Goal: Task Accomplishment & Management: Manage account settings

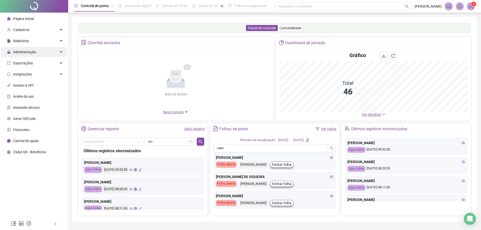
click at [38, 56] on div "Administração" at bounding box center [34, 52] width 66 height 10
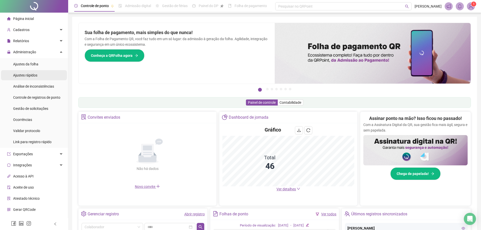
click at [17, 74] on span "Ajustes rápidos" at bounding box center [25, 75] width 24 height 4
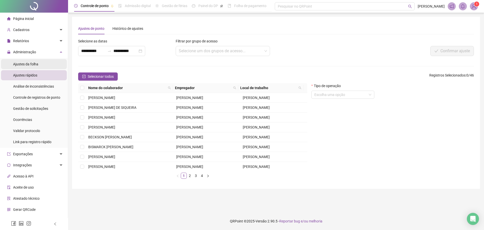
click at [25, 65] on span "Ajustes da folha" at bounding box center [25, 64] width 25 height 4
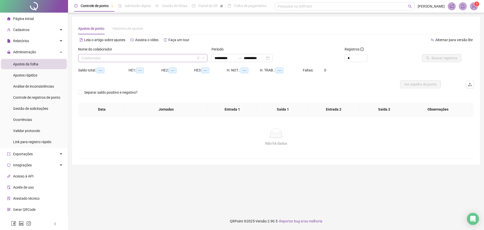
click at [150, 59] on input "search" at bounding box center [140, 58] width 119 height 8
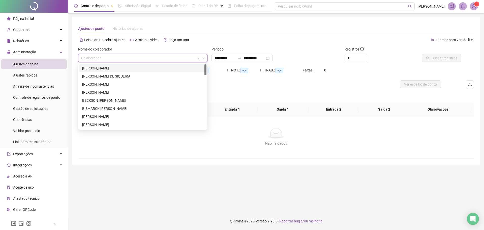
type input "**********"
type input "*****"
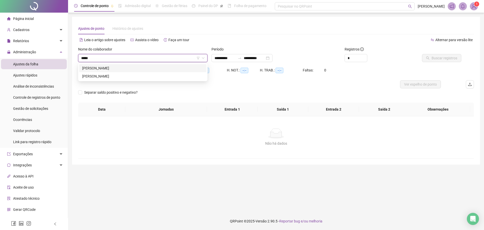
drag, startPoint x: 168, startPoint y: 66, endPoint x: 189, endPoint y: 68, distance: 21.6
click at [168, 66] on div "[PERSON_NAME]" at bounding box center [142, 68] width 121 height 6
click at [242, 58] on div at bounding box center [240, 58] width 8 height 4
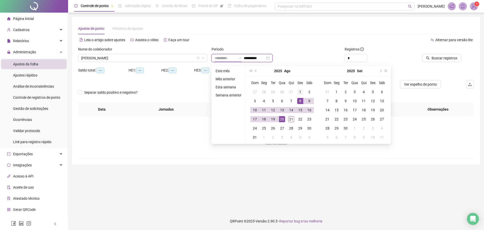
type input "**********"
click at [298, 91] on div "1" at bounding box center [300, 92] width 6 height 6
type input "**********"
click at [293, 118] on div "21" at bounding box center [291, 119] width 6 height 6
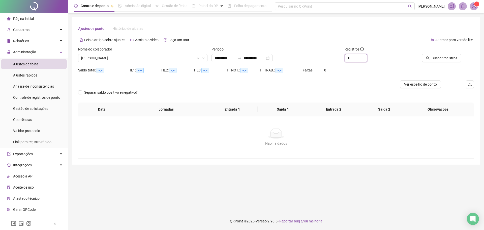
drag, startPoint x: 355, startPoint y: 58, endPoint x: 325, endPoint y: 61, distance: 30.2
click at [325, 61] on div "**********" at bounding box center [276, 56] width 400 height 20
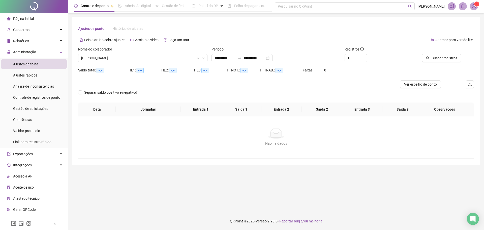
click at [321, 39] on div "Alternar para versão lite" at bounding box center [375, 40] width 198 height 8
drag, startPoint x: 355, startPoint y: 60, endPoint x: 321, endPoint y: 62, distance: 34.1
click at [321, 62] on div "**********" at bounding box center [276, 56] width 400 height 20
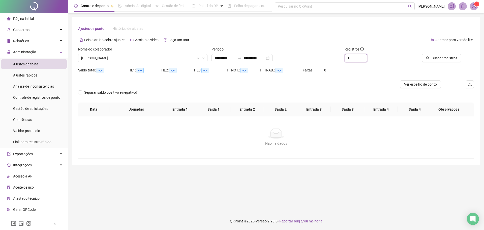
type input "*"
click at [324, 43] on div "Alternar para versão lite" at bounding box center [375, 40] width 198 height 8
click at [436, 59] on span "Buscar registros" at bounding box center [445, 58] width 26 height 6
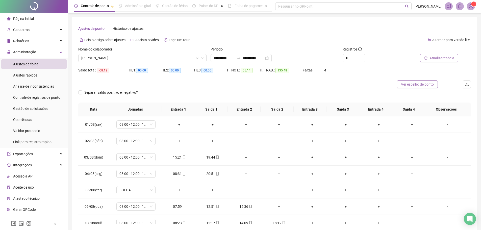
click at [421, 83] on span "Ver espelho de ponto" at bounding box center [417, 84] width 33 height 6
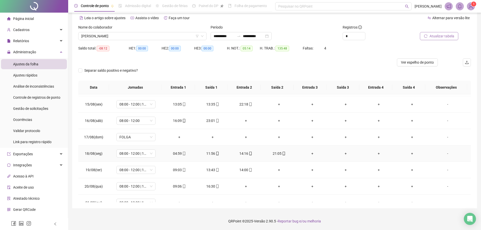
scroll to position [237, 0]
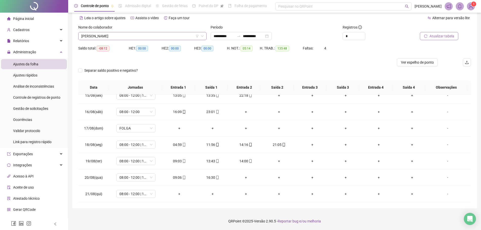
click at [135, 36] on span "[PERSON_NAME]" at bounding box center [142, 36] width 122 height 8
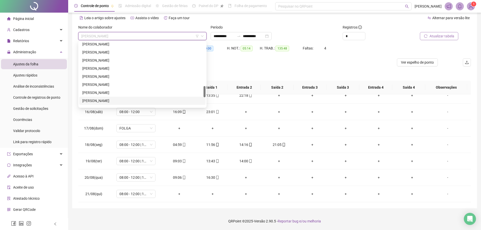
scroll to position [227, 0]
click at [101, 53] on div "[PERSON_NAME]" at bounding box center [142, 53] width 120 height 6
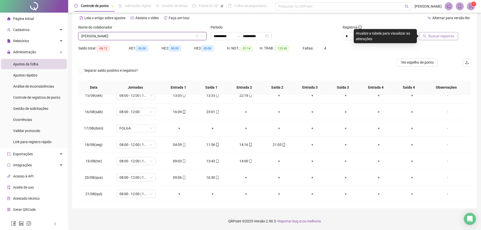
click at [432, 38] on span "Buscar registros" at bounding box center [441, 36] width 26 height 6
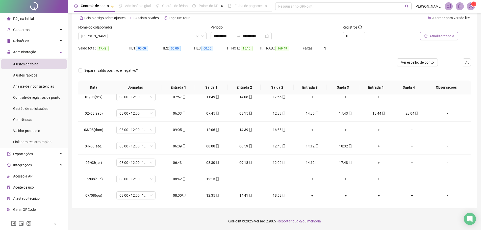
scroll to position [0, 0]
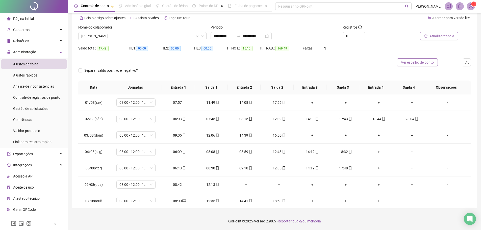
click at [421, 63] on span "Ver espelho de ponto" at bounding box center [417, 63] width 33 height 6
click at [160, 37] on span "[PERSON_NAME]" at bounding box center [142, 36] width 122 height 8
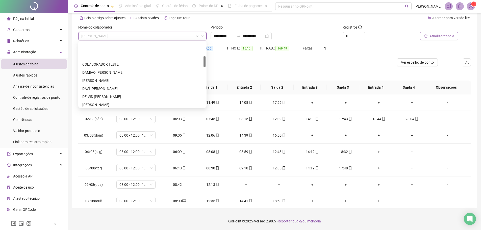
scroll to position [105, 0]
click at [108, 95] on div "[PERSON_NAME]" at bounding box center [142, 95] width 120 height 6
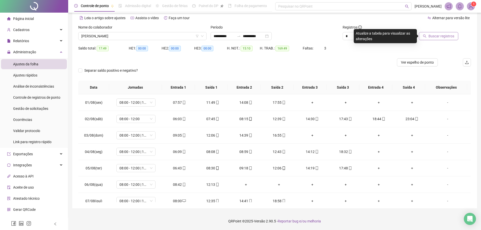
click at [442, 39] on span "Buscar registros" at bounding box center [441, 36] width 26 height 6
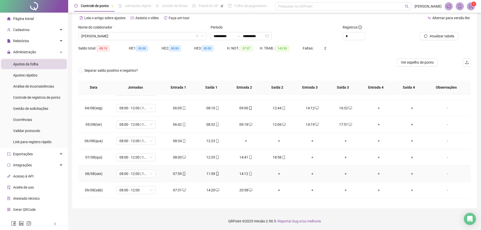
scroll to position [0, 0]
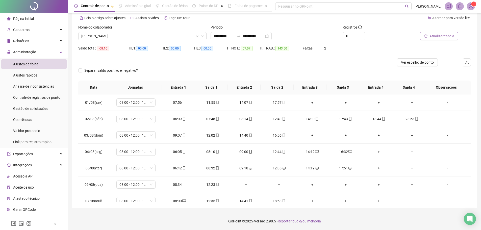
click at [432, 35] on span "Atualizar tabela" at bounding box center [441, 36] width 25 height 6
click at [421, 64] on span "Ver espelho de ponto" at bounding box center [417, 63] width 33 height 6
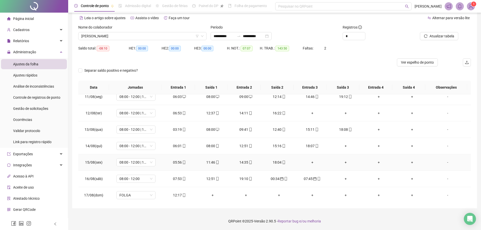
scroll to position [161, 0]
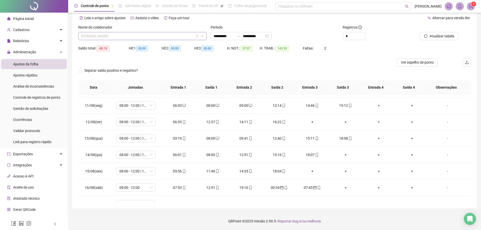
click at [180, 35] on span "[PERSON_NAME]" at bounding box center [142, 36] width 122 height 8
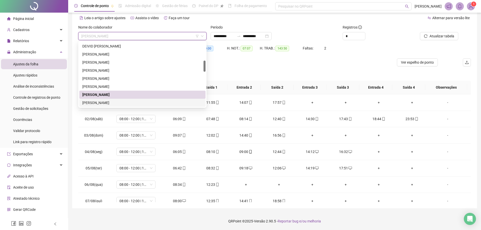
scroll to position [0, 0]
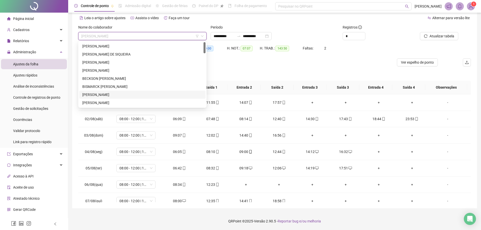
click at [108, 95] on div "[PERSON_NAME]" at bounding box center [142, 95] width 120 height 6
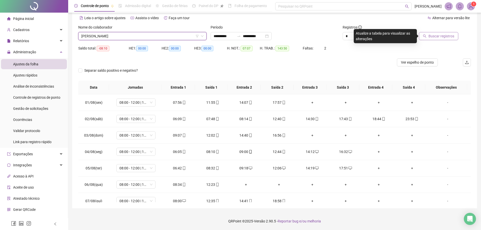
click at [435, 36] on span "Buscar registros" at bounding box center [441, 36] width 26 height 6
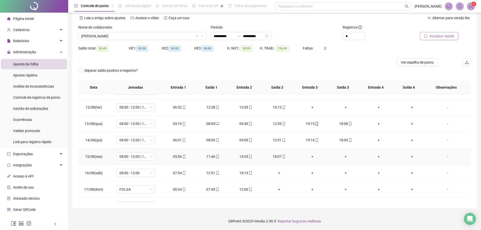
scroll to position [177, 0]
click at [419, 61] on span "Ver espelho de ponto" at bounding box center [417, 63] width 33 height 6
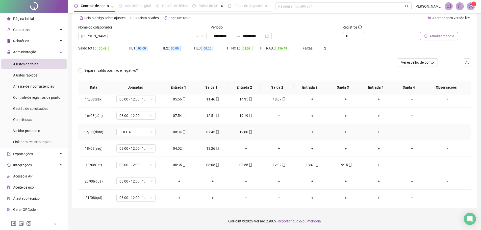
scroll to position [237, 0]
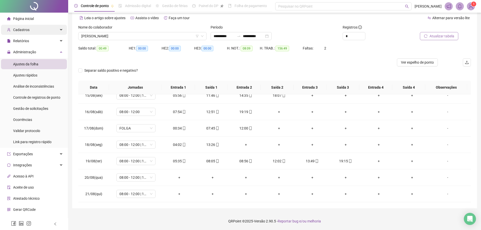
click at [25, 32] on span "Cadastros" at bounding box center [21, 30] width 16 height 4
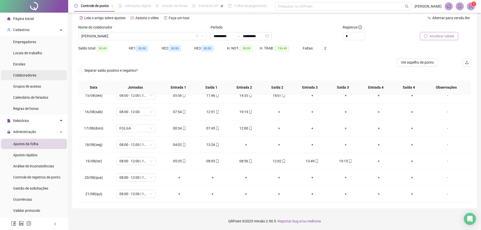
click at [32, 77] on span "Colaboradores" at bounding box center [24, 75] width 23 height 4
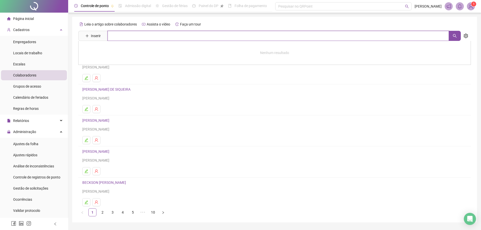
click at [134, 33] on input "text" at bounding box center [277, 36] width 341 height 10
type input "*****"
click at [100, 54] on div "Nenhum resultado" at bounding box center [274, 53] width 392 height 24
click at [106, 210] on link "2" at bounding box center [103, 212] width 8 height 8
click at [108, 90] on link "[PERSON_NAME]" at bounding box center [96, 89] width 29 height 4
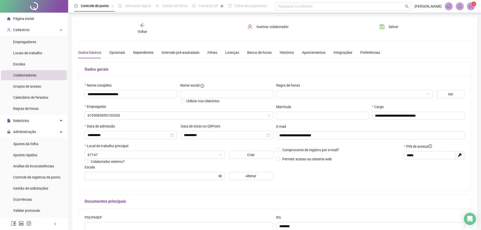
type input "**********"
click at [242, 174] on button "Alterar" at bounding box center [251, 176] width 44 height 8
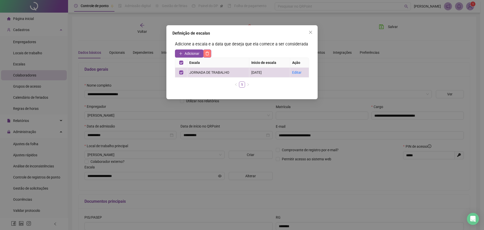
click at [208, 53] on icon "delete" at bounding box center [207, 53] width 4 height 4
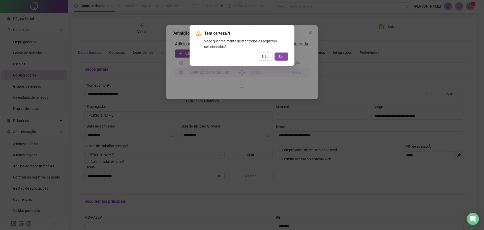
click at [277, 57] on button "Sim" at bounding box center [282, 56] width 14 height 8
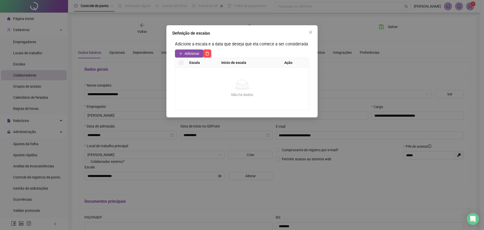
drag, startPoint x: 311, startPoint y: 33, endPoint x: 314, endPoint y: 33, distance: 2.8
click at [311, 32] on icon "close" at bounding box center [310, 32] width 3 height 3
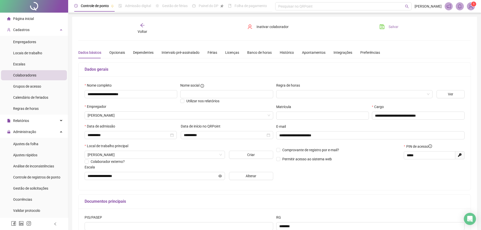
click at [397, 27] on span "Salvar" at bounding box center [393, 27] width 10 height 6
click at [140, 30] on span "Voltar" at bounding box center [142, 32] width 10 height 4
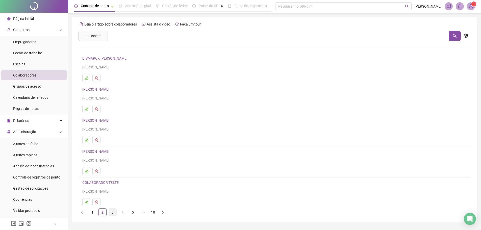
click at [115, 211] on link "3" at bounding box center [113, 212] width 8 height 8
click at [123, 212] on link "4" at bounding box center [123, 212] width 8 height 8
click at [133, 212] on link "5" at bounding box center [133, 212] width 8 height 8
click at [108, 211] on li "3" at bounding box center [112, 212] width 8 height 8
click at [125, 213] on link "4" at bounding box center [123, 212] width 8 height 8
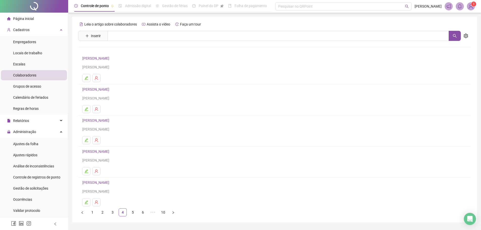
click at [100, 184] on link "[PERSON_NAME]" at bounding box center [96, 182] width 29 height 4
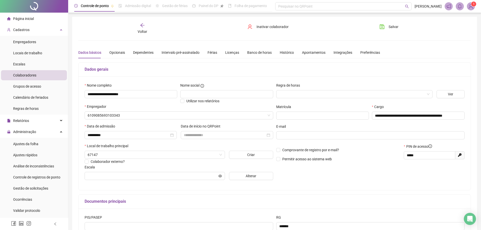
type input "**********"
click at [236, 177] on button "Alterar" at bounding box center [251, 176] width 44 height 8
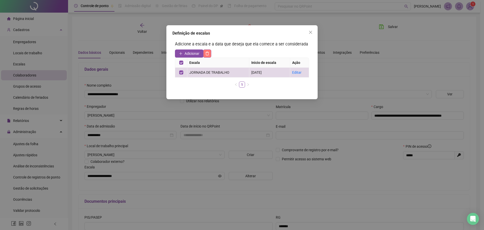
click at [209, 53] on icon "delete" at bounding box center [207, 53] width 4 height 4
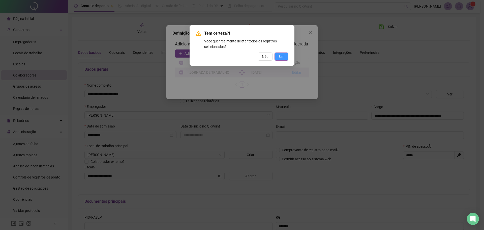
click at [284, 56] on span "Sim" at bounding box center [282, 57] width 6 height 6
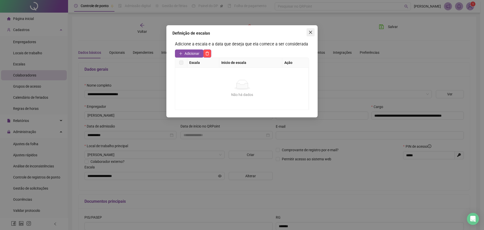
click at [311, 31] on icon "close" at bounding box center [311, 32] width 4 height 4
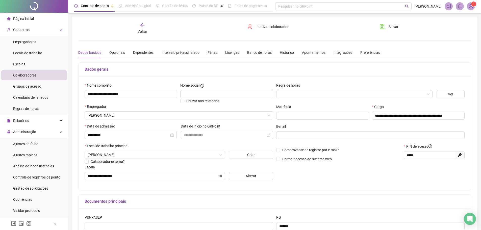
click at [393, 22] on div "**********" at bounding box center [274, 142] width 404 height 250
click at [392, 25] on span "Salvar" at bounding box center [393, 27] width 10 height 6
click at [145, 26] on div "Voltar" at bounding box center [142, 29] width 62 height 12
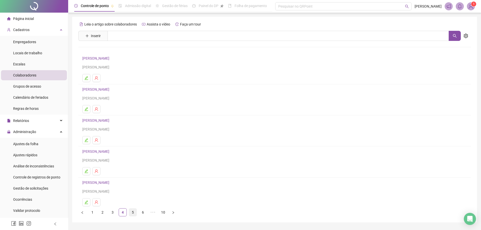
click at [132, 213] on link "5" at bounding box center [133, 212] width 8 height 8
click at [140, 213] on link "6" at bounding box center [143, 212] width 8 height 8
click at [104, 181] on link "[PERSON_NAME]" at bounding box center [96, 182] width 29 height 4
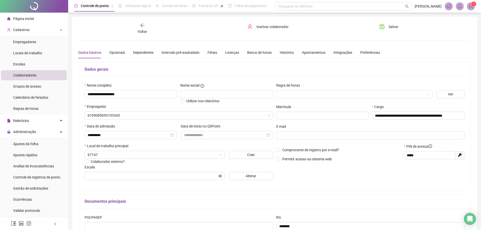
type input "**********"
click at [249, 179] on button "Alterar" at bounding box center [251, 176] width 44 height 8
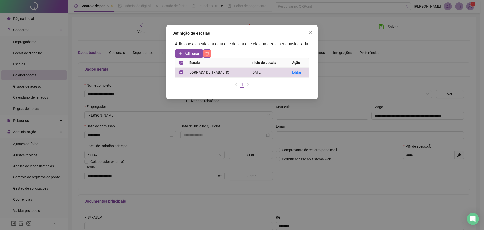
click at [207, 53] on icon "delete" at bounding box center [207, 53] width 4 height 4
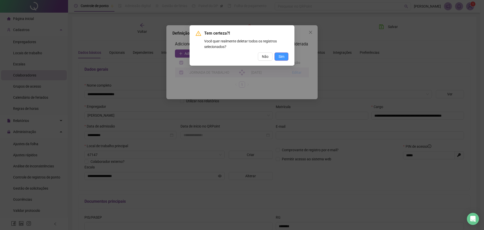
click at [284, 58] on span "Sim" at bounding box center [282, 57] width 6 height 6
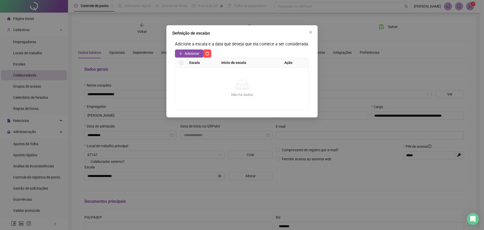
drag, startPoint x: 311, startPoint y: 32, endPoint x: 325, endPoint y: 32, distance: 14.6
click at [312, 32] on icon "close" at bounding box center [311, 32] width 4 height 4
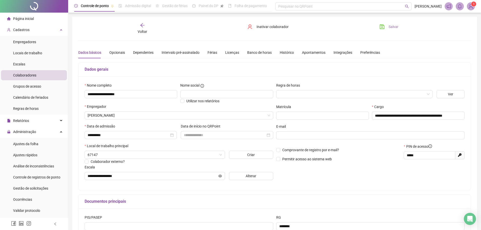
click at [390, 28] on span "Salvar" at bounding box center [393, 27] width 10 height 6
click at [139, 27] on div "Voltar" at bounding box center [142, 29] width 62 height 12
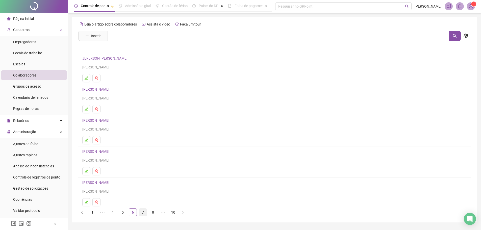
click at [145, 215] on link "7" at bounding box center [143, 212] width 8 height 8
click at [89, 212] on link "1" at bounding box center [93, 212] width 8 height 8
click at [100, 213] on link "2" at bounding box center [103, 212] width 8 height 8
click at [111, 212] on link "3" at bounding box center [113, 212] width 8 height 8
click at [99, 107] on button "button" at bounding box center [96, 109] width 8 height 8
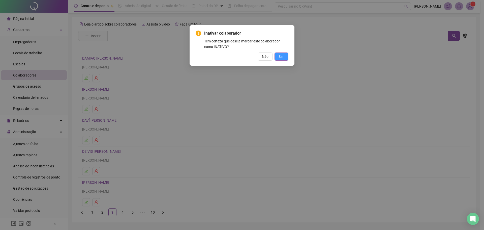
click at [282, 57] on span "Sim" at bounding box center [282, 57] width 6 height 6
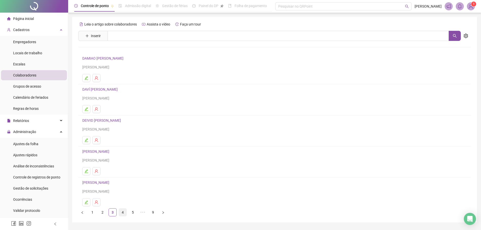
click at [122, 213] on link "4" at bounding box center [123, 212] width 8 height 8
click at [96, 59] on link "[PERSON_NAME]" at bounding box center [96, 58] width 29 height 4
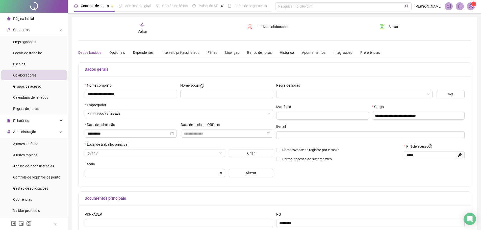
type input "**********"
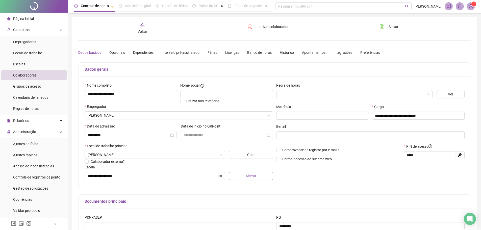
click at [238, 177] on button "Alterar" at bounding box center [251, 176] width 44 height 8
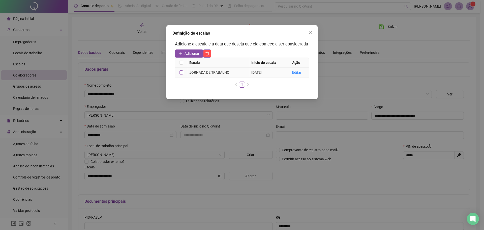
click at [182, 70] on label at bounding box center [181, 73] width 4 height 6
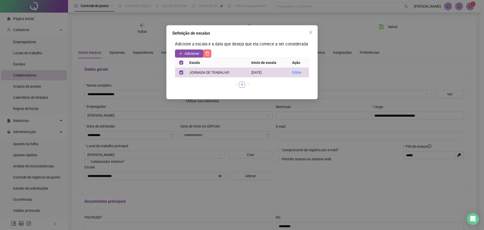
click at [208, 52] on icon "delete" at bounding box center [208, 54] width 4 height 4
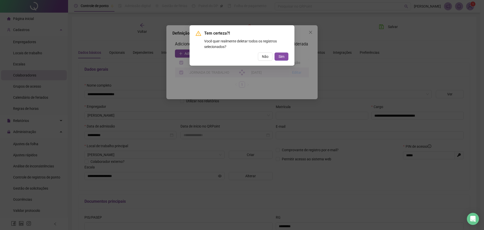
click at [283, 52] on div "Tem certeza?! Você quer realmente deletar todos os registros selecionados? Não …" at bounding box center [242, 45] width 93 height 30
click at [283, 55] on span "Sim" at bounding box center [282, 57] width 6 height 6
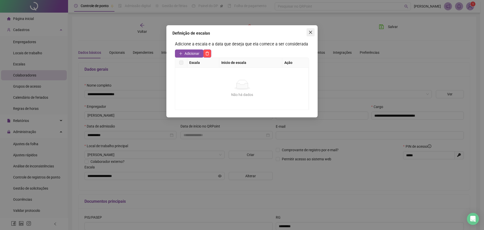
click at [311, 32] on icon "close" at bounding box center [311, 32] width 4 height 4
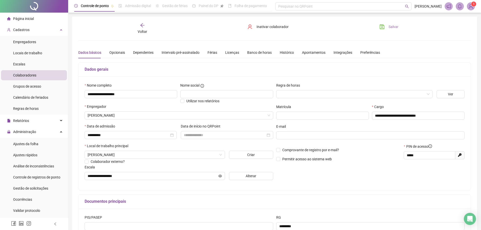
click at [377, 29] on button "Salvar" at bounding box center [388, 27] width 26 height 8
click at [143, 32] on span "Voltar" at bounding box center [142, 32] width 10 height 4
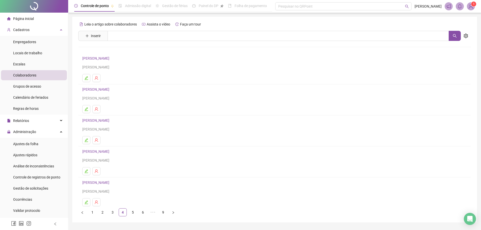
click at [113, 213] on link "3" at bounding box center [113, 212] width 8 height 8
click at [88, 88] on link "DAVÍ [PERSON_NAME]" at bounding box center [100, 89] width 37 height 4
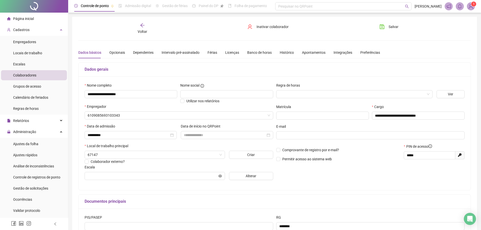
type input "**********"
click at [257, 175] on button "Alterar" at bounding box center [251, 176] width 44 height 8
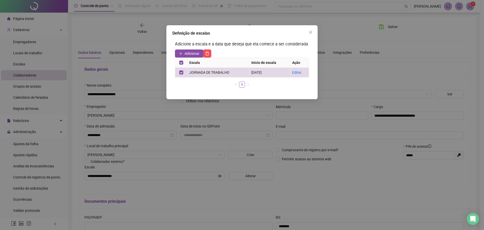
click at [212, 48] on div "Adicione a escala e a data que deseja que ela comece a ser considerada Adiciona…" at bounding box center [242, 66] width 139 height 56
click at [208, 52] on icon "delete" at bounding box center [208, 54] width 4 height 4
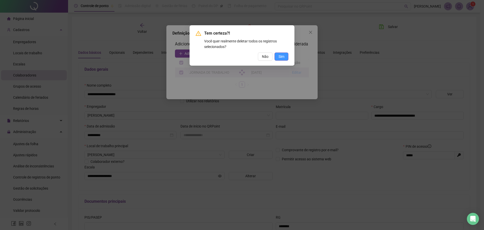
click at [280, 58] on span "Sim" at bounding box center [282, 57] width 6 height 6
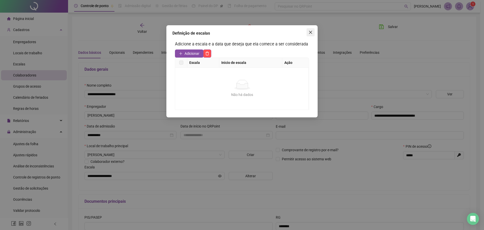
click at [311, 31] on icon "close" at bounding box center [311, 32] width 4 height 4
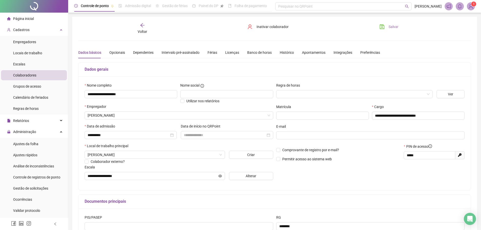
click at [395, 25] on span "Salvar" at bounding box center [393, 27] width 10 height 6
click at [140, 30] on span "Voltar" at bounding box center [142, 32] width 10 height 4
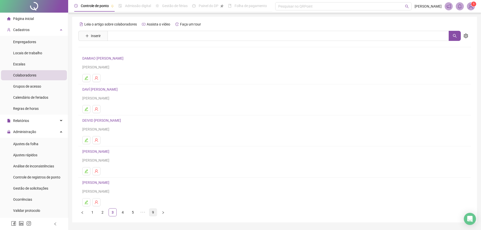
click at [152, 210] on link "9" at bounding box center [153, 212] width 8 height 8
click at [98, 89] on link "[PERSON_NAME] APARECIDO [PERSON_NAME]" at bounding box center [120, 89] width 76 height 4
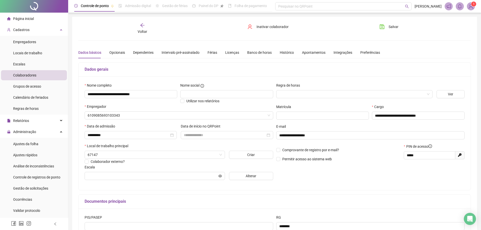
type input "**********"
click at [243, 175] on button "Alterar" at bounding box center [251, 176] width 44 height 8
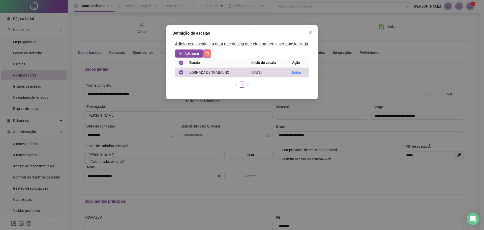
click at [208, 54] on icon "delete" at bounding box center [207, 53] width 4 height 4
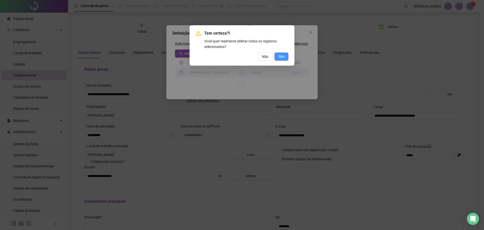
click at [281, 58] on span "Sim" at bounding box center [282, 57] width 6 height 6
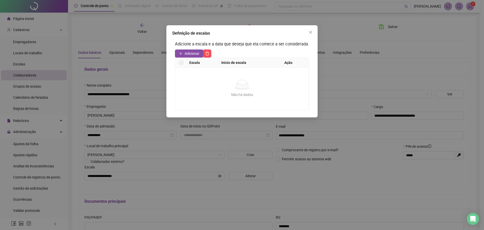
drag, startPoint x: 310, startPoint y: 32, endPoint x: 335, endPoint y: 32, distance: 24.7
click at [311, 32] on icon "close" at bounding box center [311, 32] width 4 height 4
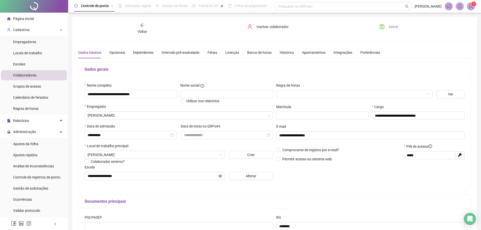
click at [395, 27] on span "Salvar" at bounding box center [393, 27] width 10 height 6
click at [34, 134] on span "Administração" at bounding box center [21, 132] width 29 height 10
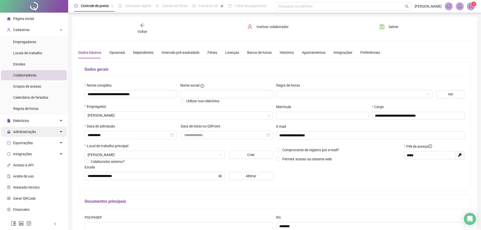
click at [34, 134] on span "Administração" at bounding box center [21, 132] width 29 height 10
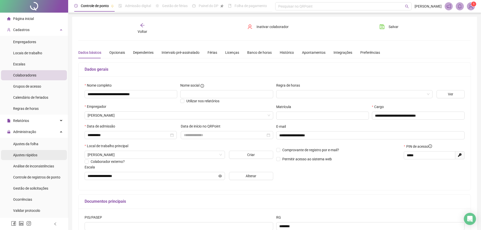
click at [30, 153] on span "Ajustes rápidos" at bounding box center [25, 155] width 24 height 4
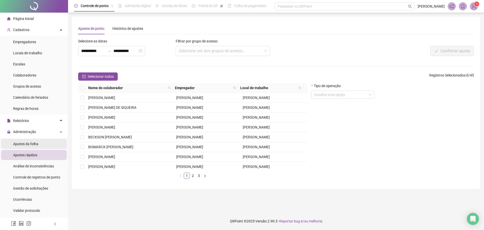
click at [23, 148] on div "Ajustes da folha" at bounding box center [25, 144] width 25 height 10
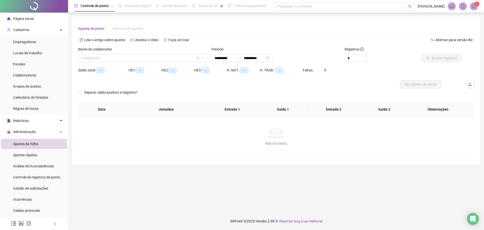
type input "**********"
click at [110, 60] on input "search" at bounding box center [140, 58] width 119 height 8
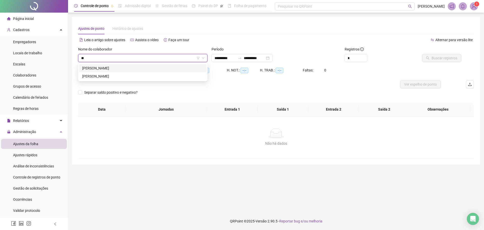
type input "***"
click at [110, 74] on div "[PERSON_NAME]" at bounding box center [142, 76] width 121 height 6
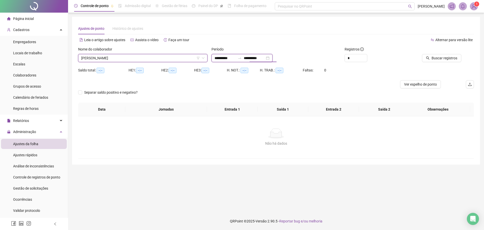
click at [262, 60] on input "**********" at bounding box center [254, 58] width 21 height 6
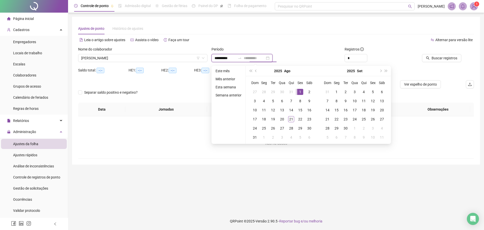
type input "**********"
click at [302, 91] on div "1" at bounding box center [300, 92] width 6 height 6
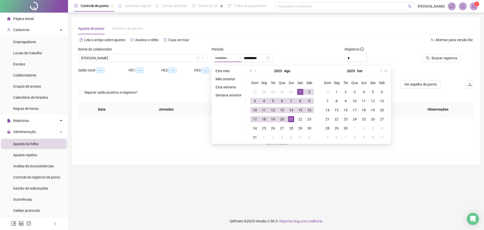
click at [291, 119] on div "21" at bounding box center [291, 119] width 6 height 6
type input "**********"
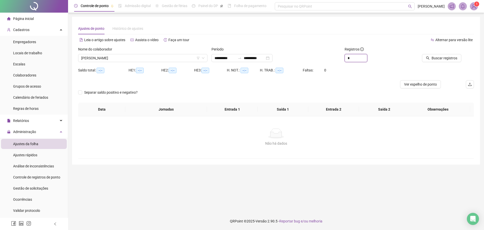
drag, startPoint x: 354, startPoint y: 59, endPoint x: 335, endPoint y: 59, distance: 18.9
click at [335, 59] on div "**********" at bounding box center [276, 56] width 400 height 20
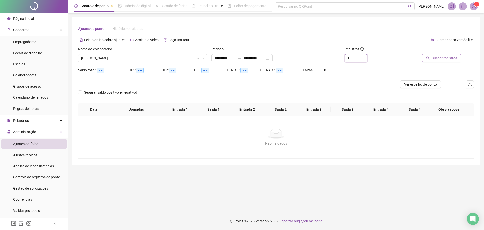
type input "*"
click at [449, 61] on button "Buscar registros" at bounding box center [441, 58] width 39 height 8
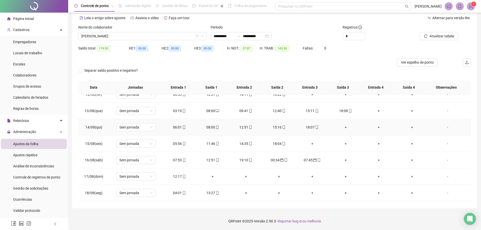
scroll to position [237, 0]
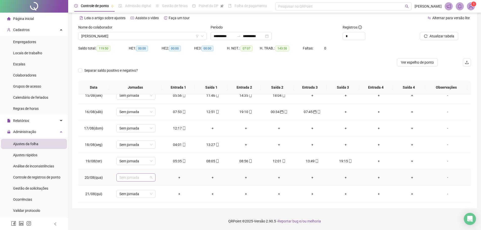
click at [138, 178] on span "Sem jornada" at bounding box center [135, 178] width 33 height 8
click at [128, 136] on div "Folga" at bounding box center [144, 134] width 43 height 6
click at [159, 164] on span "Sim" at bounding box center [159, 164] width 6 height 6
click at [130, 195] on span "Sem jornada" at bounding box center [135, 194] width 33 height 8
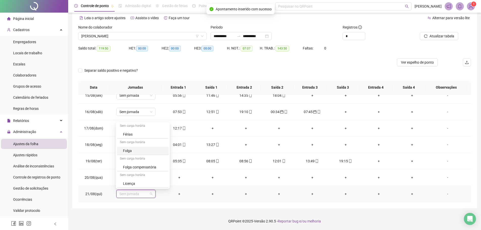
click at [131, 151] on div "Folga" at bounding box center [144, 151] width 43 height 6
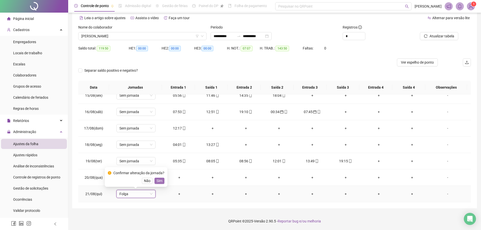
click at [159, 182] on span "Sim" at bounding box center [159, 181] width 6 height 6
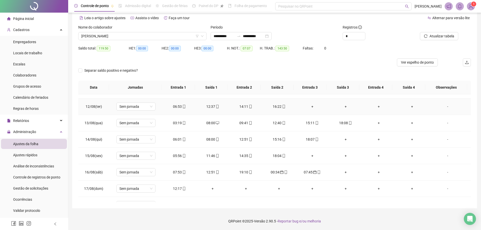
scroll to position [177, 0]
click at [343, 139] on div "+" at bounding box center [345, 139] width 25 height 6
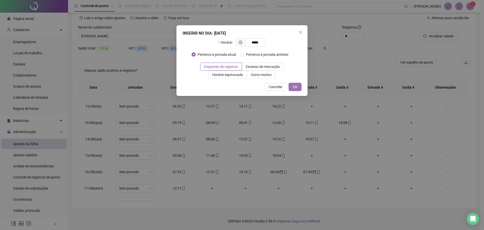
type input "*****"
click at [297, 88] on span "OK" at bounding box center [295, 87] width 5 height 6
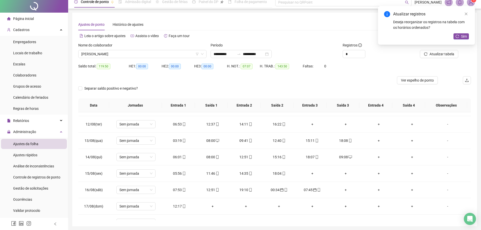
scroll to position [0, 0]
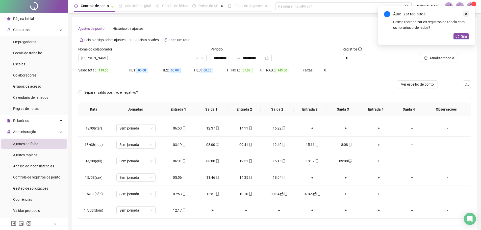
click at [466, 15] on icon "close" at bounding box center [466, 14] width 4 height 4
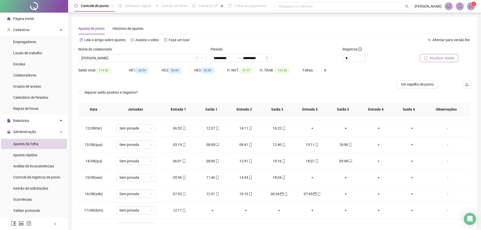
click at [435, 61] on span "Atualizar tabela" at bounding box center [441, 58] width 25 height 6
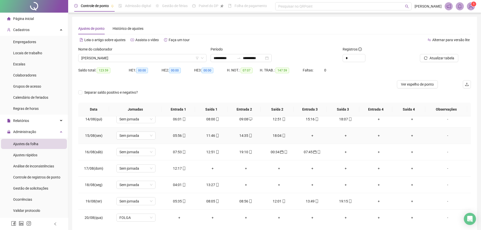
scroll to position [227, 0]
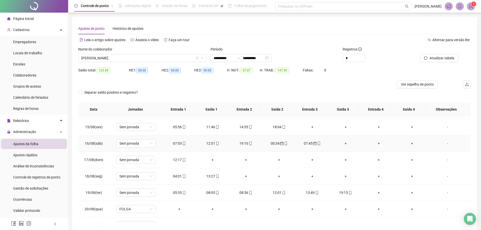
click at [308, 143] on div "07:45" at bounding box center [311, 144] width 25 height 6
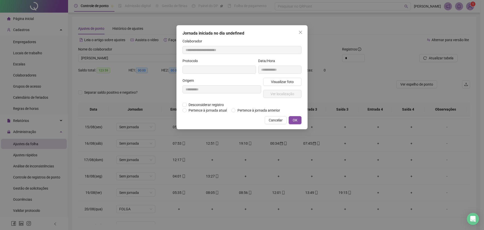
type input "**********"
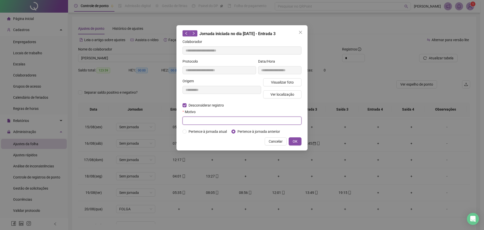
click at [208, 117] on input "text" at bounding box center [242, 121] width 119 height 8
type input "****"
click at [293, 141] on span "OK" at bounding box center [295, 141] width 5 height 6
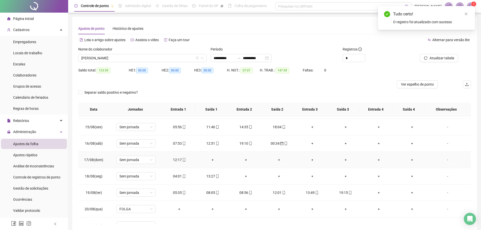
click at [210, 160] on div "+" at bounding box center [212, 160] width 25 height 6
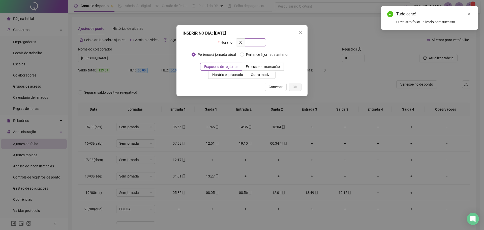
click at [252, 41] on input "text" at bounding box center [255, 43] width 14 height 6
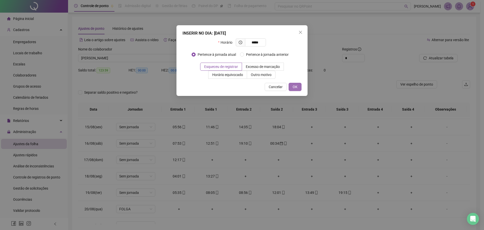
type input "*****"
click at [295, 88] on span "OK" at bounding box center [295, 87] width 5 height 6
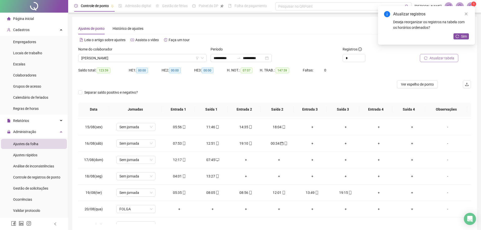
click at [425, 59] on icon "reload" at bounding box center [426, 58] width 4 height 4
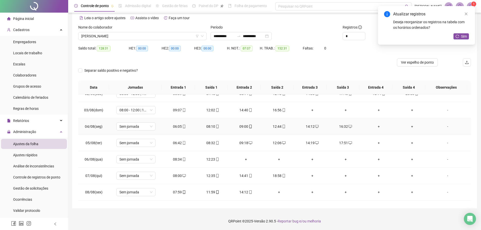
scroll to position [50, 0]
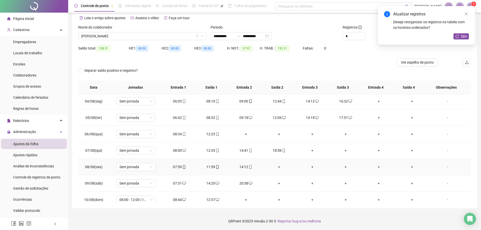
click at [277, 167] on div "+" at bounding box center [278, 167] width 25 height 6
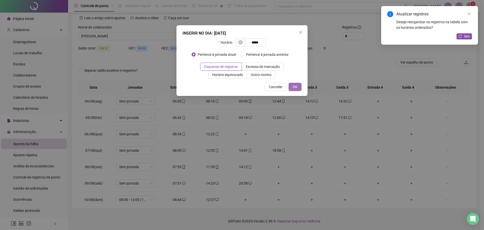
type input "*****"
click at [292, 87] on button "OK" at bounding box center [295, 87] width 13 height 8
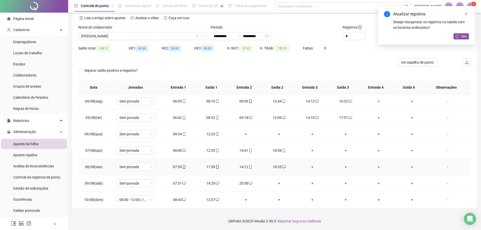
scroll to position [76, 0]
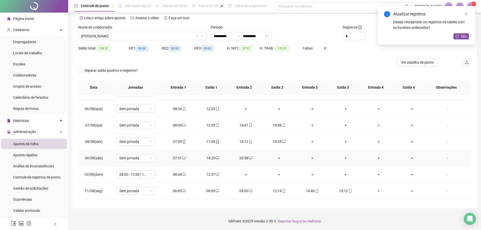
click at [278, 157] on div "+" at bounding box center [278, 158] width 25 height 6
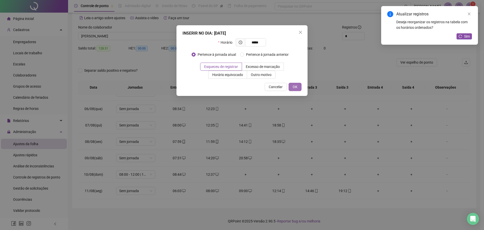
type input "*****"
click at [292, 87] on button "OK" at bounding box center [295, 87] width 13 height 8
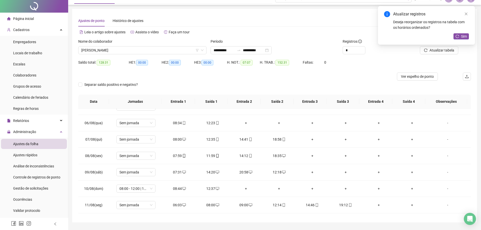
scroll to position [0, 0]
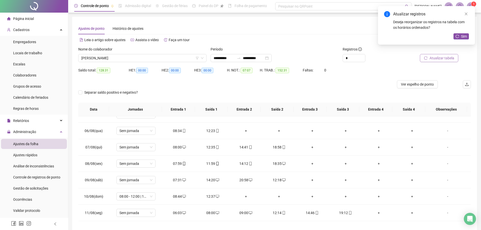
click at [441, 58] on span "Atualizar tabela" at bounding box center [441, 58] width 25 height 6
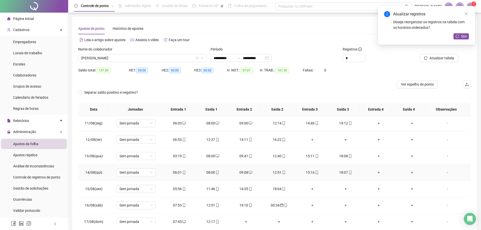
scroll to position [85, 0]
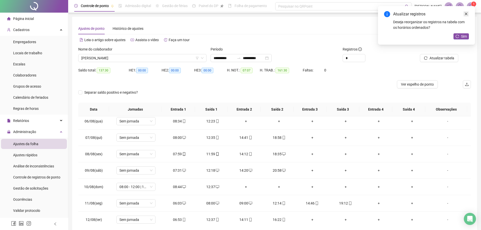
click at [466, 15] on icon "close" at bounding box center [466, 14] width 4 height 4
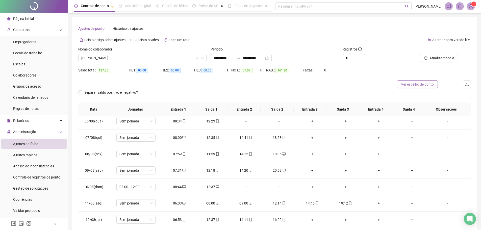
click at [421, 84] on span "Ver espelho de ponto" at bounding box center [417, 84] width 33 height 6
click at [408, 85] on span "Ver espelho de ponto" at bounding box center [417, 84] width 33 height 6
click at [414, 85] on span "Ver espelho de ponto" at bounding box center [417, 84] width 33 height 6
click at [446, 58] on span "Atualizar tabela" at bounding box center [441, 58] width 25 height 6
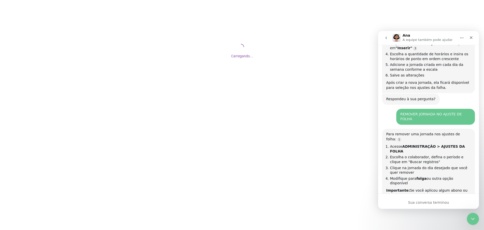
scroll to position [309, 0]
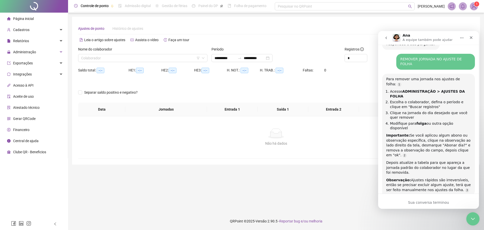
click at [473, 217] on icon "Encerramento do Messenger da Intercom" at bounding box center [472, 218] width 6 height 6
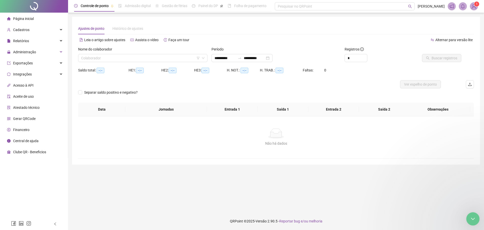
type input "**********"
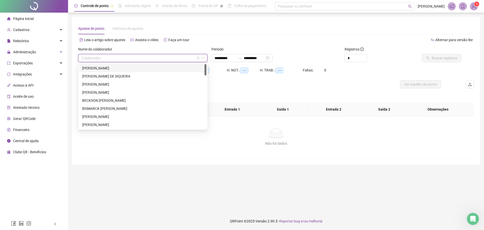
click at [103, 57] on input "search" at bounding box center [140, 58] width 119 height 8
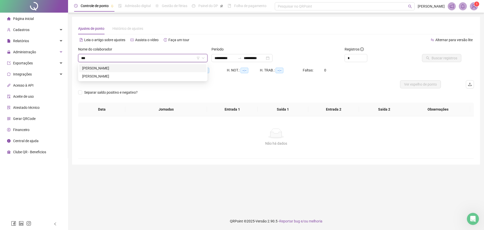
type input "****"
click at [106, 76] on div "[PERSON_NAME]" at bounding box center [142, 76] width 121 height 6
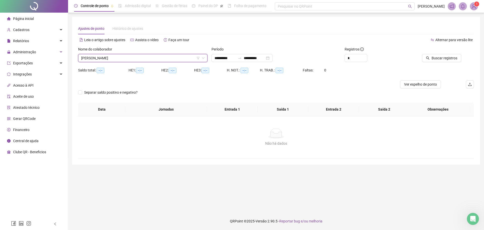
click at [259, 62] on div "**********" at bounding box center [276, 56] width 133 height 20
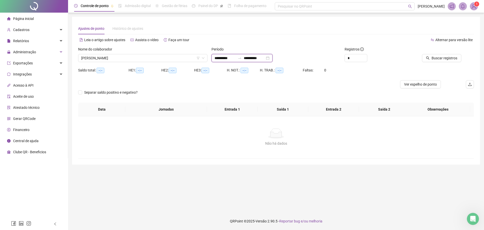
click at [260, 59] on input "**********" at bounding box center [254, 58] width 21 height 6
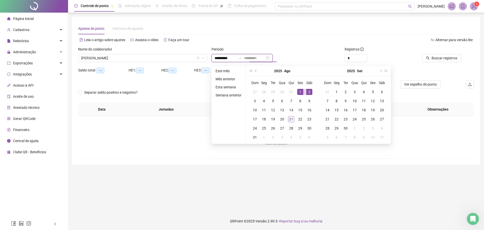
type input "**********"
click at [302, 92] on div "1" at bounding box center [300, 92] width 6 height 6
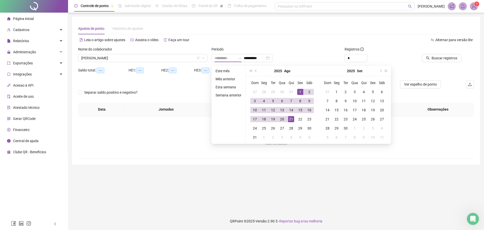
click at [291, 117] on div "21" at bounding box center [291, 119] width 6 height 6
type input "**********"
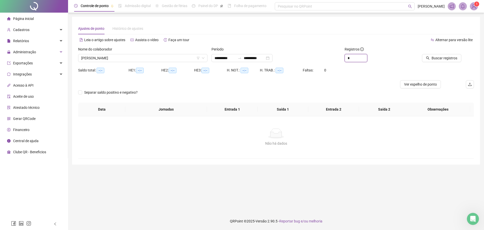
drag, startPoint x: 356, startPoint y: 57, endPoint x: 317, endPoint y: 63, distance: 39.6
click at [316, 64] on div "**********" at bounding box center [276, 56] width 400 height 20
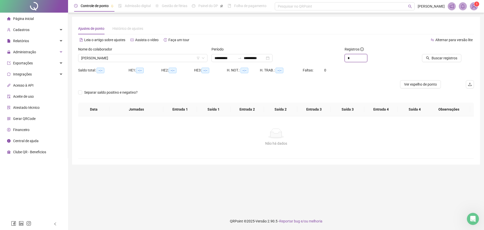
type input "*"
click at [375, 49] on div "Registros" at bounding box center [376, 50] width 63 height 8
click at [445, 58] on span "Buscar registros" at bounding box center [445, 58] width 26 height 6
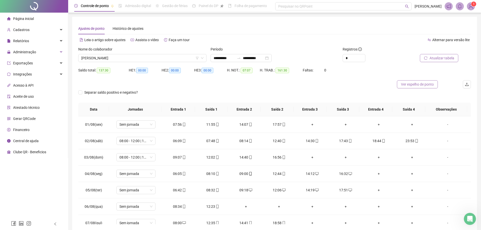
click at [409, 86] on span "Ver espelho de ponto" at bounding box center [417, 84] width 33 height 6
click at [148, 57] on span "[PERSON_NAME]" at bounding box center [142, 58] width 122 height 8
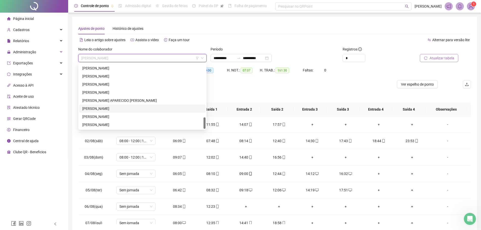
scroll to position [273, 0]
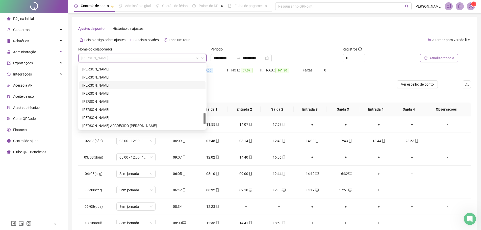
click at [95, 86] on div "[PERSON_NAME]" at bounding box center [142, 85] width 120 height 6
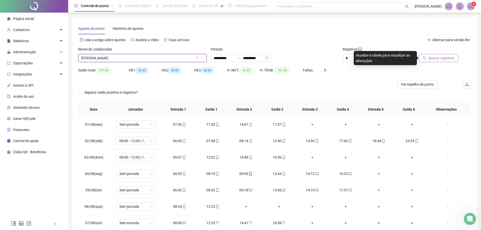
click at [433, 61] on button "Buscar registros" at bounding box center [438, 58] width 39 height 8
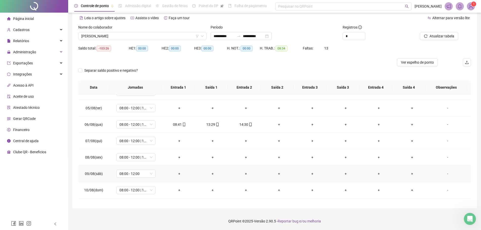
scroll to position [0, 0]
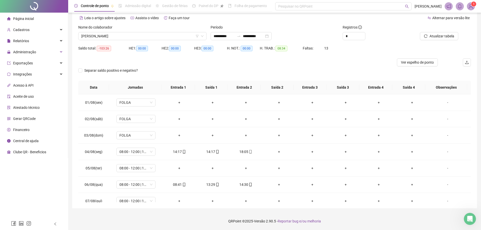
click at [216, 69] on div "Separar saldo positivo e negativo?" at bounding box center [274, 73] width 392 height 14
click at [411, 63] on span "Ver espelho de ponto" at bounding box center [417, 63] width 33 height 6
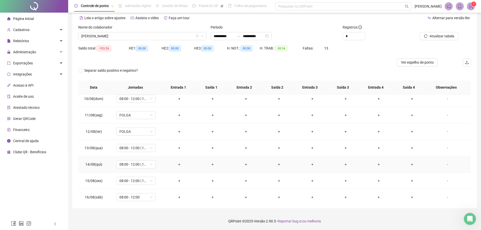
scroll to position [237, 0]
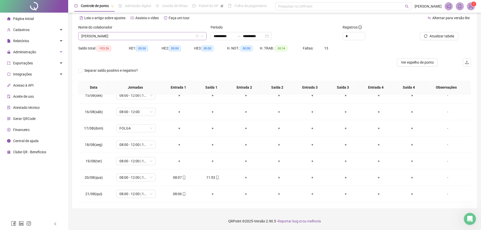
click at [119, 38] on span "[PERSON_NAME]" at bounding box center [142, 36] width 122 height 8
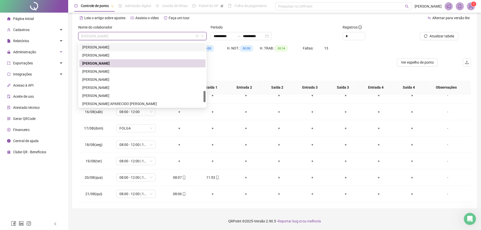
drag, startPoint x: 182, startPoint y: 214, endPoint x: 168, endPoint y: 215, distance: 13.6
click at [182, 214] on footer "QRPoint © 2025 - Versão 2.90.5 - Reportar bug e/ou melhoria" at bounding box center [274, 221] width 412 height 18
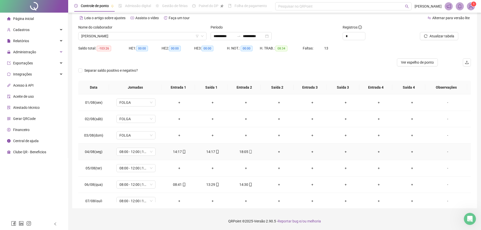
scroll to position [0, 0]
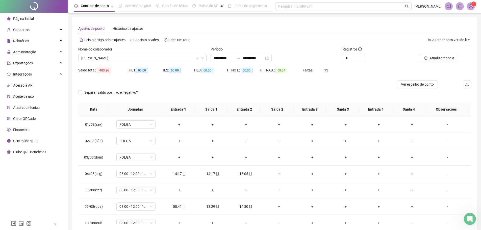
click at [165, 85] on div at bounding box center [225, 84] width 294 height 8
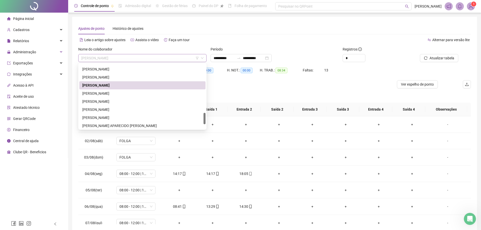
click at [153, 61] on span "[PERSON_NAME]" at bounding box center [142, 58] width 122 height 8
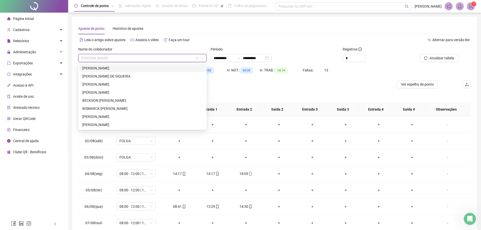
click at [147, 59] on span "[PERSON_NAME]" at bounding box center [142, 58] width 122 height 8
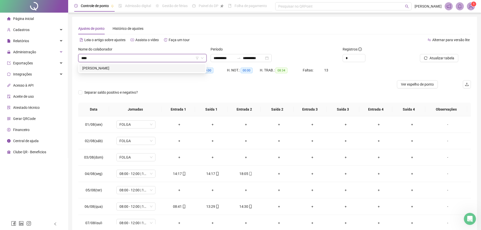
type input "*****"
click at [145, 71] on div "[PERSON_NAME]" at bounding box center [142, 68] width 120 height 6
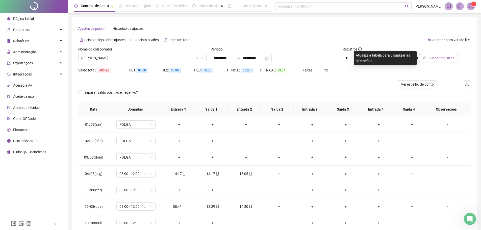
click at [442, 60] on span "Buscar registros" at bounding box center [441, 58] width 26 height 6
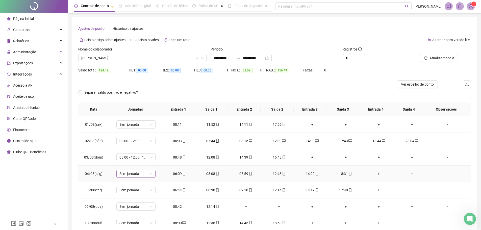
click at [150, 173] on span "Sem jornada" at bounding box center [135, 174] width 33 height 8
click at [25, 186] on div "Página inicial Cadastros Relatórios Administração Exportações Integrações Acess…" at bounding box center [34, 109] width 68 height 218
click at [473, 219] on div "Abertura do Messenger da Intercom" at bounding box center [468, 218] width 17 height 17
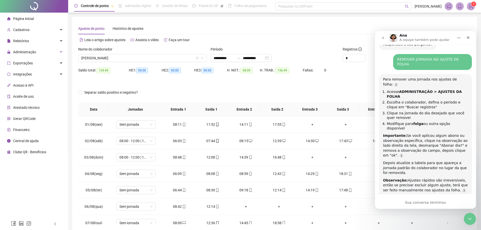
scroll to position [309, 0]
click at [384, 39] on icon "go back" at bounding box center [383, 38] width 4 height 4
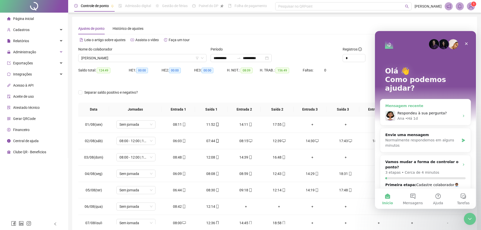
scroll to position [0, 0]
click at [413, 197] on button "Mensagens" at bounding box center [412, 198] width 25 height 20
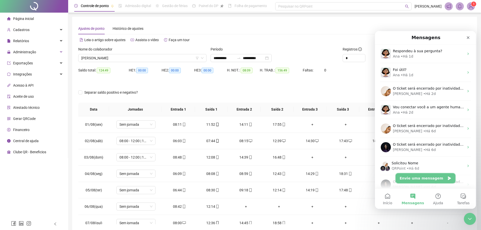
click at [421, 177] on button "Envie uma mensagem" at bounding box center [425, 178] width 60 height 10
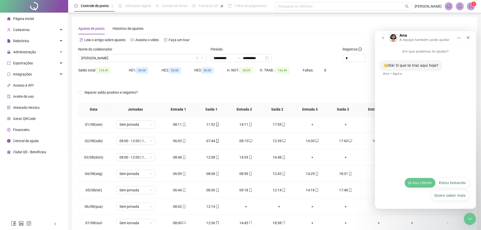
click at [419, 184] on button "Já sou cliente" at bounding box center [419, 183] width 31 height 10
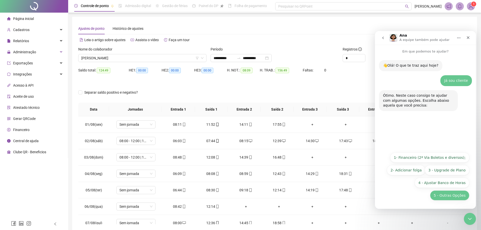
click at [450, 197] on button "5 - Outras Opções" at bounding box center [449, 195] width 39 height 10
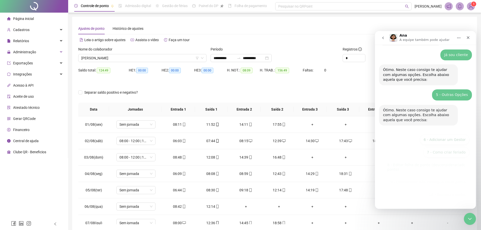
scroll to position [38, 0]
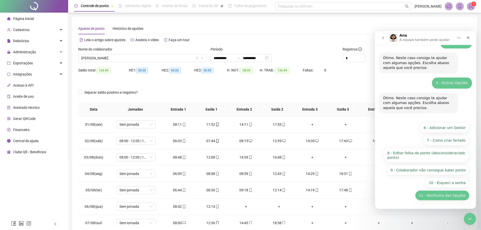
click at [442, 193] on button "11 - Nenhuma das Opções" at bounding box center [442, 195] width 54 height 10
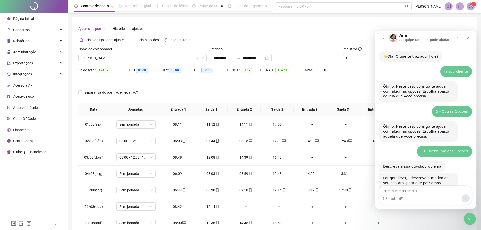
scroll to position [27, 0]
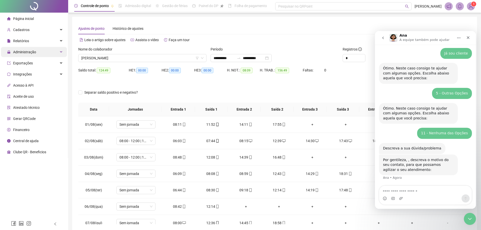
click at [60, 52] on div "Administração" at bounding box center [34, 52] width 66 height 10
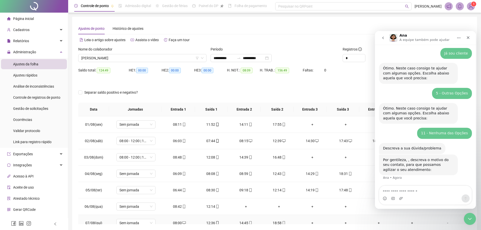
scroll to position [19, 0]
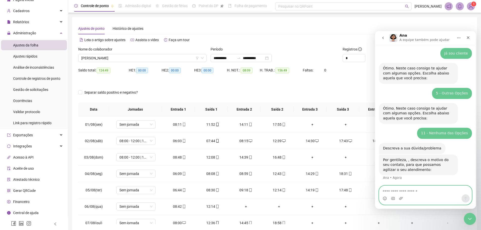
click at [433, 188] on textarea "Envie uma mensagem..." at bounding box center [425, 190] width 92 height 9
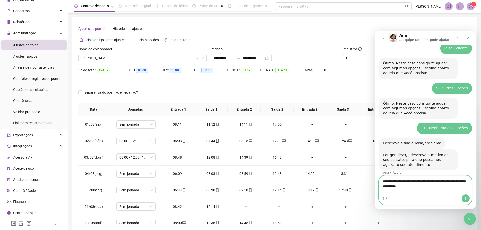
type textarea "**********"
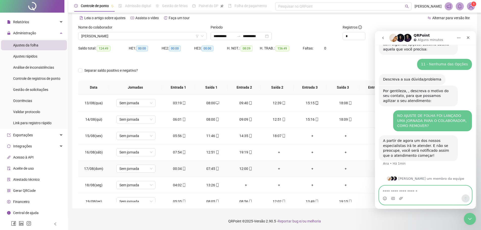
scroll to position [202, 0]
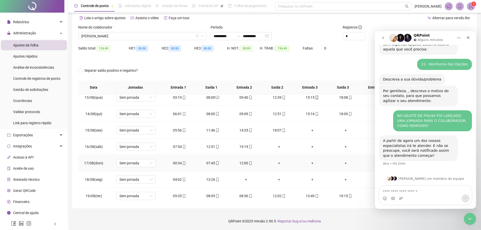
click at [177, 162] on div "00:34" at bounding box center [179, 163] width 25 height 6
type input "**********"
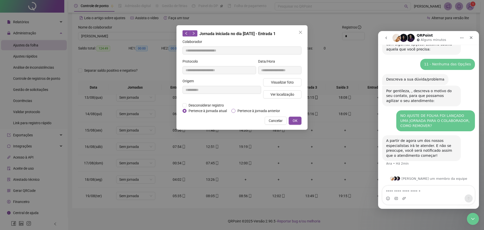
click at [242, 109] on span "Pertence à jornada anterior" at bounding box center [259, 111] width 47 height 6
click at [298, 118] on button "OK" at bounding box center [295, 121] width 13 height 8
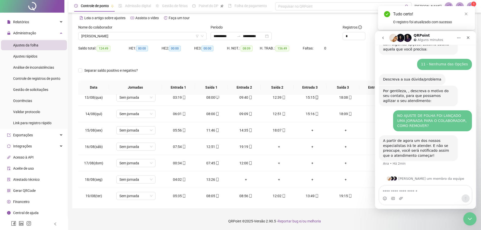
click at [474, 216] on div "Encerramento do Messenger da Intercom" at bounding box center [469, 218] width 12 height 12
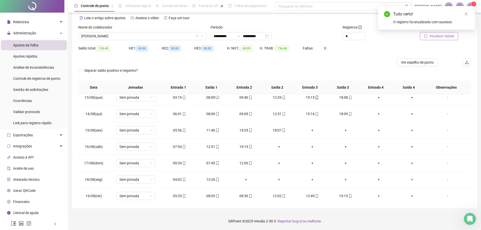
click at [435, 38] on span "Atualizar tabela" at bounding box center [441, 36] width 25 height 6
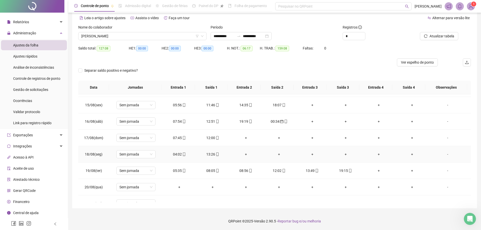
scroll to position [237, 0]
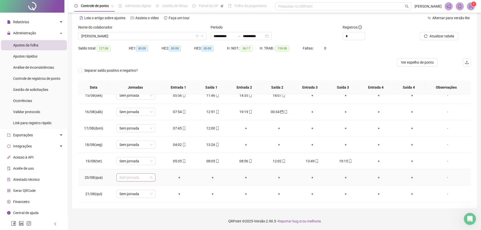
click at [137, 176] on span "Sem jornada" at bounding box center [135, 178] width 33 height 8
click at [133, 150] on div "Folga" at bounding box center [144, 151] width 43 height 6
click at [146, 164] on span "Não" at bounding box center [147, 164] width 7 height 6
click at [136, 178] on span "Sem jornada" at bounding box center [135, 178] width 33 height 8
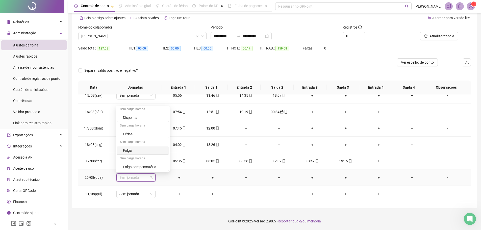
click at [130, 150] on div "Folga" at bounding box center [144, 151] width 43 height 6
click at [158, 165] on span "Sim" at bounding box center [159, 164] width 6 height 6
click at [129, 196] on span "Sem jornada" at bounding box center [135, 194] width 33 height 8
click at [128, 168] on div "Folga" at bounding box center [144, 167] width 43 height 6
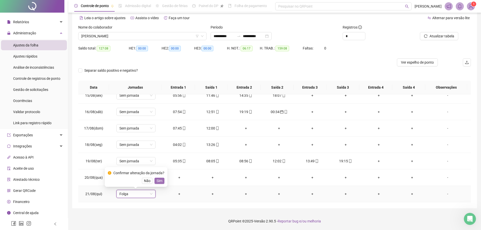
click at [158, 181] on span "Sim" at bounding box center [159, 181] width 6 height 6
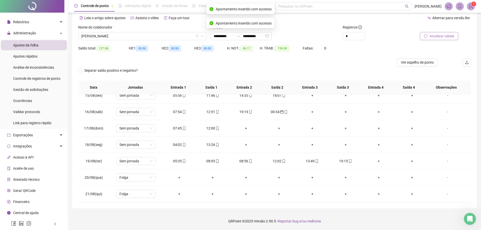
click at [446, 33] on button "Atualizar tabela" at bounding box center [439, 36] width 38 height 8
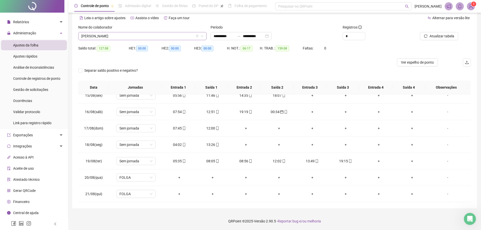
click at [158, 35] on span "[PERSON_NAME]" at bounding box center [142, 36] width 122 height 8
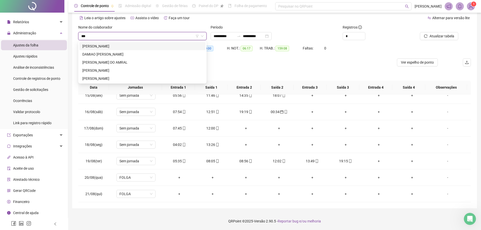
type input "****"
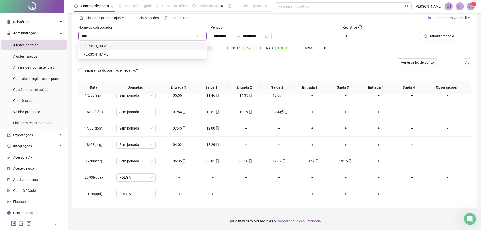
click at [106, 44] on div "[PERSON_NAME]" at bounding box center [142, 46] width 120 height 6
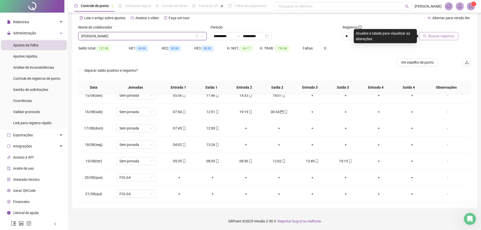
click at [430, 37] on span "Buscar registros" at bounding box center [441, 36] width 26 height 6
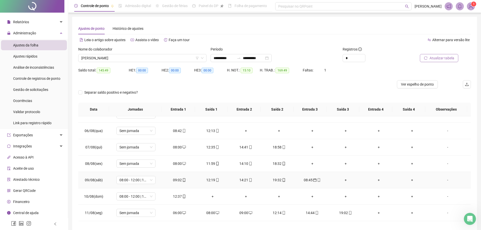
scroll to position [101, 0]
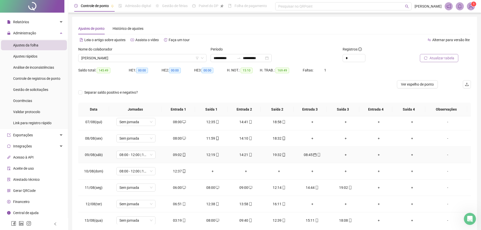
click at [303, 155] on div "08:45" at bounding box center [311, 155] width 25 height 6
type input "**********"
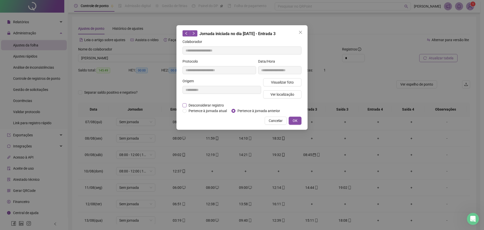
click at [194, 106] on span "Desconsiderar registro" at bounding box center [206, 105] width 39 height 6
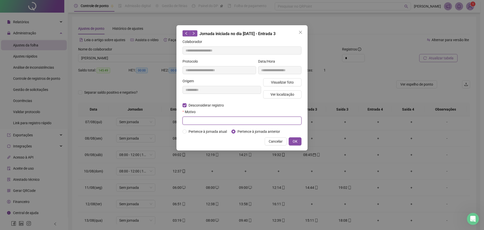
click at [198, 118] on input "text" at bounding box center [242, 121] width 119 height 8
type input "****"
click at [300, 143] on button "OK" at bounding box center [295, 141] width 13 height 8
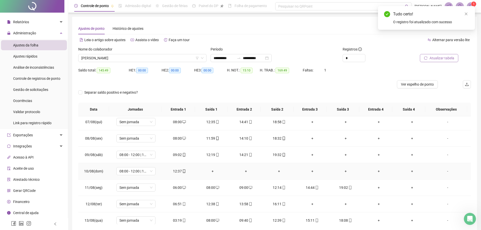
click at [208, 172] on div "+" at bounding box center [212, 171] width 25 height 6
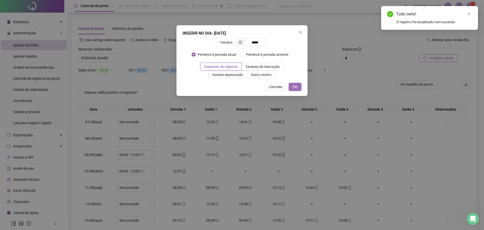
type input "*****"
click at [295, 88] on span "OK" at bounding box center [295, 87] width 5 height 6
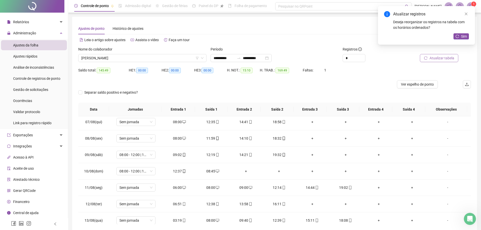
click at [439, 59] on span "Atualizar tabela" at bounding box center [441, 58] width 25 height 6
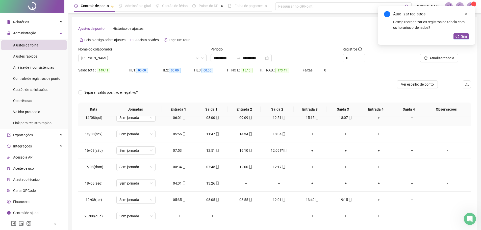
scroll to position [227, 0]
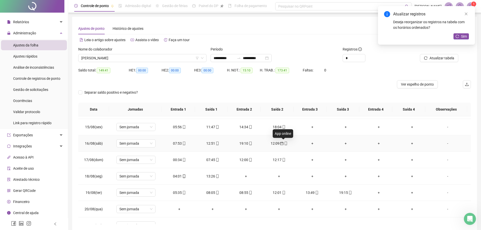
click at [279, 143] on span "calendar" at bounding box center [281, 144] width 4 height 4
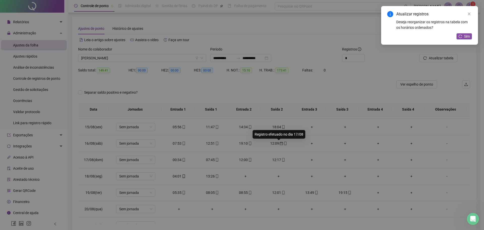
type input "**********"
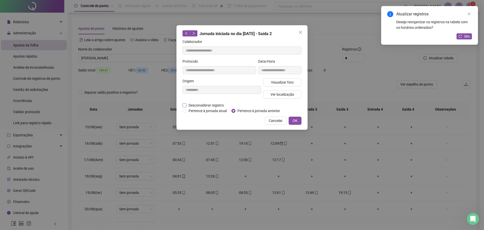
click at [190, 105] on span "Desconsiderar registro" at bounding box center [206, 105] width 39 height 6
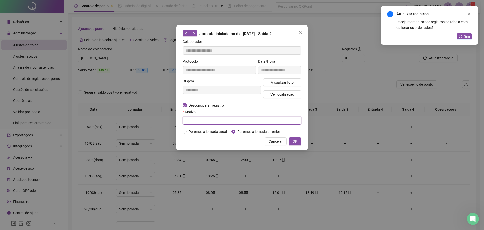
click at [201, 123] on input "text" at bounding box center [242, 121] width 119 height 8
type input "****"
click at [296, 140] on span "OK" at bounding box center [295, 141] width 5 height 6
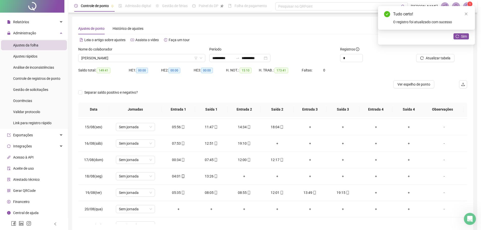
click at [293, 142] on td "+" at bounding box center [276, 143] width 33 height 16
click at [175, 160] on div "00:34" at bounding box center [179, 160] width 25 height 6
type input "**********"
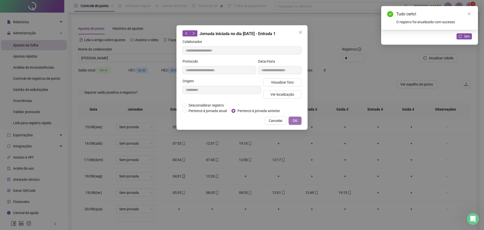
click at [294, 120] on span "OK" at bounding box center [295, 121] width 5 height 6
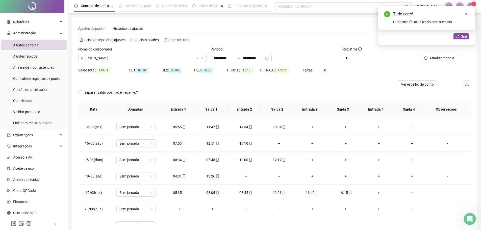
click at [435, 54] on div at bounding box center [432, 50] width 49 height 8
click at [435, 59] on span "Atualizar tabela" at bounding box center [441, 58] width 25 height 6
click at [209, 161] on div "12:00" at bounding box center [212, 160] width 25 height 6
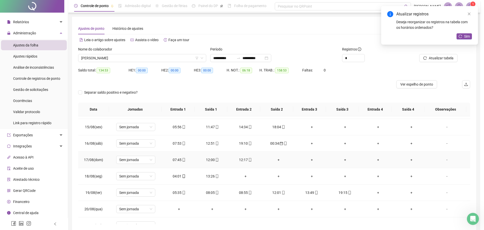
type input "**********"
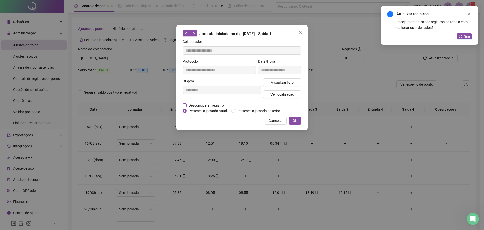
click at [196, 104] on span "Desconsiderar registro" at bounding box center [206, 105] width 39 height 6
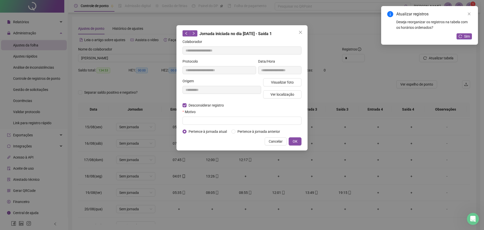
click at [204, 125] on form "**********" at bounding box center [242, 86] width 119 height 95
click at [204, 122] on input "text" at bounding box center [242, 121] width 119 height 8
type input "****"
click at [288, 138] on div "Cancelar OK" at bounding box center [242, 141] width 119 height 8
click at [290, 140] on button "OK" at bounding box center [295, 141] width 13 height 8
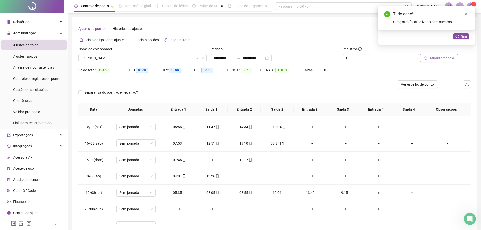
click at [425, 61] on button "Atualizar tabela" at bounding box center [439, 58] width 38 height 8
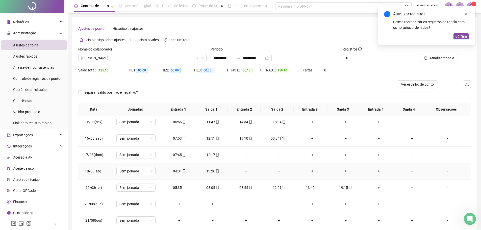
scroll to position [237, 0]
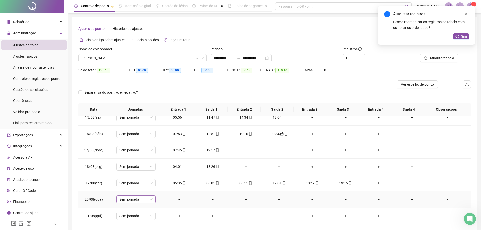
click at [131, 200] on span "Sem jornada" at bounding box center [135, 200] width 33 height 8
click at [126, 156] on div "Folga" at bounding box center [144, 156] width 43 height 6
click at [157, 185] on span "Sim" at bounding box center [159, 186] width 6 height 6
click at [124, 212] on span "Sem jornada" at bounding box center [135, 216] width 33 height 8
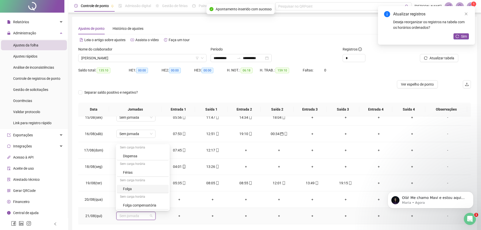
scroll to position [114, 0]
click at [130, 189] on div "Folga" at bounding box center [144, 189] width 43 height 6
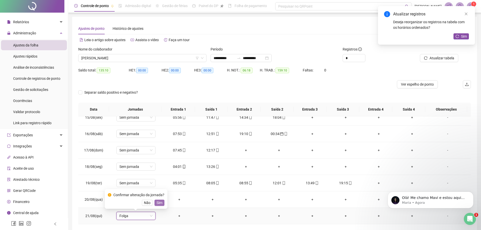
click at [159, 202] on span "Sim" at bounding box center [159, 203] width 6 height 6
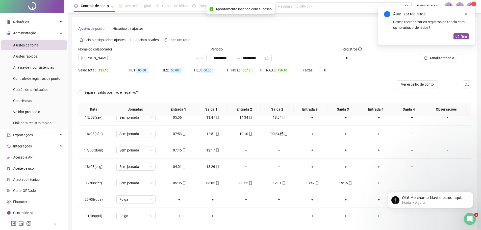
click at [447, 52] on div at bounding box center [432, 50] width 49 height 8
click at [444, 57] on span "Atualizar tabela" at bounding box center [441, 58] width 25 height 6
click at [138, 60] on span "JOSÉ IAGO ALVES LIMA" at bounding box center [142, 58] width 122 height 8
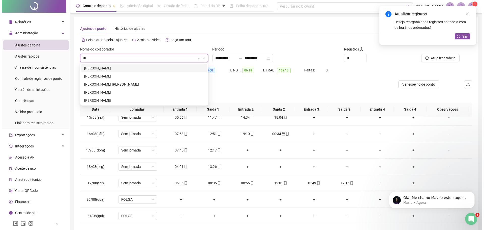
scroll to position [0, 0]
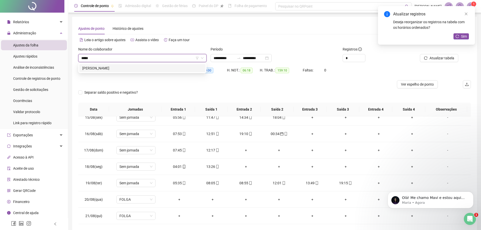
type input "******"
click at [144, 71] on div "[PERSON_NAME]" at bounding box center [142, 68] width 126 height 8
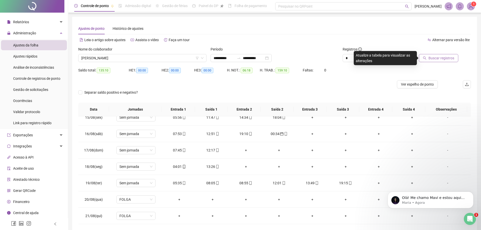
click at [431, 59] on span "Buscar registros" at bounding box center [441, 58] width 26 height 6
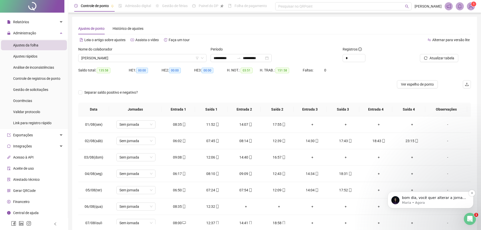
click at [428, 200] on p "bom dia, você quer alterar a jornada que foi lançada?" at bounding box center [434, 197] width 65 height 5
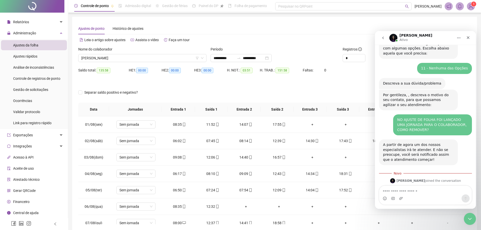
scroll to position [138, 0]
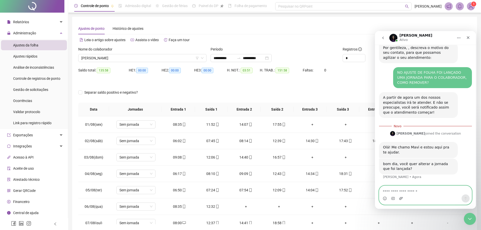
click at [400, 198] on icon "Upload do anexo" at bounding box center [401, 198] width 4 height 3
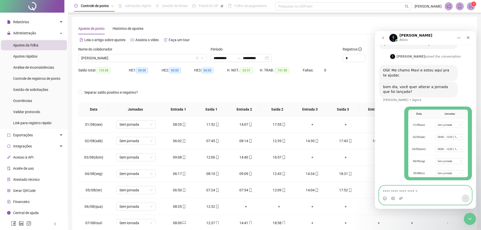
scroll to position [208, 0]
click at [416, 189] on textarea "Envie uma mensagem..." at bounding box center [425, 190] width 92 height 9
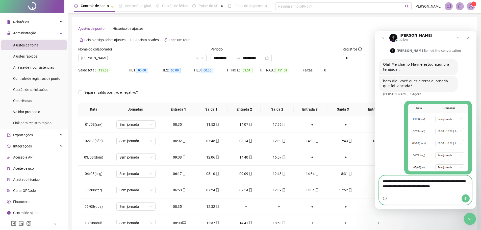
type textarea "**********"
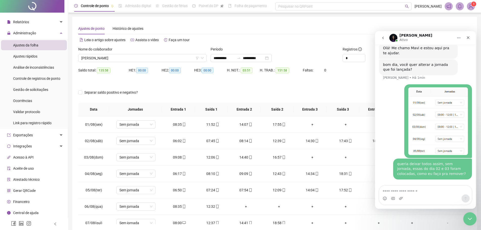
click at [465, 217] on div "Encerramento do Messenger da Intercom" at bounding box center [469, 218] width 12 height 12
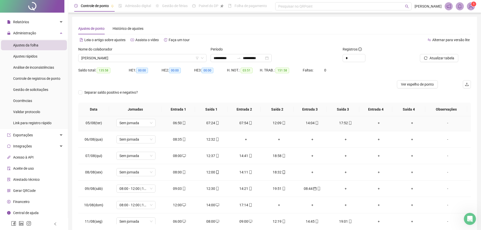
scroll to position [76, 0]
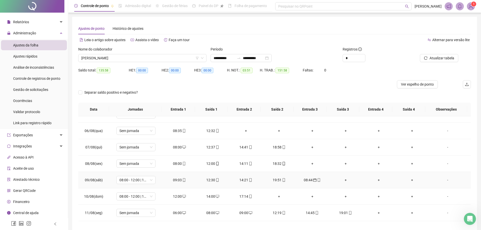
click at [307, 181] on div "08:44" at bounding box center [311, 180] width 25 height 6
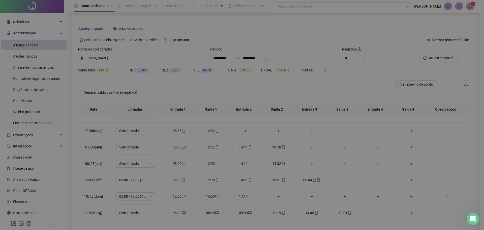
type input "**********"
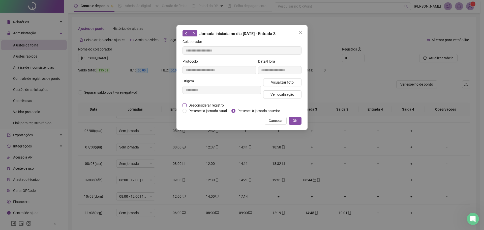
click at [187, 105] on span "Desconsiderar registro" at bounding box center [206, 105] width 39 height 6
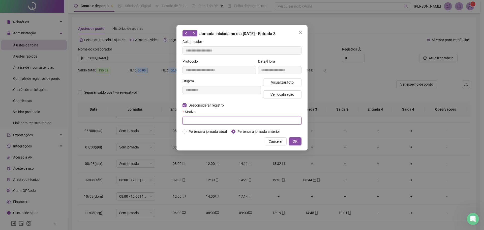
click at [195, 120] on input "text" at bounding box center [242, 121] width 119 height 8
type input "****"
click at [290, 142] on button "OK" at bounding box center [295, 141] width 13 height 8
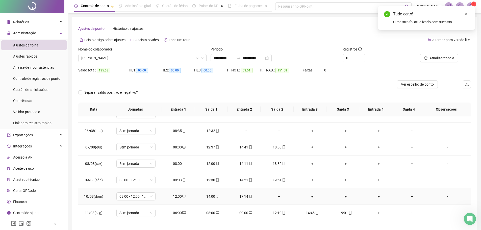
click at [277, 196] on div "+" at bounding box center [278, 196] width 25 height 6
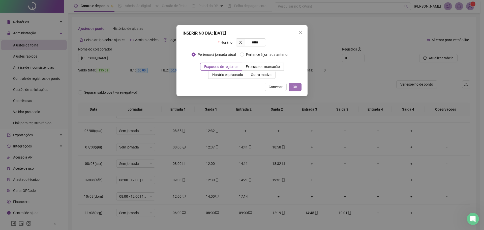
type input "*****"
click at [292, 86] on button "OK" at bounding box center [295, 87] width 13 height 8
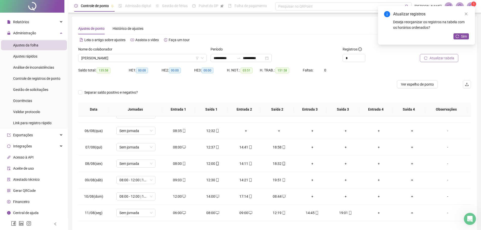
click at [428, 60] on button "Atualizar tabela" at bounding box center [439, 58] width 38 height 8
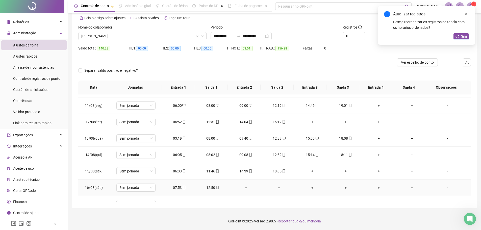
scroll to position [249, 0]
click at [244, 189] on div "+" at bounding box center [245, 188] width 25 height 6
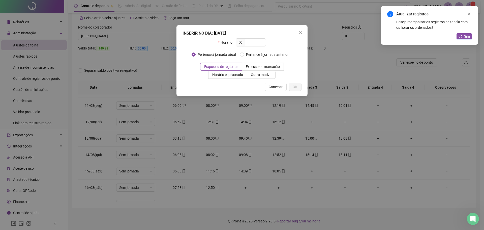
click at [299, 34] on span "Close" at bounding box center [301, 32] width 8 height 4
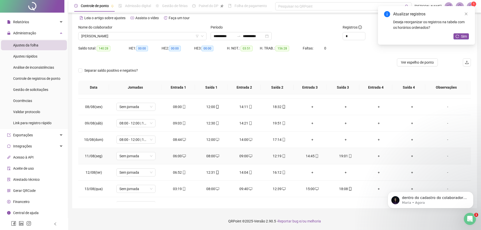
scroll to position [254, 0]
click at [465, 15] on icon "close" at bounding box center [466, 14] width 4 height 4
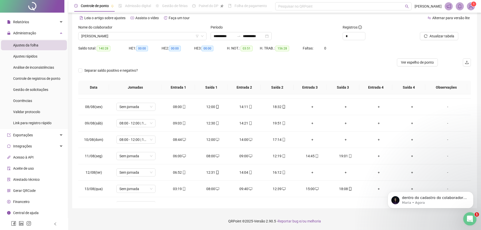
click at [463, 217] on div "Abertura do Messenger da Intercom" at bounding box center [468, 218] width 17 height 17
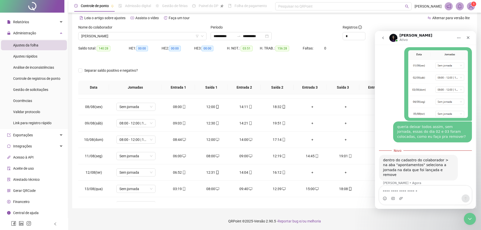
scroll to position [262, 0]
click at [407, 192] on textarea "Envie uma mensagem..." at bounding box center [425, 190] width 92 height 9
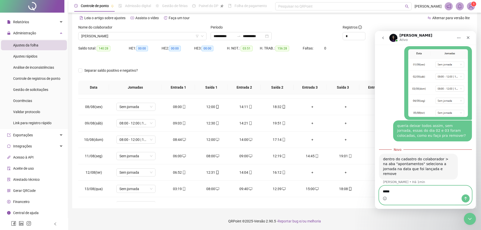
type textarea "******"
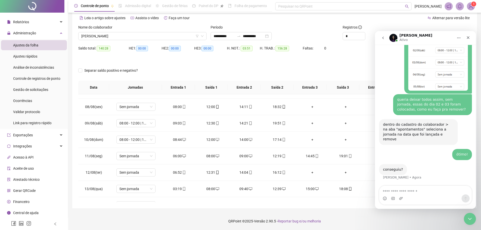
scroll to position [304, 0]
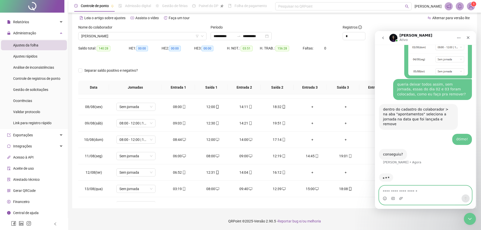
click at [406, 192] on textarea "Envie uma mensagem..." at bounding box center [425, 190] width 92 height 9
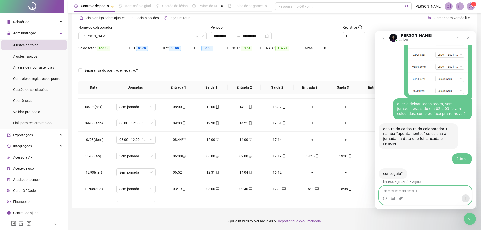
click at [413, 192] on textarea "Envie uma mensagem..." at bounding box center [425, 190] width 92 height 9
type textarea "**********"
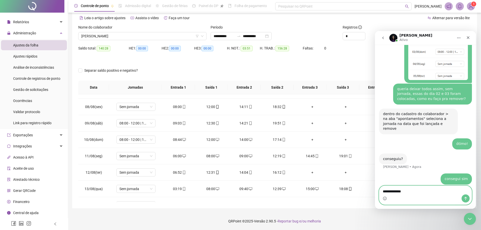
type textarea "**********"
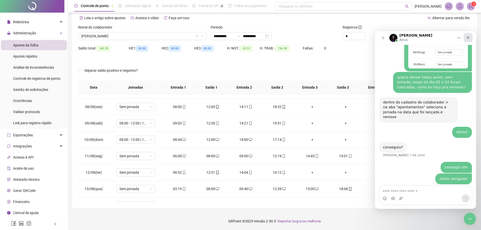
click at [468, 39] on icon "Fechar" at bounding box center [468, 38] width 4 height 4
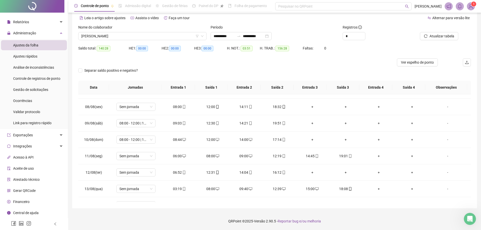
click at [263, 62] on div at bounding box center [225, 62] width 294 height 8
drag, startPoint x: 219, startPoint y: 79, endPoint x: 215, endPoint y: 77, distance: 4.5
click at [219, 79] on div "Separar saldo positivo e negativo?" at bounding box center [274, 73] width 392 height 14
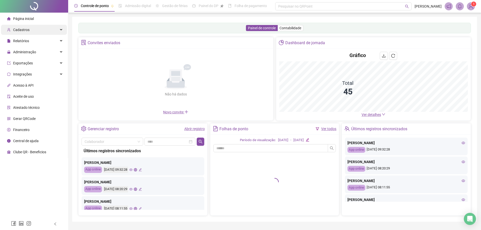
click at [29, 32] on div "Cadastros" at bounding box center [34, 30] width 66 height 10
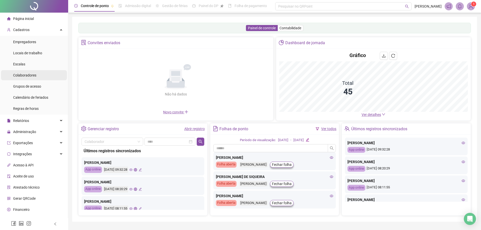
click at [32, 75] on span "Colaboradores" at bounding box center [24, 75] width 23 height 4
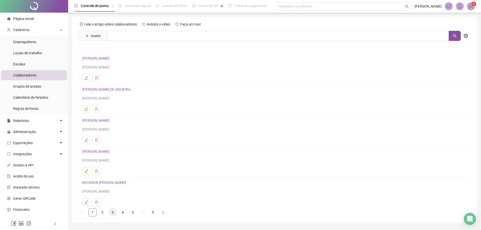
click at [116, 211] on link "3" at bounding box center [113, 212] width 8 height 8
click at [123, 213] on link "4" at bounding box center [123, 212] width 8 height 8
click at [111, 150] on link "[PERSON_NAME]" at bounding box center [96, 151] width 29 height 4
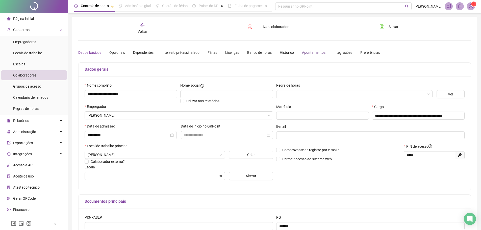
click at [313, 52] on div "Apontamentos" at bounding box center [313, 53] width 23 height 6
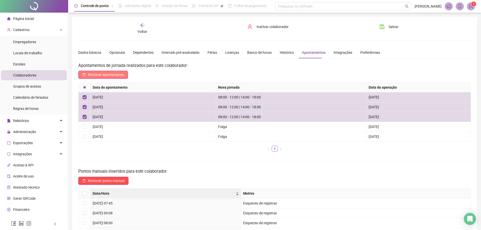
click at [99, 74] on span "Remover apontamento" at bounding box center [106, 75] width 36 height 6
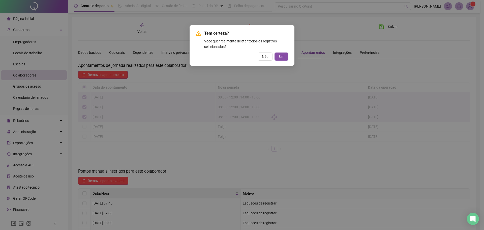
click at [277, 58] on button "Sim" at bounding box center [282, 56] width 14 height 8
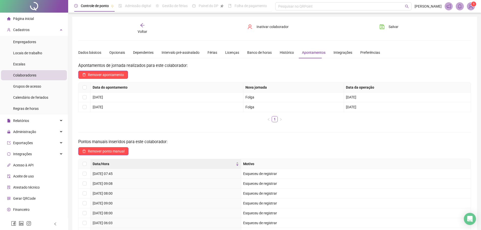
click at [161, 123] on div "Data do apontamento Nova jornada Data da operação [DATE] Folga [DATE] [DATE] Fo…" at bounding box center [274, 104] width 392 height 44
click at [387, 31] on button "Salvar" at bounding box center [388, 27] width 26 height 8
click at [138, 26] on div "Voltar" at bounding box center [142, 29] width 62 height 12
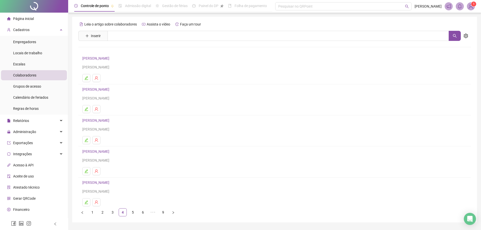
click at [99, 151] on link "[PERSON_NAME]" at bounding box center [96, 151] width 29 height 4
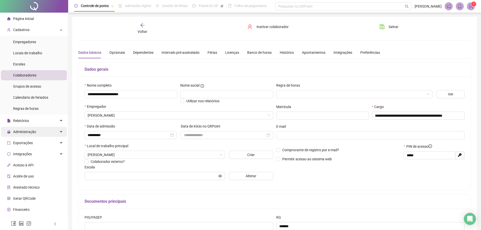
click at [30, 129] on span "Administração" at bounding box center [21, 132] width 29 height 10
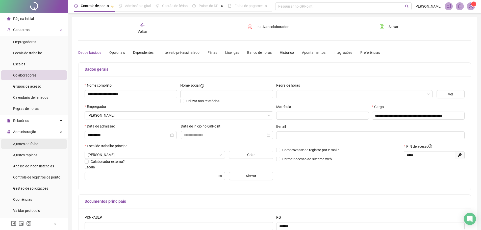
click at [23, 146] on div "Ajustes da folha" at bounding box center [25, 144] width 25 height 10
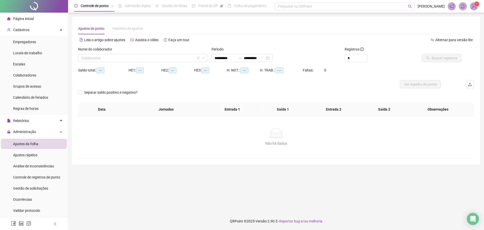
type input "**********"
click at [169, 59] on input "search" at bounding box center [140, 58] width 119 height 8
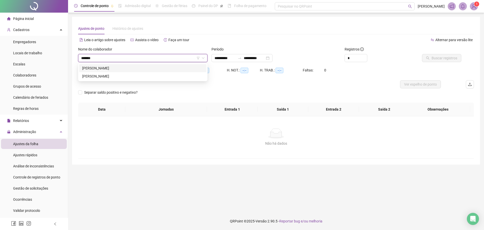
type input "********"
click at [120, 75] on div "[PERSON_NAME]" at bounding box center [142, 76] width 121 height 6
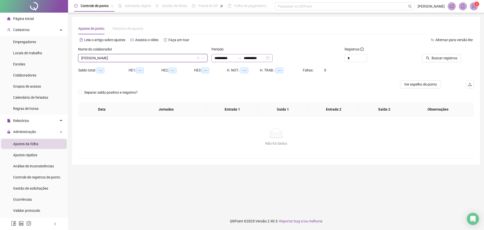
click at [242, 59] on icon "swap-right" at bounding box center [240, 58] width 4 height 4
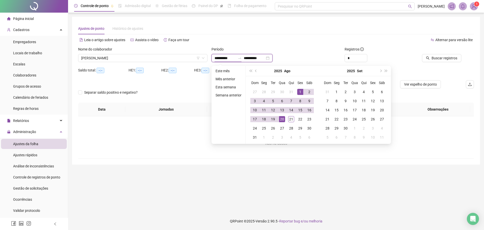
type input "**********"
click at [299, 92] on div "1" at bounding box center [300, 92] width 6 height 6
type input "**********"
click at [290, 119] on div "21" at bounding box center [291, 119] width 6 height 6
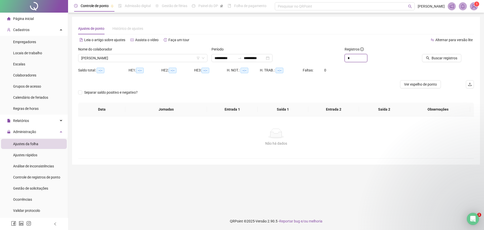
drag, startPoint x: 349, startPoint y: 58, endPoint x: 315, endPoint y: 62, distance: 35.1
click at [315, 62] on div "**********" at bounding box center [276, 56] width 400 height 20
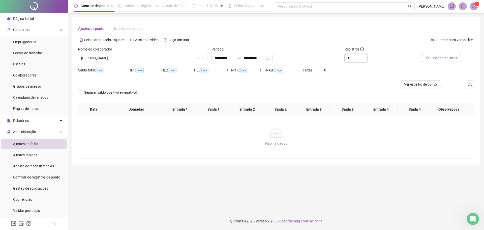
type input "*"
click at [451, 56] on span "Buscar registros" at bounding box center [445, 58] width 26 height 6
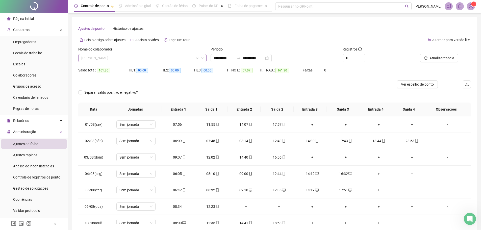
click at [140, 57] on span "[PERSON_NAME]" at bounding box center [142, 58] width 122 height 8
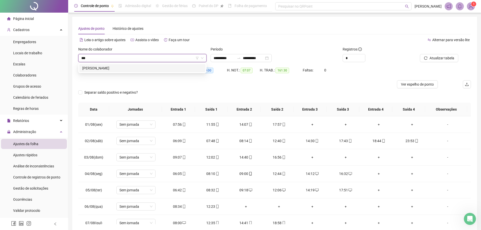
type input "****"
click at [102, 69] on div "[PERSON_NAME]" at bounding box center [142, 68] width 120 height 6
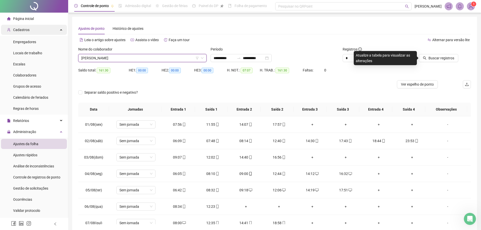
click at [24, 29] on span "Cadastros" at bounding box center [21, 30] width 16 height 4
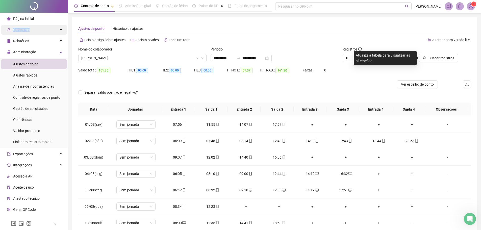
click at [24, 29] on span "Cadastros" at bounding box center [21, 30] width 16 height 4
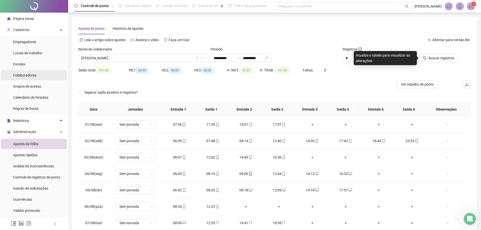
click at [21, 76] on span "Colaboradores" at bounding box center [24, 75] width 23 height 4
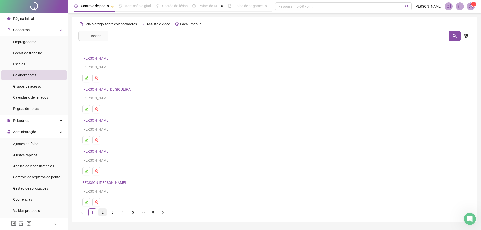
click at [101, 213] on link "2" at bounding box center [103, 212] width 8 height 8
click at [98, 90] on link "[PERSON_NAME]" at bounding box center [96, 89] width 29 height 4
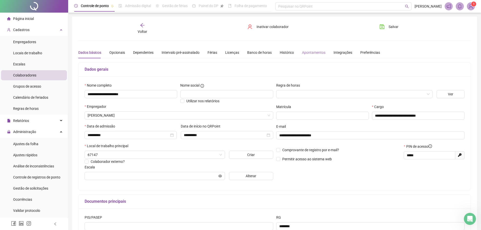
click at [310, 55] on div "Apontamentos" at bounding box center [313, 53] width 23 height 12
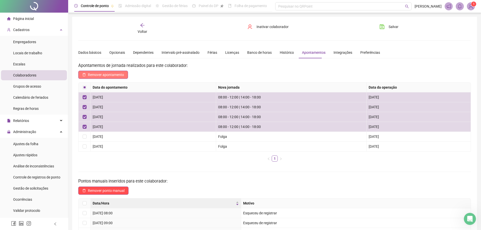
click at [101, 72] on button "Remover apontamento" at bounding box center [103, 75] width 50 height 8
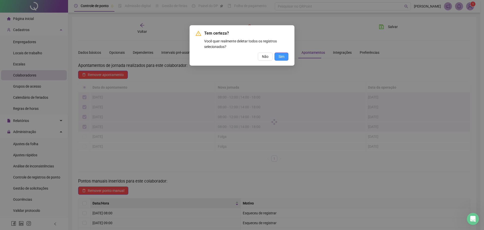
click at [276, 57] on button "Sim" at bounding box center [282, 56] width 14 height 8
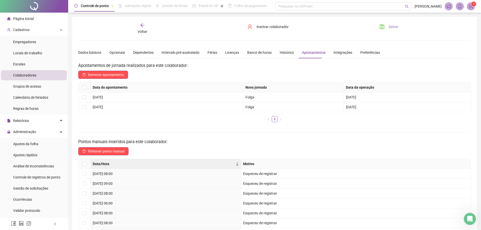
click at [389, 30] on button "Salvar" at bounding box center [388, 27] width 26 height 8
click at [139, 25] on div "Voltar" at bounding box center [142, 29] width 62 height 12
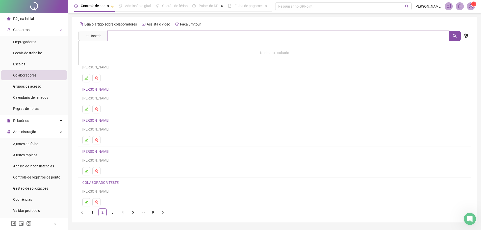
click at [123, 38] on input "text" at bounding box center [277, 36] width 341 height 10
type input "**"
click at [153, 211] on link "9" at bounding box center [153, 212] width 8 height 8
click at [107, 120] on link "[PERSON_NAME]" at bounding box center [96, 120] width 29 height 4
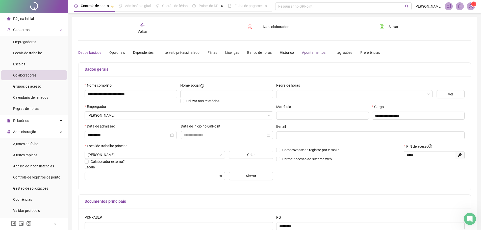
click at [308, 52] on div "Apontamentos" at bounding box center [313, 53] width 23 height 6
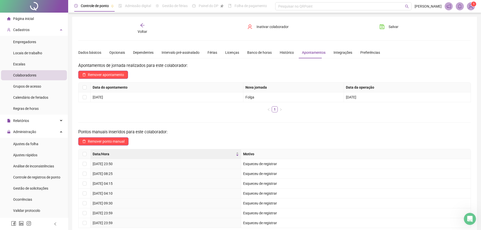
click at [143, 26] on icon "arrow-left" at bounding box center [142, 25] width 5 height 5
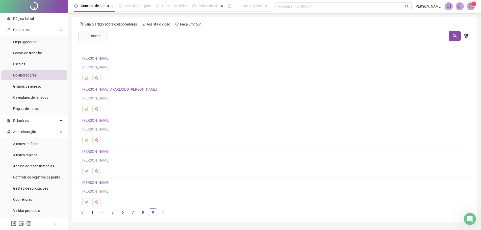
click at [94, 211] on link "1" at bounding box center [93, 212] width 8 height 8
click at [143, 38] on input "text" at bounding box center [277, 36] width 341 height 10
click at [126, 213] on link "4" at bounding box center [123, 212] width 8 height 8
click at [131, 214] on link "5" at bounding box center [133, 212] width 8 height 8
click at [136, 213] on link "5" at bounding box center [133, 212] width 8 height 8
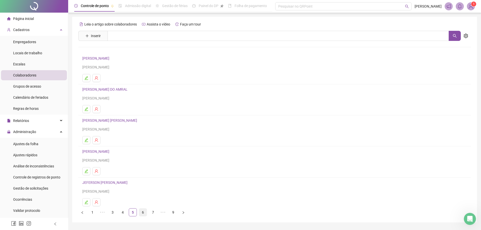
click at [142, 213] on link "6" at bounding box center [143, 212] width 8 height 8
click at [144, 212] on link "7" at bounding box center [143, 212] width 8 height 8
click at [111, 122] on link "[PERSON_NAME]" at bounding box center [96, 120] width 29 height 4
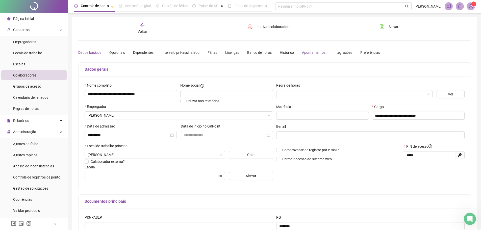
click at [313, 51] on div "Apontamentos" at bounding box center [313, 53] width 23 height 6
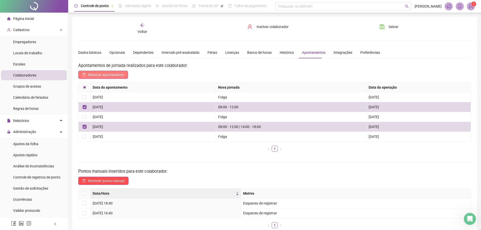
click at [92, 71] on button "Remover apontamento" at bounding box center [103, 75] width 50 height 8
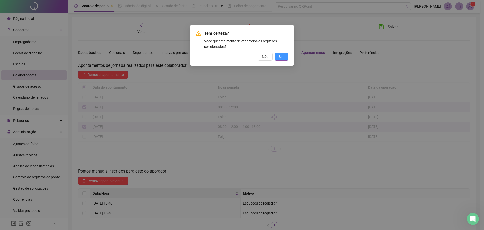
click at [282, 56] on span "Sim" at bounding box center [282, 57] width 6 height 6
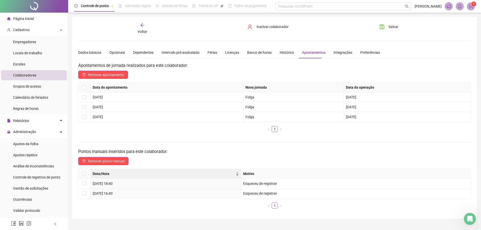
click at [395, 21] on div "**********" at bounding box center [274, 118] width 404 height 202
click at [391, 30] on button "Salvar" at bounding box center [388, 27] width 26 height 8
click at [140, 25] on icon "arrow-left" at bounding box center [142, 25] width 4 height 4
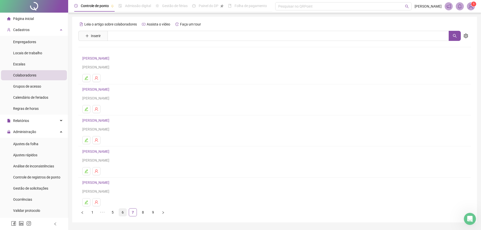
click at [123, 214] on link "6" at bounding box center [123, 212] width 8 height 8
click at [140, 214] on link "7" at bounding box center [143, 212] width 8 height 8
click at [143, 214] on link "8" at bounding box center [143, 212] width 8 height 8
click at [105, 59] on link "[PERSON_NAME]" at bounding box center [96, 58] width 29 height 4
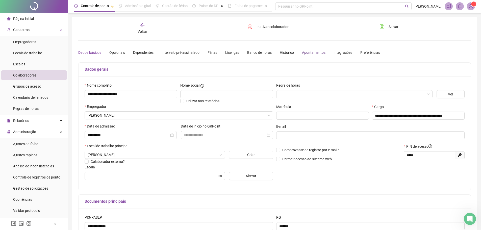
click at [309, 55] on div "Apontamentos" at bounding box center [313, 53] width 23 height 6
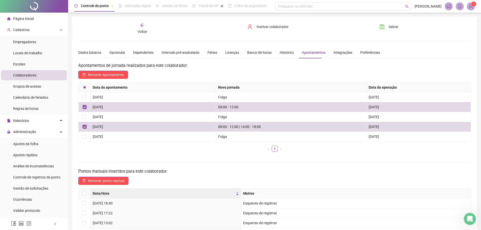
click at [89, 79] on div "Apontamentos de jornada realizados para este colaborador: Remover apontamento D…" at bounding box center [274, 163] width 392 height 202
click at [92, 73] on span "Remover apontamento" at bounding box center [106, 75] width 36 height 6
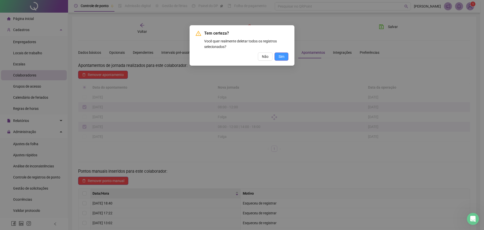
click at [277, 53] on button "Sim" at bounding box center [282, 56] width 14 height 8
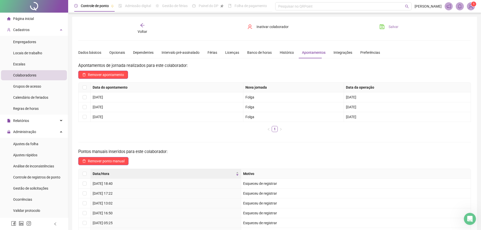
click at [392, 25] on span "Salvar" at bounding box center [393, 27] width 10 height 6
click at [390, 31] on button "Salvar" at bounding box center [388, 27] width 26 height 8
click at [145, 28] on div "Voltar" at bounding box center [142, 29] width 62 height 12
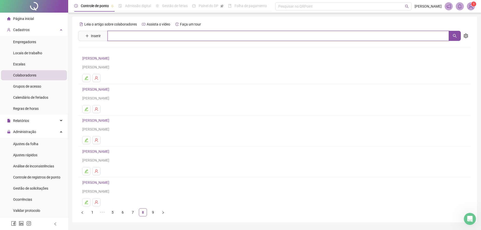
click at [138, 34] on input "text" at bounding box center [277, 36] width 341 height 10
click at [111, 212] on link "5" at bounding box center [113, 212] width 8 height 8
click at [114, 213] on link "3" at bounding box center [113, 212] width 8 height 8
click at [108, 184] on link "[PERSON_NAME]" at bounding box center [96, 182] width 29 height 4
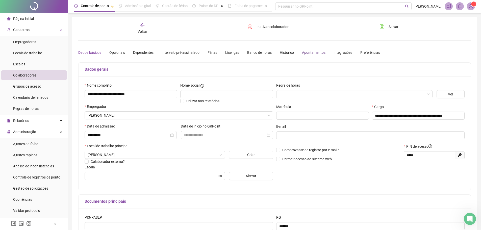
click at [307, 52] on div "Apontamentos" at bounding box center [313, 53] width 23 height 6
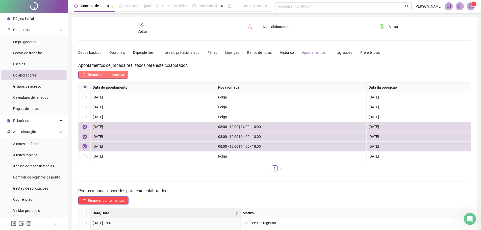
click at [106, 75] on span "Remover apontamento" at bounding box center [106, 75] width 36 height 6
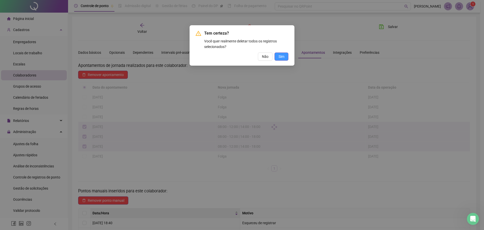
click at [281, 56] on span "Sim" at bounding box center [282, 57] width 6 height 6
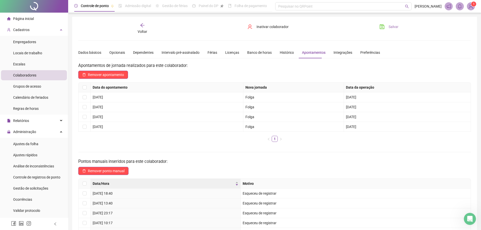
click at [390, 24] on button "Salvar" at bounding box center [388, 27] width 26 height 8
click at [144, 28] on div "Voltar" at bounding box center [142, 29] width 62 height 12
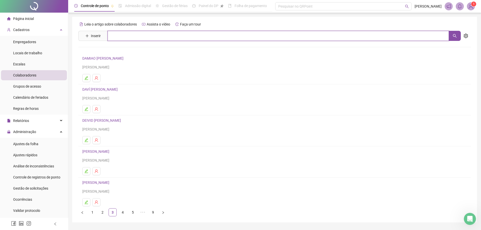
click at [130, 37] on input "text" at bounding box center [277, 36] width 341 height 10
click at [103, 211] on link "2" at bounding box center [103, 212] width 8 height 8
click at [111, 91] on link "[PERSON_NAME]" at bounding box center [96, 89] width 29 height 4
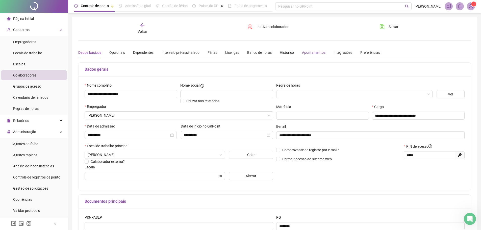
click at [305, 52] on div "Apontamentos" at bounding box center [313, 53] width 23 height 6
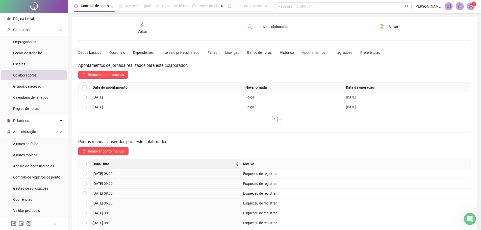
click at [147, 30] on div "Voltar" at bounding box center [142, 29] width 62 height 12
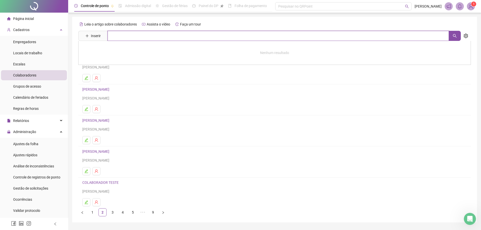
click at [121, 37] on input "text" at bounding box center [277, 36] width 341 height 10
click at [134, 211] on link "5" at bounding box center [133, 212] width 8 height 8
click at [139, 213] on link "6" at bounding box center [143, 212] width 8 height 8
click at [105, 152] on link "[PERSON_NAME]" at bounding box center [96, 151] width 29 height 4
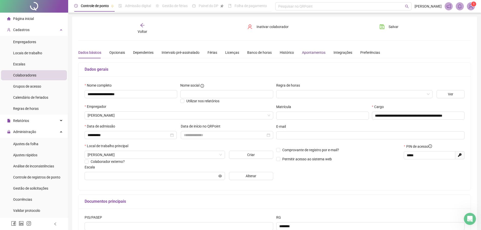
click at [309, 52] on div "Apontamentos" at bounding box center [313, 53] width 23 height 6
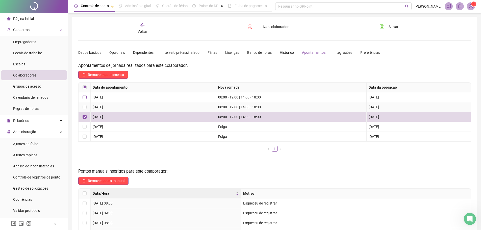
click at [86, 104] on label at bounding box center [84, 107] width 4 height 6
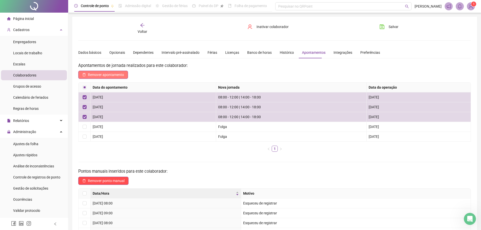
click at [96, 74] on span "Remover apontamento" at bounding box center [106, 75] width 36 height 6
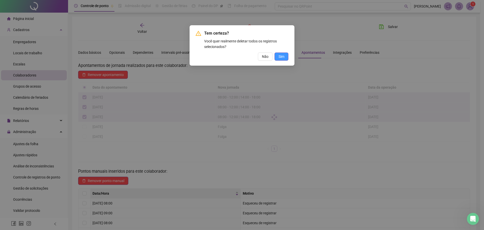
click at [284, 57] on span "Sim" at bounding box center [282, 57] width 6 height 6
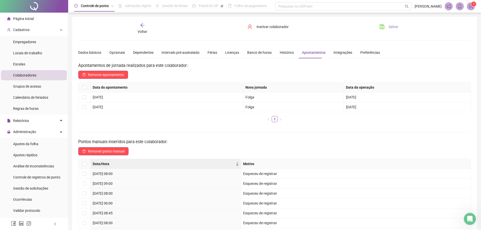
click at [392, 26] on span "Salvar" at bounding box center [393, 27] width 10 height 6
click at [143, 24] on icon "arrow-left" at bounding box center [142, 25] width 5 height 5
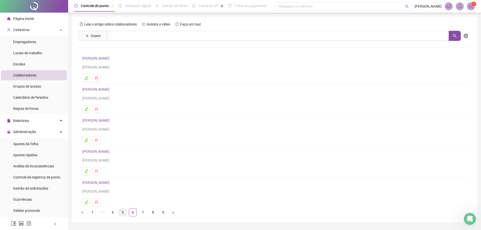
click at [123, 212] on link "5" at bounding box center [123, 212] width 8 height 8
click at [116, 212] on link "3" at bounding box center [113, 212] width 8 height 8
click at [127, 213] on ul "1 2 3 4 5 ••• 9" at bounding box center [274, 212] width 392 height 8
click at [123, 213] on link "4" at bounding box center [123, 212] width 8 height 8
click at [97, 149] on h4 "[PERSON_NAME]" at bounding box center [274, 151] width 384 height 6
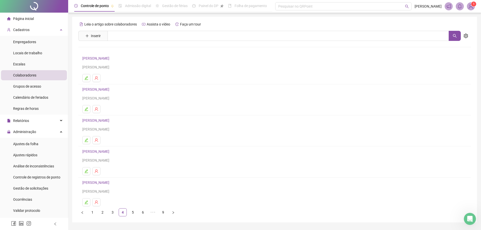
click at [98, 157] on div "[PERSON_NAME]" at bounding box center [274, 155] width 384 height 15
click at [101, 150] on link "[PERSON_NAME]" at bounding box center [96, 151] width 29 height 4
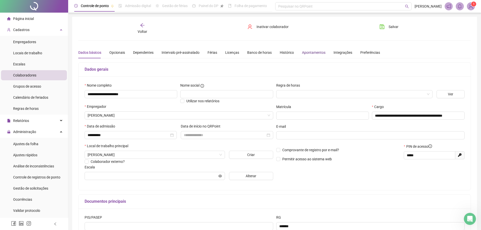
click at [313, 53] on div "Apontamentos" at bounding box center [313, 53] width 23 height 6
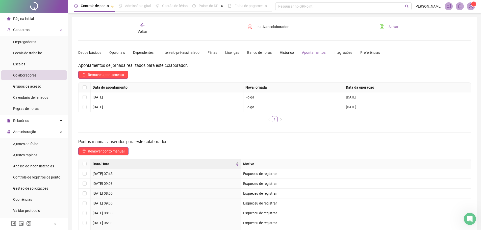
click at [387, 28] on button "Salvar" at bounding box center [388, 27] width 26 height 8
click at [150, 27] on div "Voltar" at bounding box center [142, 29] width 62 height 12
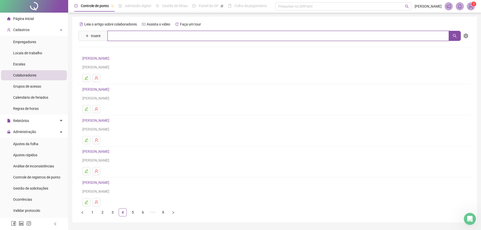
click at [137, 39] on input "text" at bounding box center [277, 36] width 341 height 10
type input "*******"
click at [100, 59] on link "[PERSON_NAME]" at bounding box center [96, 58] width 29 height 4
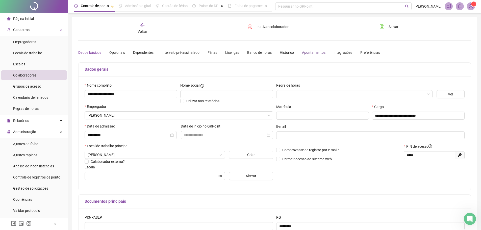
click at [311, 52] on div "Apontamentos" at bounding box center [313, 53] width 23 height 6
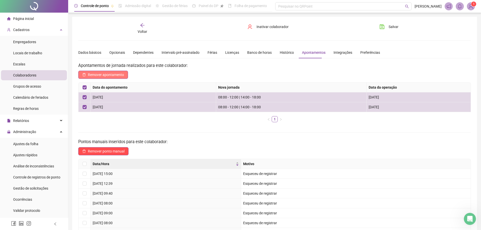
click at [90, 74] on span "Remover apontamento" at bounding box center [106, 75] width 36 height 6
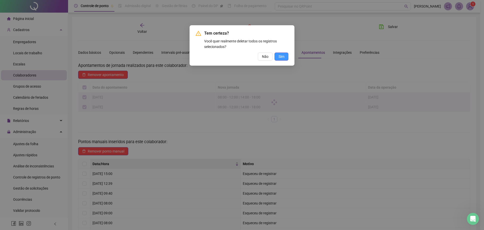
click at [286, 57] on button "Sim" at bounding box center [282, 56] width 14 height 8
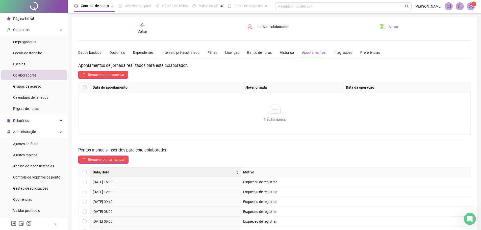
click at [385, 26] on button "Salvar" at bounding box center [388, 27] width 26 height 8
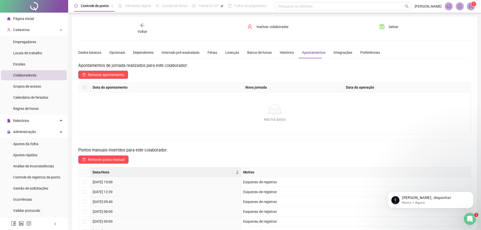
click at [136, 30] on div "Voltar" at bounding box center [142, 29] width 62 height 12
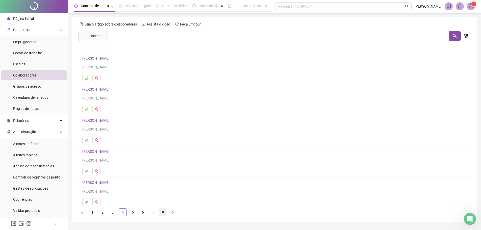
click at [160, 210] on link "9" at bounding box center [163, 212] width 8 height 8
click at [99, 89] on link "[PERSON_NAME] APARECIDO [PERSON_NAME]" at bounding box center [120, 89] width 76 height 4
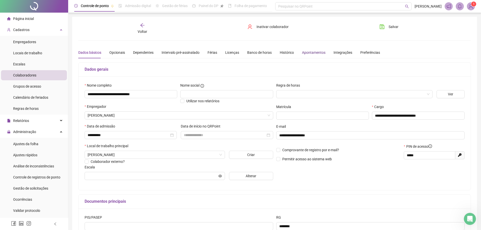
click at [310, 53] on div "Apontamentos" at bounding box center [313, 53] width 23 height 6
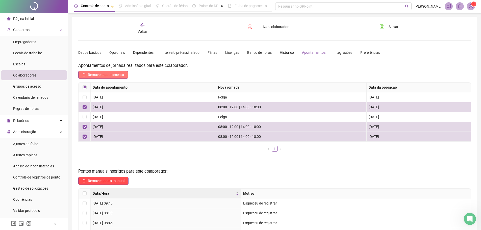
click at [99, 73] on span "Remover apontamento" at bounding box center [106, 75] width 36 height 6
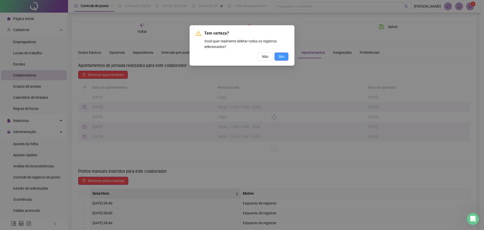
click at [281, 57] on span "Sim" at bounding box center [282, 57] width 6 height 6
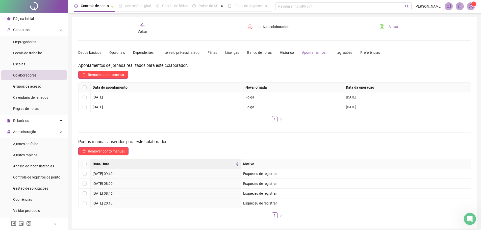
click at [389, 28] on span "Salvar" at bounding box center [393, 27] width 10 height 6
click at [144, 30] on span "Voltar" at bounding box center [142, 32] width 10 height 4
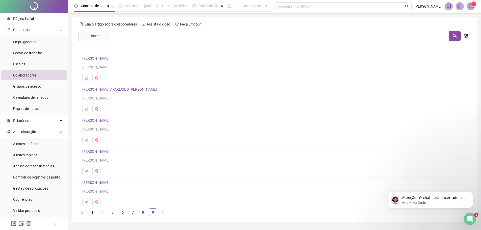
click at [107, 213] on ul "1 ••• 5 6 7 8 9" at bounding box center [274, 212] width 392 height 8
click at [112, 214] on link "5" at bounding box center [113, 212] width 8 height 8
click at [115, 212] on link "3" at bounding box center [113, 212] width 8 height 8
click at [99, 88] on link "DAVÍ [PERSON_NAME]" at bounding box center [100, 89] width 37 height 4
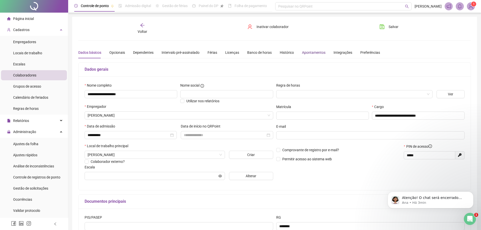
click at [316, 54] on div "Apontamentos" at bounding box center [313, 53] width 23 height 6
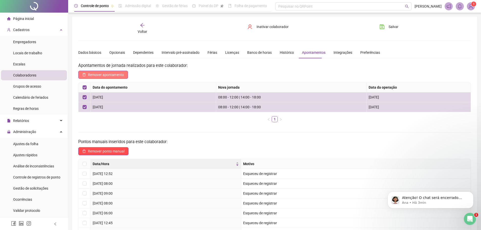
click at [95, 74] on span "Remover apontamento" at bounding box center [106, 75] width 36 height 6
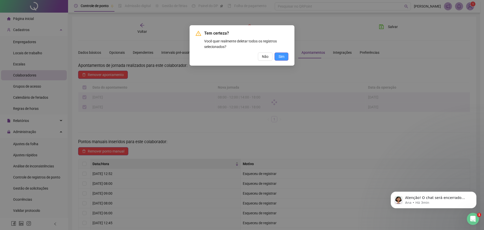
click at [277, 57] on button "Sim" at bounding box center [282, 56] width 14 height 8
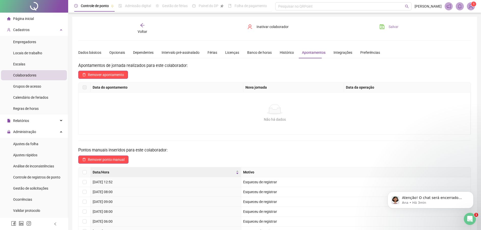
click at [387, 26] on button "Salvar" at bounding box center [388, 27] width 26 height 8
click at [138, 28] on div "Voltar" at bounding box center [142, 29] width 62 height 12
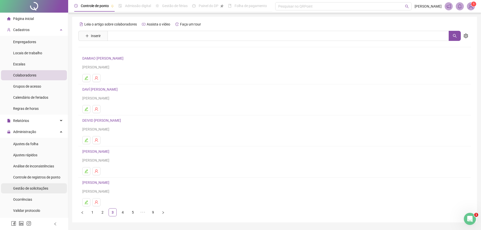
click at [35, 188] on span "Gestão de solicitações" at bounding box center [30, 188] width 35 height 4
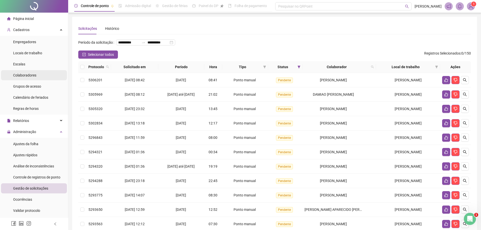
click at [20, 76] on span "Colaboradores" at bounding box center [24, 75] width 23 height 4
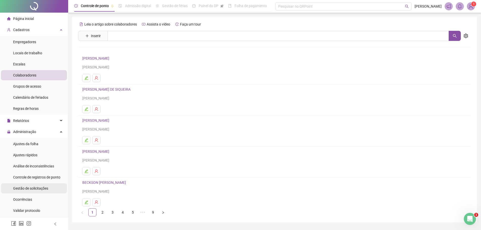
click at [29, 189] on span "Gestão de solicitações" at bounding box center [30, 188] width 35 height 4
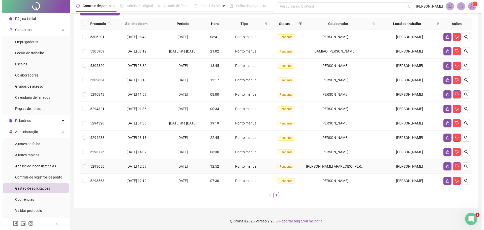
scroll to position [50, 0]
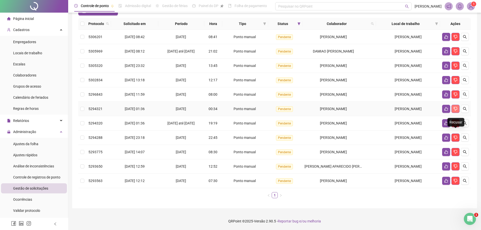
click at [455, 111] on icon "dislike" at bounding box center [455, 109] width 4 height 4
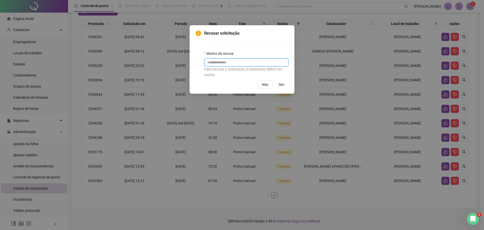
click at [233, 61] on input "text" at bounding box center [246, 62] width 84 height 8
type input "********"
click at [282, 84] on span "Sim" at bounding box center [282, 85] width 6 height 6
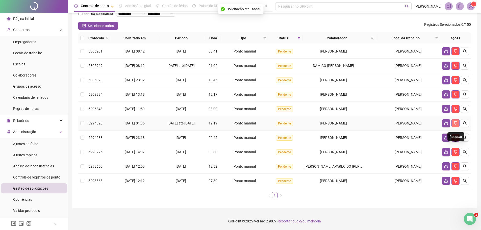
click at [455, 125] on icon "dislike" at bounding box center [455, 123] width 4 height 4
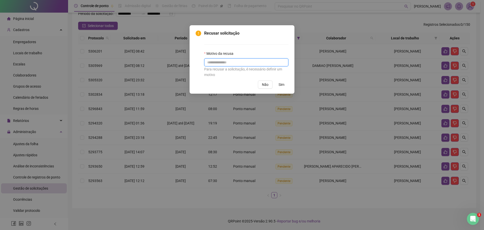
click at [217, 64] on input "text" at bounding box center [246, 62] width 84 height 8
paste input "********"
type input "********"
click at [279, 88] on button "Sim" at bounding box center [282, 84] width 14 height 8
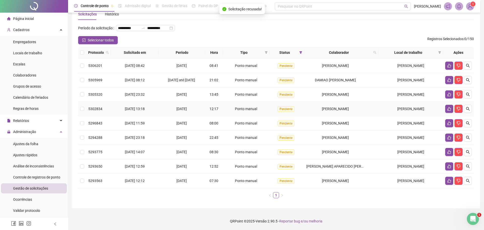
scroll to position [50, 0]
click at [443, 105] on button "button" at bounding box center [446, 109] width 8 height 8
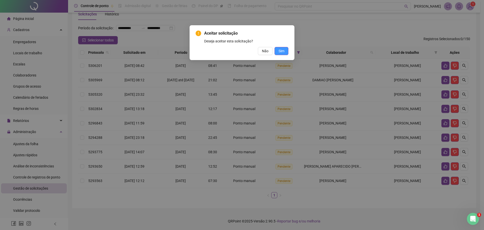
click at [281, 52] on span "Sim" at bounding box center [282, 51] width 6 height 6
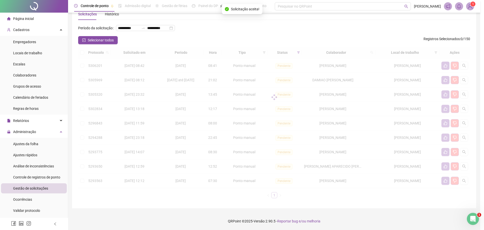
scroll to position [32, 0]
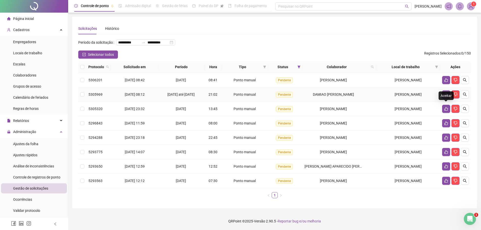
click at [446, 93] on icon "like" at bounding box center [446, 95] width 4 height 4
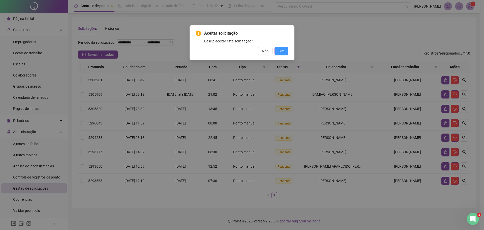
click at [282, 52] on span "Sim" at bounding box center [282, 51] width 6 height 6
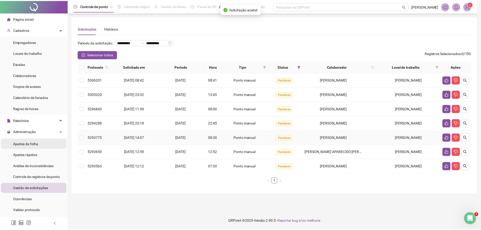
scroll to position [15, 0]
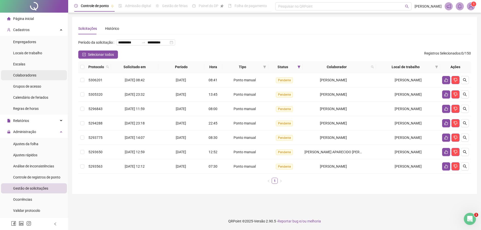
click at [24, 77] on span "Colaboradores" at bounding box center [24, 75] width 23 height 4
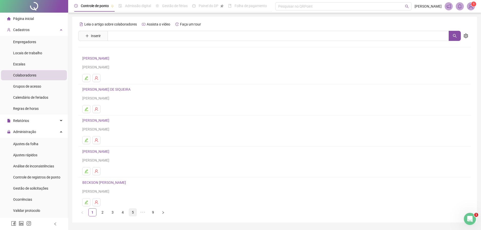
click at [134, 212] on link "5" at bounding box center [133, 212] width 8 height 8
click at [142, 214] on link "6" at bounding box center [143, 212] width 8 height 8
click at [142, 213] on link "7" at bounding box center [143, 212] width 8 height 8
click at [143, 213] on link "8" at bounding box center [143, 212] width 8 height 8
click at [152, 214] on link "9" at bounding box center [153, 212] width 8 height 8
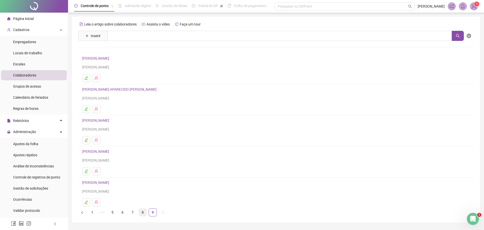
click at [146, 106] on div "Leia o artigo sobre colaboradores Assista o vídeo Faça um tour [PERSON_NAME] re…" at bounding box center [276, 118] width 396 height 196
click at [143, 212] on link "8" at bounding box center [143, 212] width 8 height 8
click at [91, 89] on link "[PERSON_NAME]" at bounding box center [96, 89] width 29 height 4
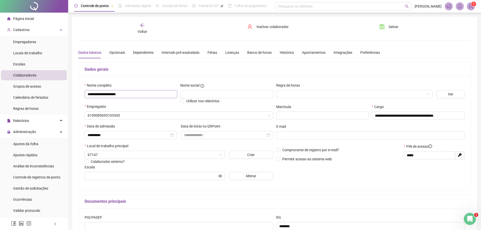
type input "**********"
click at [314, 48] on div "Apontamentos" at bounding box center [313, 53] width 23 height 12
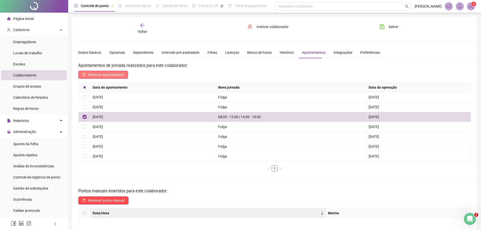
click at [108, 75] on span "Remover apontamento" at bounding box center [106, 75] width 36 height 6
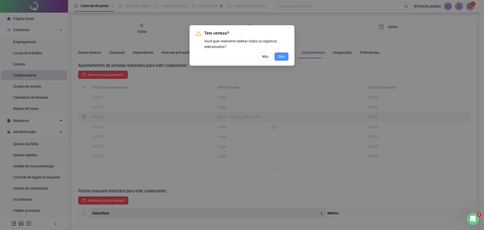
click at [285, 57] on button "Sim" at bounding box center [282, 56] width 14 height 8
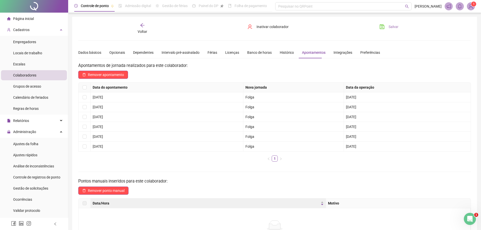
click at [390, 27] on span "Salvar" at bounding box center [393, 27] width 10 height 6
click at [137, 27] on div "Voltar" at bounding box center [142, 29] width 62 height 12
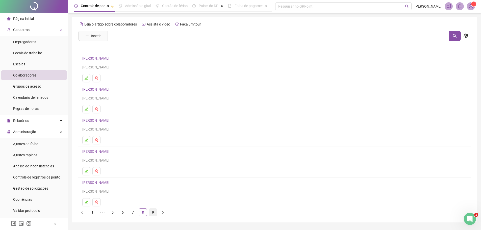
click at [149, 213] on ul "1 ••• 5 6 7 8 9" at bounding box center [274, 212] width 392 height 8
click at [150, 214] on link "9" at bounding box center [153, 212] width 8 height 8
click at [146, 210] on link "8" at bounding box center [143, 212] width 8 height 8
click at [111, 151] on link "[PERSON_NAME]" at bounding box center [96, 151] width 29 height 4
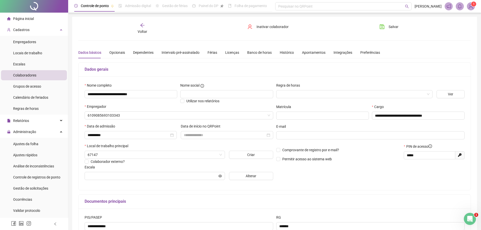
type input "**********"
click at [221, 178] on span "**********" at bounding box center [155, 176] width 140 height 8
click at [244, 178] on button "Alterar" at bounding box center [251, 176] width 44 height 8
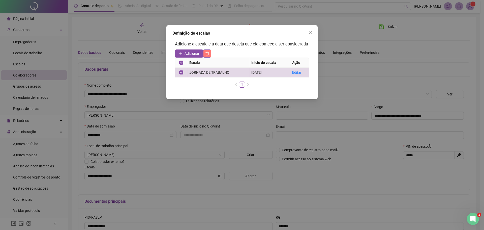
click at [211, 53] on button "button" at bounding box center [207, 53] width 8 height 8
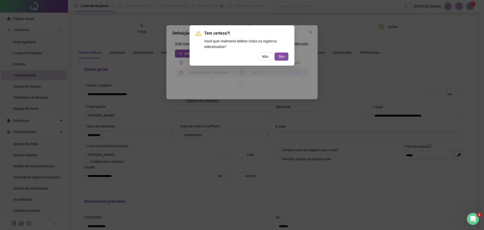
click at [283, 52] on div "Tem certeza?! Você quer realmente deletar todos os registros selecionados? Não …" at bounding box center [242, 45] width 93 height 30
click at [282, 56] on span "Sim" at bounding box center [282, 57] width 6 height 6
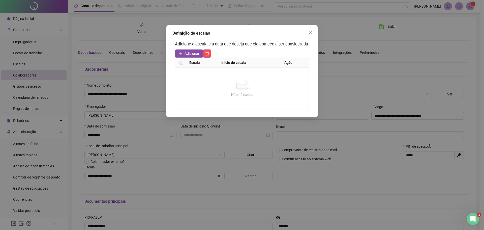
drag, startPoint x: 309, startPoint y: 33, endPoint x: 315, endPoint y: 32, distance: 6.1
click at [310, 32] on icon "close" at bounding box center [311, 32] width 4 height 4
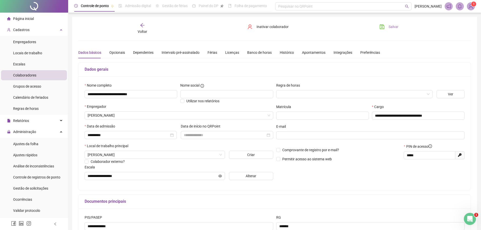
click at [392, 25] on span "Salvar" at bounding box center [393, 27] width 10 height 6
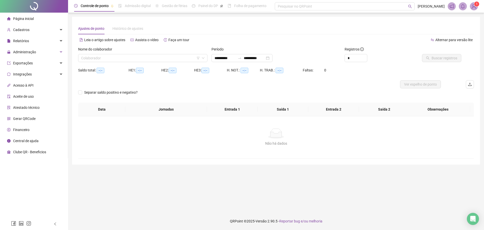
type input "**********"
click at [148, 59] on input "search" at bounding box center [140, 58] width 119 height 8
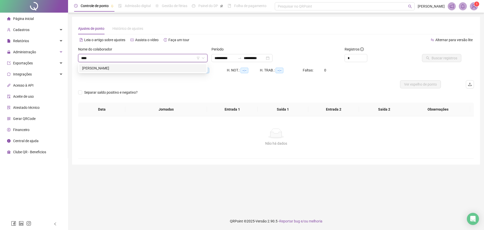
type input "*****"
click at [152, 69] on div "[PERSON_NAME]" at bounding box center [142, 68] width 121 height 6
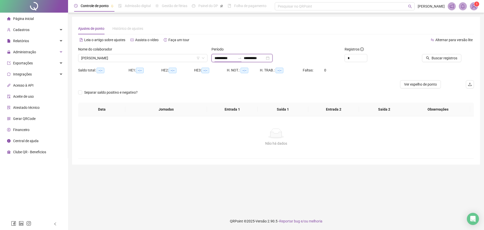
click at [223, 59] on input "**********" at bounding box center [225, 58] width 21 height 6
type input "**********"
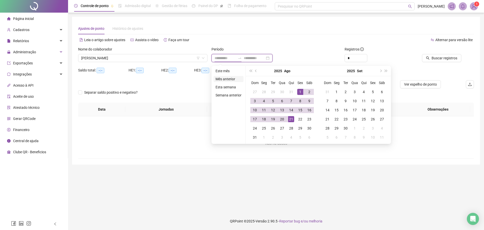
type input "**********"
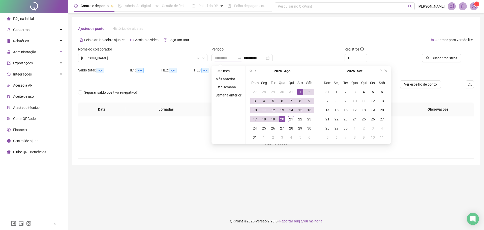
click at [300, 92] on div "1" at bounding box center [300, 92] width 6 height 6
type input "**********"
click at [291, 117] on div "21" at bounding box center [291, 119] width 6 height 6
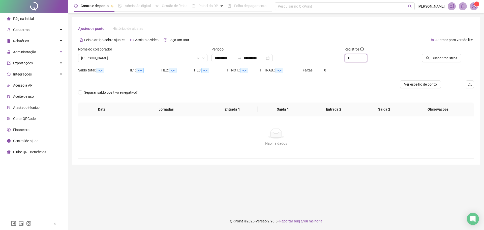
drag, startPoint x: 326, startPoint y: 59, endPoint x: 316, endPoint y: 56, distance: 10.5
click at [316, 57] on div "**********" at bounding box center [276, 56] width 400 height 20
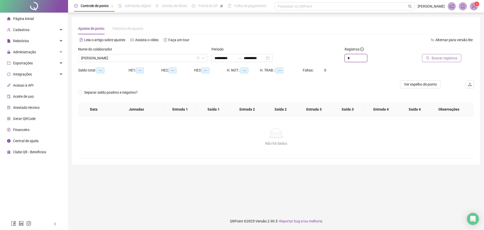
type input "*"
click at [439, 62] on button "Buscar registros" at bounding box center [441, 58] width 39 height 8
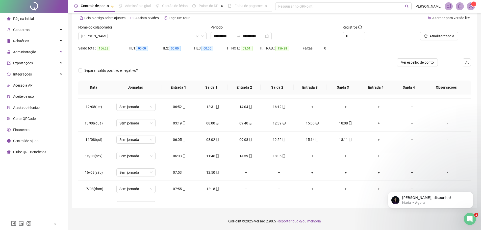
scroll to position [161, 0]
click at [471, 218] on icon "Abertura do Messenger da Intercom" at bounding box center [469, 218] width 8 height 8
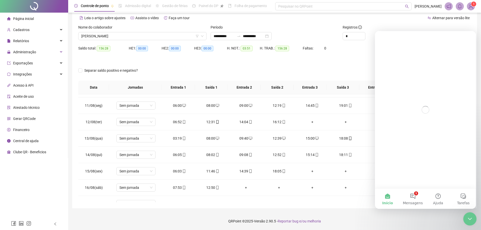
scroll to position [0, 0]
click at [410, 196] on button "1 Mensagens" at bounding box center [412, 198] width 25 height 20
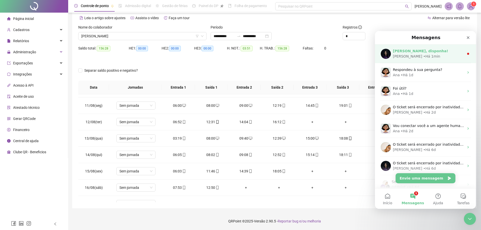
click at [425, 46] on div "joia, disponha! Maria • Há 1min" at bounding box center [425, 53] width 101 height 19
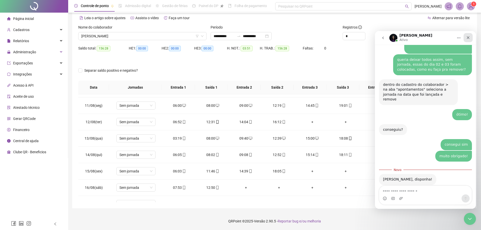
scroll to position [334, 0]
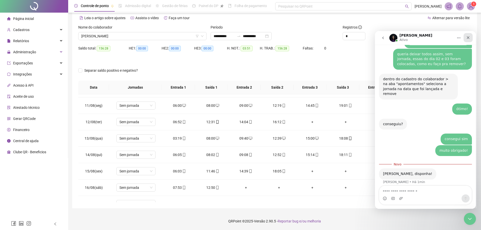
click at [469, 37] on icon "Fechar" at bounding box center [467, 37] width 3 height 3
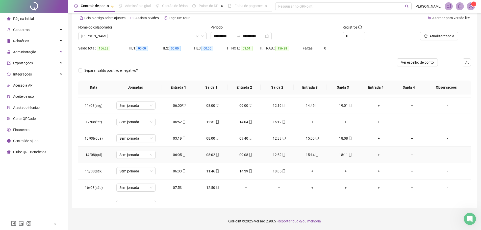
scroll to position [136, 0]
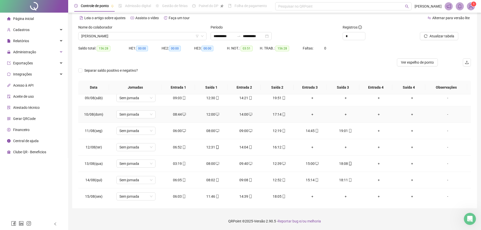
click at [210, 114] on div "12:00" at bounding box center [212, 115] width 25 height 6
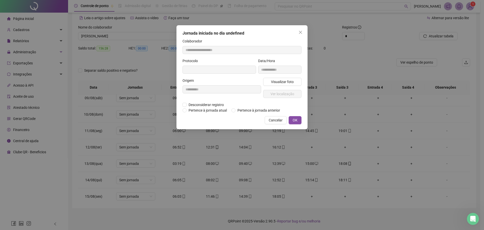
type input "**********"
click at [302, 31] on icon "close" at bounding box center [300, 32] width 3 height 3
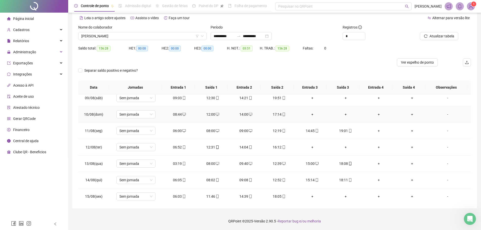
click at [242, 113] on div "14:00" at bounding box center [245, 115] width 25 height 6
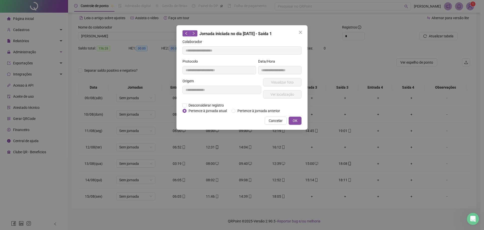
type input "**********"
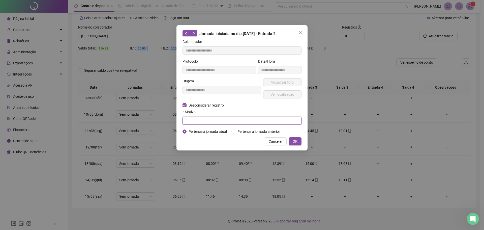
click at [194, 118] on input "text" at bounding box center [242, 121] width 119 height 8
drag, startPoint x: 198, startPoint y: 121, endPoint x: 148, endPoint y: 125, distance: 49.6
click at [148, 125] on div "**********" at bounding box center [242, 115] width 484 height 230
type input "****"
click at [300, 142] on button "OK" at bounding box center [295, 141] width 13 height 8
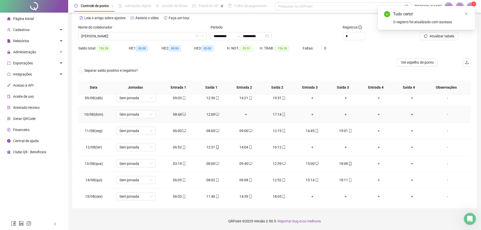
click at [275, 115] on div "17:14" at bounding box center [278, 115] width 25 height 6
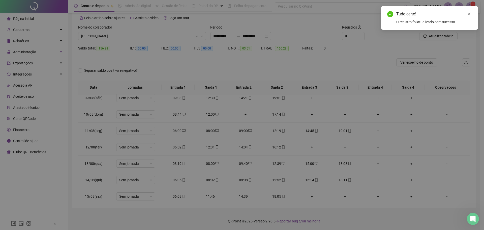
type input "**********"
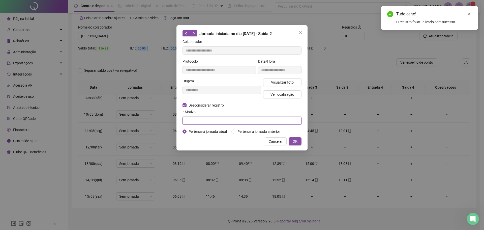
click at [197, 121] on input "text" at bounding box center [242, 121] width 119 height 8
type input "****"
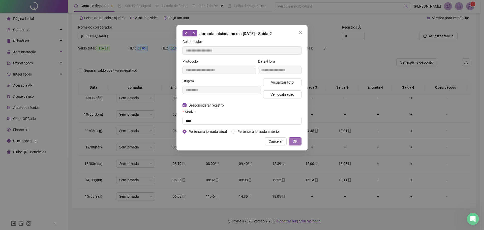
click at [294, 142] on span "OK" at bounding box center [295, 141] width 5 height 6
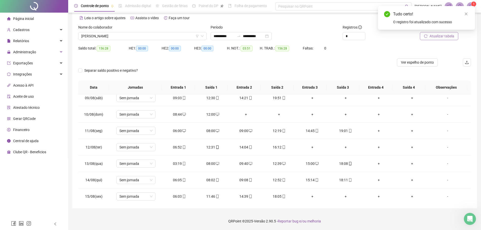
click at [438, 36] on span "Atualizar tabela" at bounding box center [441, 36] width 25 height 6
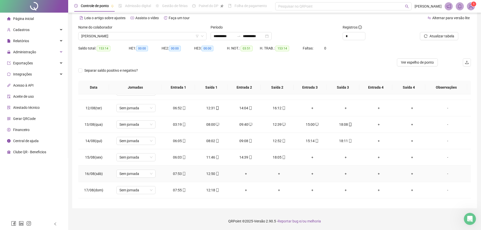
scroll to position [186, 0]
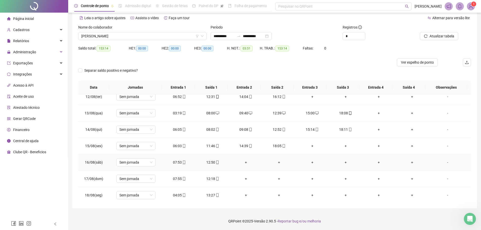
click at [244, 162] on div "+" at bounding box center [245, 162] width 25 height 6
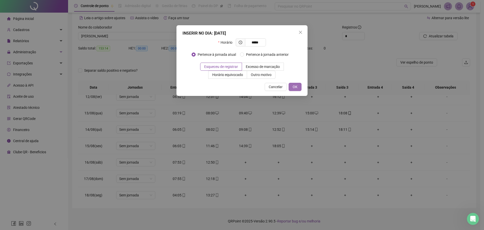
type input "*****"
click at [297, 89] on span "OK" at bounding box center [295, 87] width 5 height 6
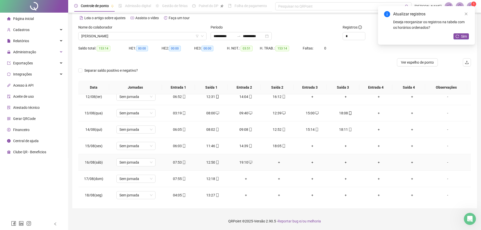
click at [277, 163] on div "+" at bounding box center [278, 162] width 25 height 6
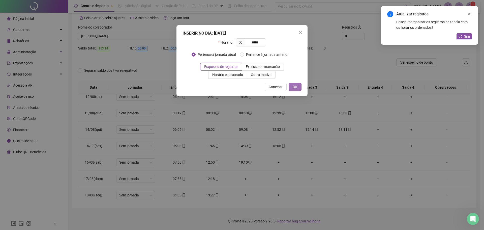
type input "*****"
click at [297, 89] on span "OK" at bounding box center [295, 87] width 5 height 6
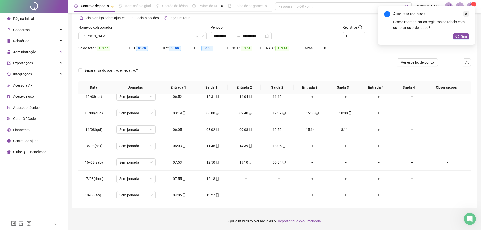
click at [466, 13] on icon "close" at bounding box center [465, 14] width 3 height 3
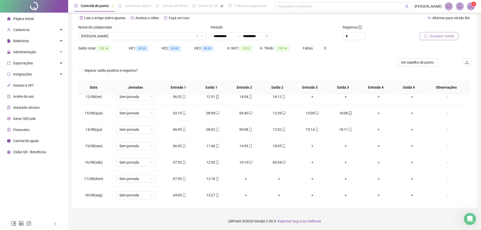
click at [440, 36] on span "Atualizar tabela" at bounding box center [441, 36] width 25 height 6
click at [178, 162] on div "00:34" at bounding box center [179, 162] width 25 height 6
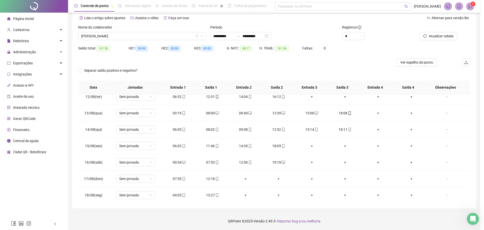
type input "**********"
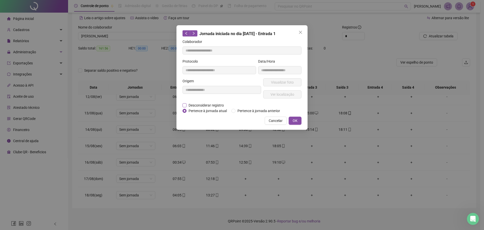
click at [196, 104] on span "Desconsiderar registro" at bounding box center [206, 105] width 39 height 6
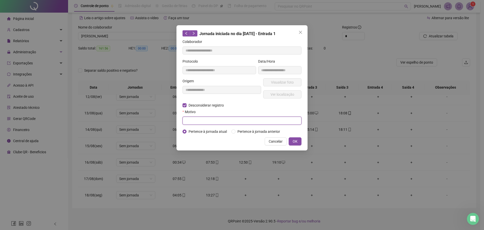
click at [196, 118] on input "text" at bounding box center [242, 121] width 119 height 8
type input "****"
click at [295, 141] on span "OK" at bounding box center [295, 141] width 5 height 6
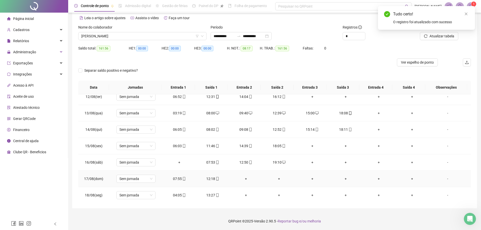
click at [244, 179] on div "+" at bounding box center [245, 179] width 25 height 6
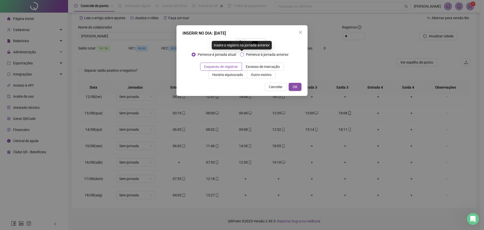
type input "*****"
click at [244, 53] on span "Pertence à jornada anterior" at bounding box center [267, 55] width 47 height 6
click at [296, 86] on span "OK" at bounding box center [295, 87] width 5 height 6
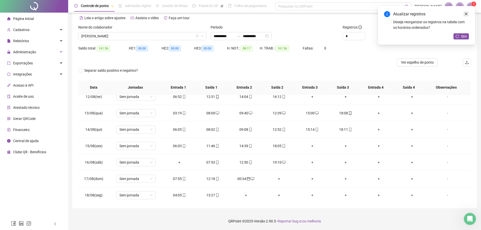
click at [466, 14] on icon "close" at bounding box center [466, 14] width 4 height 4
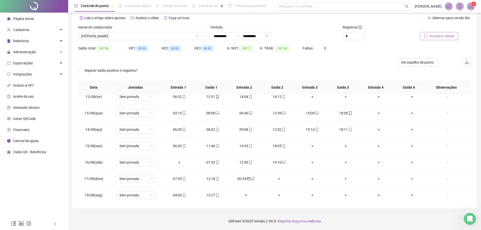
click at [449, 36] on span "Atualizar tabela" at bounding box center [441, 36] width 25 height 6
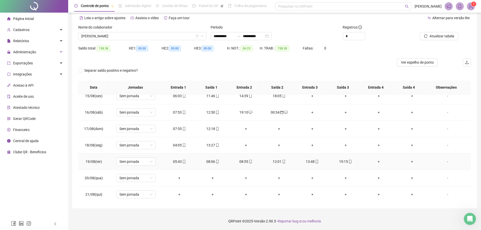
scroll to position [237, 0]
click at [140, 178] on span "Sem jornada" at bounding box center [135, 178] width 33 height 8
click at [130, 151] on div "Folga" at bounding box center [144, 151] width 43 height 6
click at [157, 165] on span "Sim" at bounding box center [159, 164] width 6 height 6
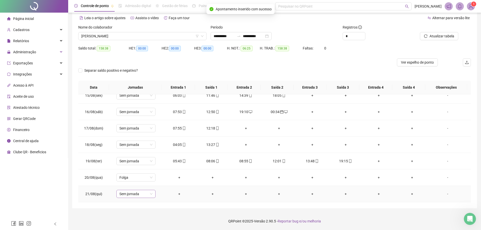
click at [134, 191] on span "Sem jornada" at bounding box center [135, 194] width 33 height 8
click at [130, 167] on div "Folga" at bounding box center [144, 167] width 43 height 6
click at [158, 183] on span "Sim" at bounding box center [159, 181] width 6 height 6
click at [432, 38] on span "Atualizar tabela" at bounding box center [441, 36] width 25 height 6
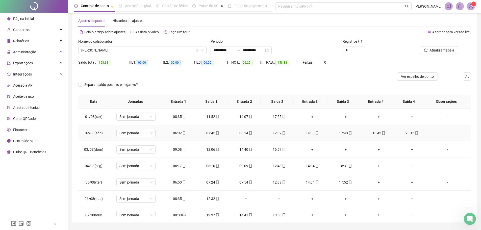
scroll to position [0, 0]
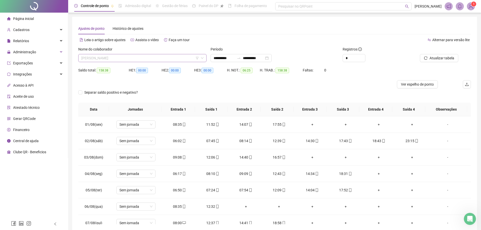
click at [154, 60] on span "[PERSON_NAME]" at bounding box center [142, 58] width 122 height 8
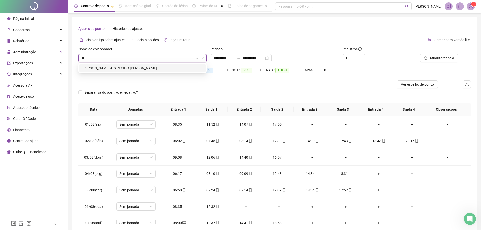
type input "***"
click at [136, 67] on div "[PERSON_NAME] APARECIDO [PERSON_NAME]" at bounding box center [142, 68] width 120 height 6
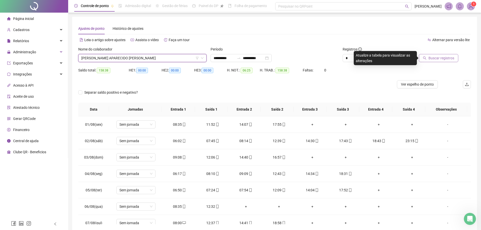
click at [433, 57] on span "Buscar registros" at bounding box center [441, 58] width 26 height 6
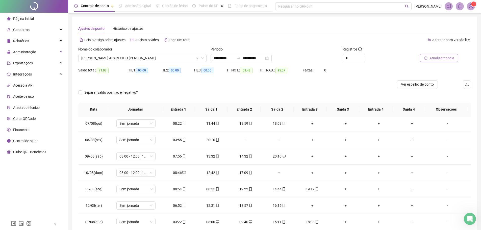
scroll to position [101, 0]
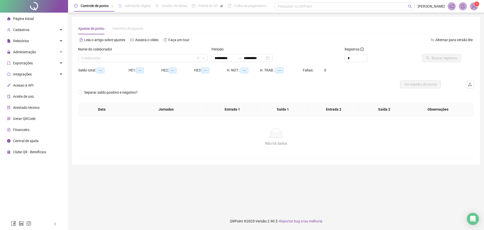
type input "**********"
click at [151, 57] on input "search" at bounding box center [140, 58] width 119 height 8
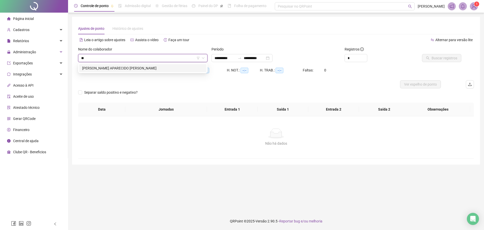
type input "***"
click at [114, 69] on div "[PERSON_NAME] APARECIDO [PERSON_NAME]" at bounding box center [142, 68] width 121 height 6
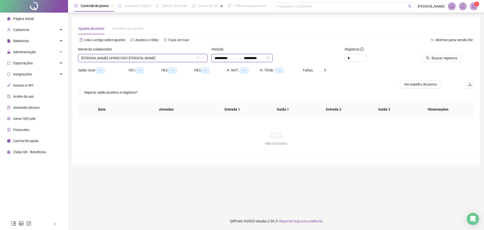
click at [220, 59] on input "**********" at bounding box center [225, 58] width 21 height 6
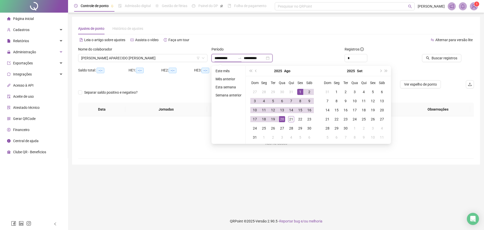
type input "**********"
click at [301, 90] on div "1" at bounding box center [300, 92] width 6 height 6
type input "**********"
click at [291, 119] on div "21" at bounding box center [291, 119] width 6 height 6
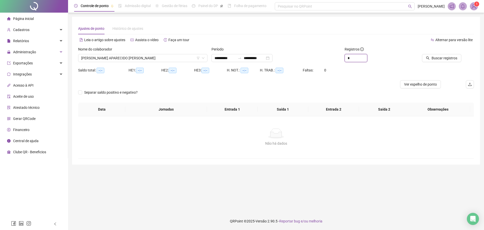
drag, startPoint x: 354, startPoint y: 59, endPoint x: 330, endPoint y: 58, distance: 23.2
type input "**********"
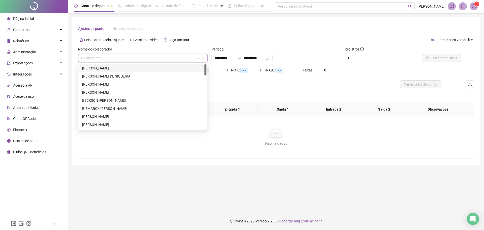
click at [160, 58] on input "search" at bounding box center [140, 58] width 119 height 8
type input "***"
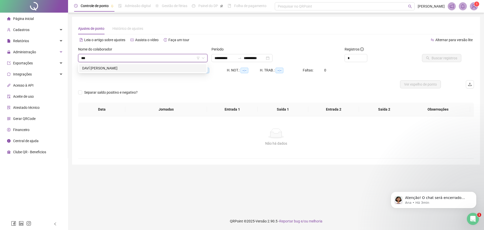
click at [119, 68] on div "DAVÍ [PERSON_NAME]" at bounding box center [142, 68] width 121 height 6
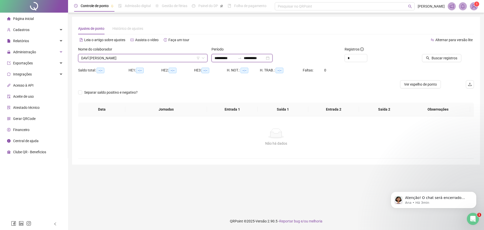
click at [252, 59] on input "**********" at bounding box center [254, 58] width 21 height 6
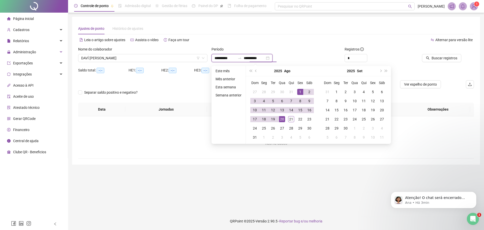
type input "**********"
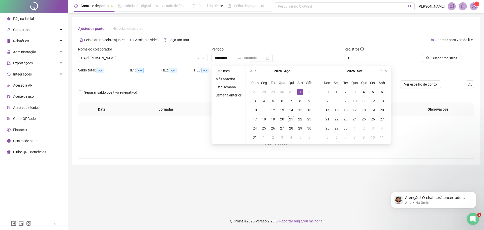
click at [300, 91] on div "1" at bounding box center [300, 92] width 6 height 6
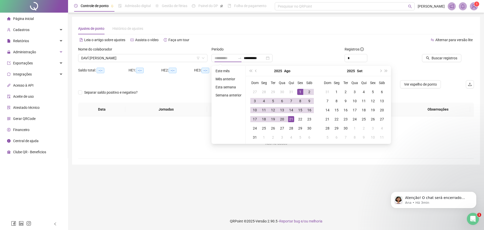
click at [290, 118] on div "21" at bounding box center [291, 119] width 6 height 6
type input "**********"
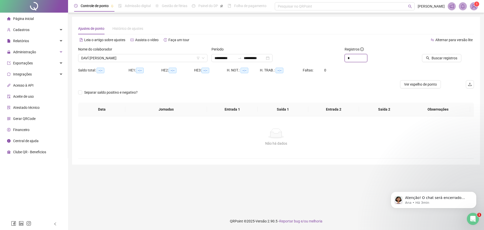
drag, startPoint x: 330, startPoint y: 58, endPoint x: 318, endPoint y: 57, distance: 12.9
click at [318, 57] on div "**********" at bounding box center [276, 56] width 400 height 20
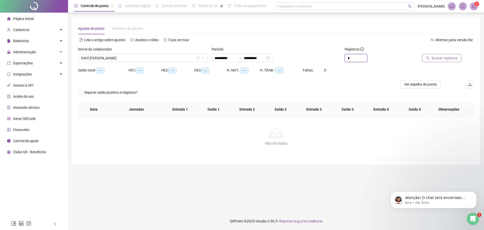
type input "*"
click at [441, 60] on span "Buscar registros" at bounding box center [445, 58] width 26 height 6
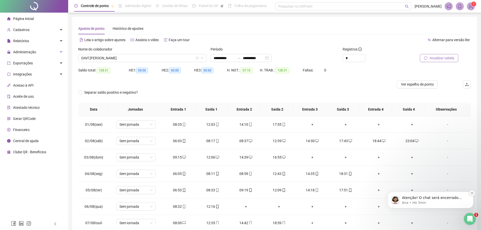
click at [472, 193] on icon "Dismiss notification" at bounding box center [471, 192] width 3 height 3
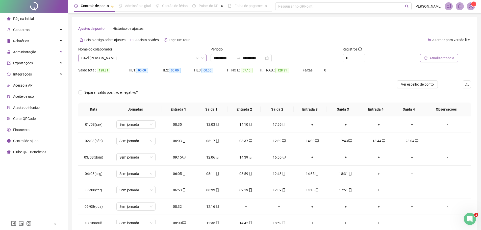
click at [168, 54] on span "DAVÍ [PERSON_NAME]" at bounding box center [142, 58] width 122 height 8
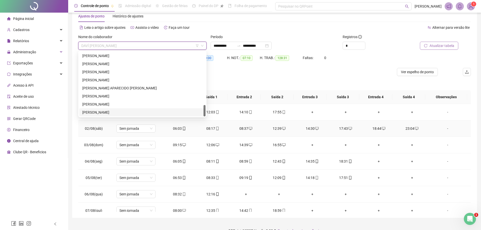
scroll to position [22, 0]
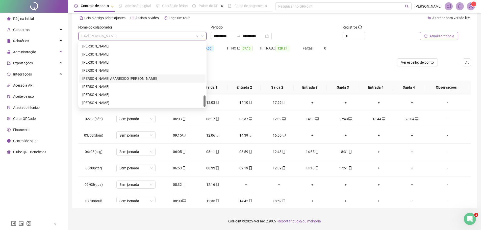
click at [91, 79] on div "[PERSON_NAME] APARECIDO [PERSON_NAME]" at bounding box center [142, 79] width 120 height 6
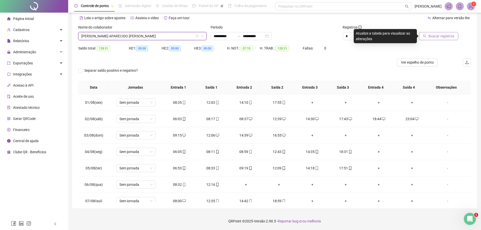
click at [433, 37] on span "Buscar registros" at bounding box center [441, 36] width 26 height 6
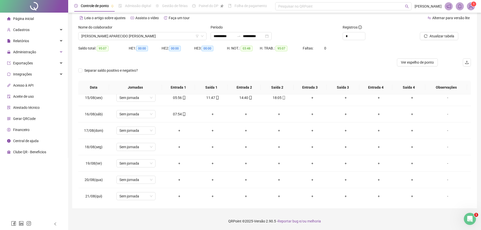
scroll to position [220, 0]
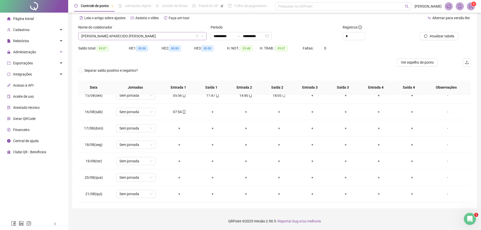
click at [148, 37] on span "[PERSON_NAME] APARECIDO [PERSON_NAME]" at bounding box center [142, 36] width 122 height 8
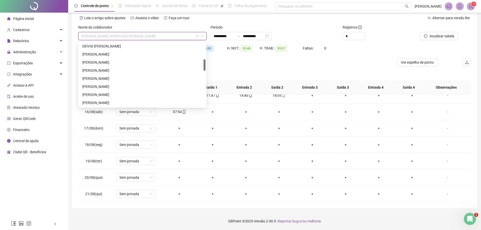
scroll to position [72, 0]
click at [96, 62] on div "DAVÍ [PERSON_NAME]" at bounding box center [142, 64] width 120 height 6
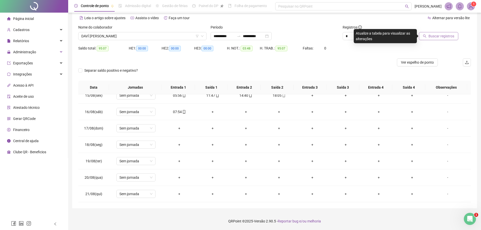
click at [432, 36] on span "Buscar registros" at bounding box center [441, 36] width 26 height 6
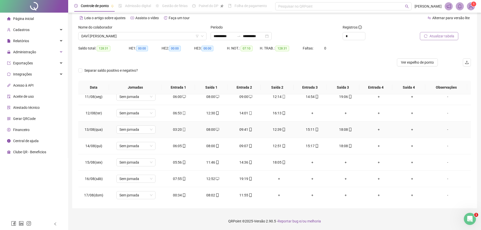
scroll to position [195, 0]
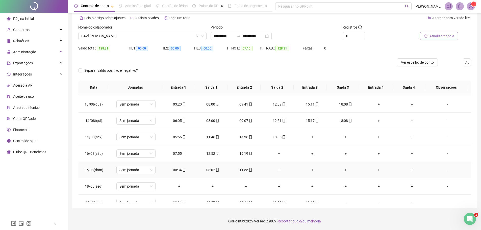
click at [175, 171] on div "00:34" at bounding box center [179, 170] width 25 height 6
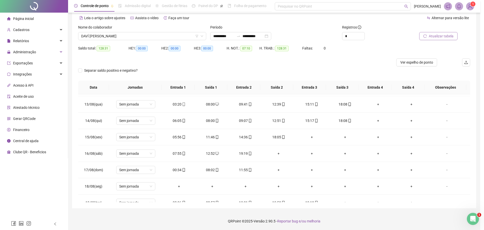
type input "**********"
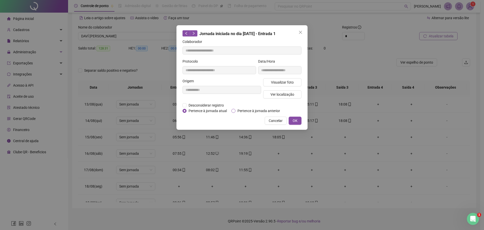
click at [243, 110] on span "Pertence à jornada anterior" at bounding box center [259, 111] width 47 height 6
click at [294, 120] on span "OK" at bounding box center [295, 121] width 5 height 6
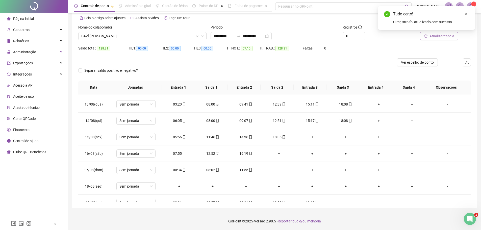
click at [430, 34] on span "Atualizar tabela" at bounding box center [441, 36] width 25 height 6
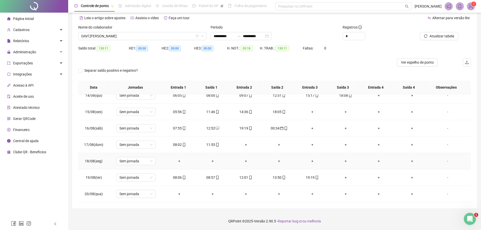
scroll to position [237, 0]
click at [179, 145] on div "+" at bounding box center [179, 145] width 25 height 6
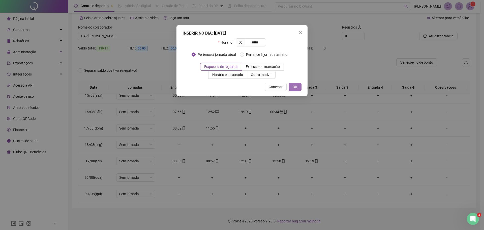
type input "*****"
click at [293, 88] on button "OK" at bounding box center [295, 87] width 13 height 8
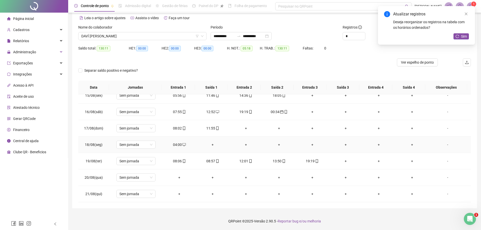
click at [209, 144] on div "+" at bounding box center [212, 145] width 25 height 6
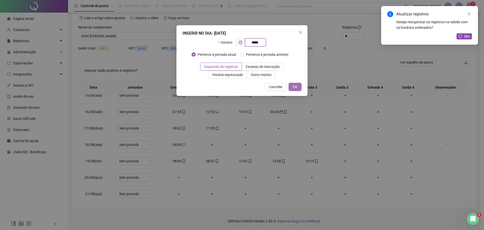
type input "*****"
click at [296, 90] on button "OK" at bounding box center [295, 87] width 13 height 8
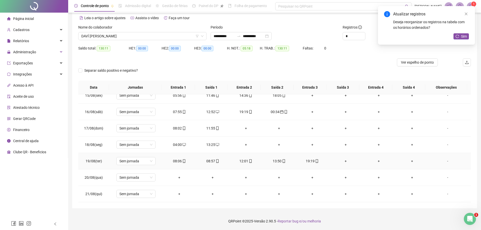
click at [342, 160] on div "+" at bounding box center [345, 161] width 25 height 6
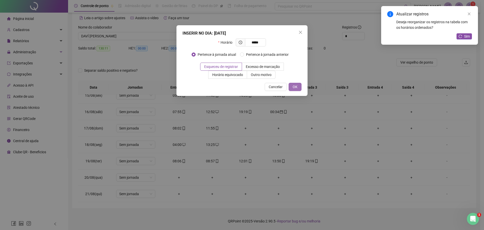
type input "*****"
click at [296, 87] on span "OK" at bounding box center [295, 87] width 5 height 6
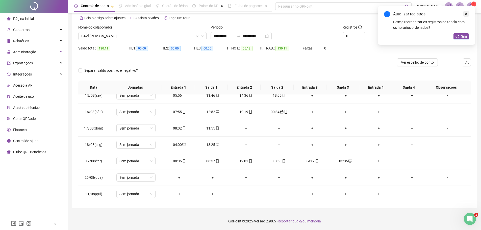
click at [466, 12] on icon "close" at bounding box center [466, 14] width 4 height 4
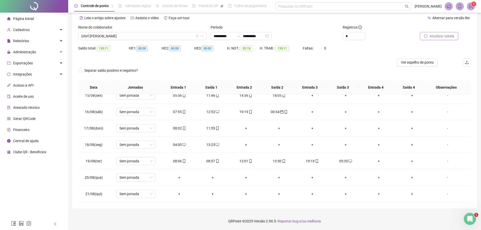
click at [436, 37] on span "Atualizar tabela" at bounding box center [441, 36] width 25 height 6
click at [148, 177] on span "Sem jornada" at bounding box center [135, 178] width 33 height 8
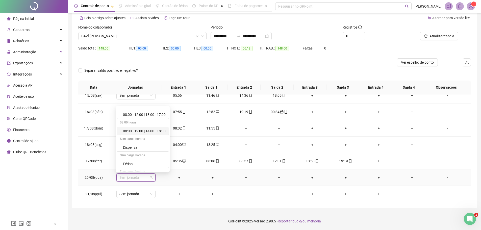
scroll to position [50, 0]
click at [128, 151] on div "Folga" at bounding box center [144, 151] width 43 height 6
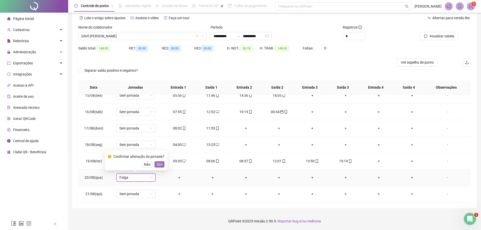
click at [158, 162] on span "Sim" at bounding box center [159, 164] width 6 height 6
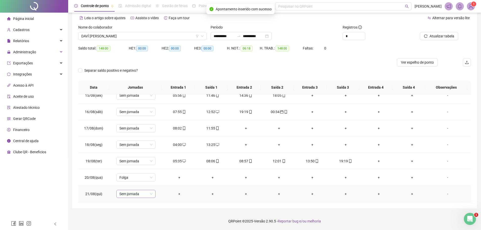
click at [126, 194] on span "Sem jornada" at bounding box center [135, 194] width 33 height 8
click at [131, 169] on div "Folga" at bounding box center [144, 167] width 43 height 6
click at [161, 181] on span "Sim" at bounding box center [159, 181] width 6 height 6
click at [437, 37] on span "Atualizar tabela" at bounding box center [441, 36] width 25 height 6
click at [411, 64] on span "Ver espelho de ponto" at bounding box center [417, 63] width 33 height 6
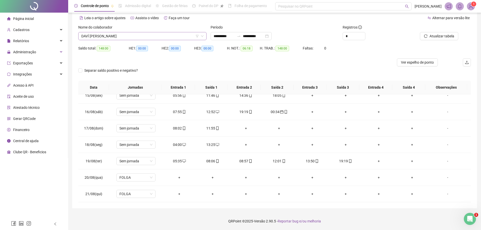
click at [110, 37] on span "DAVÍ [PERSON_NAME]" at bounding box center [142, 36] width 122 height 8
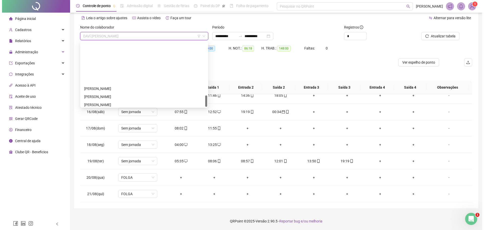
scroll to position [299, 0]
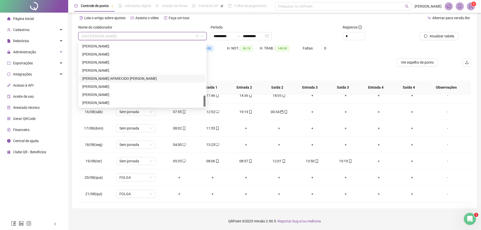
click at [90, 79] on div "[PERSON_NAME] APARECIDO [PERSON_NAME]" at bounding box center [142, 79] width 120 height 6
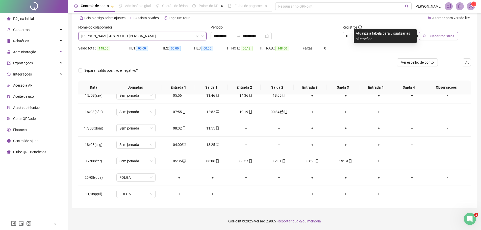
click at [441, 35] on span "Buscar registros" at bounding box center [441, 36] width 26 height 6
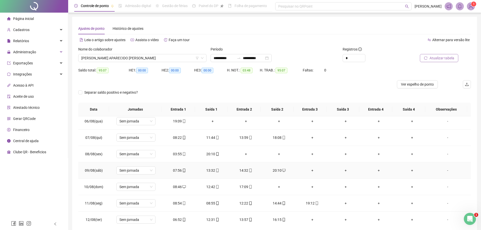
scroll to position [0, 0]
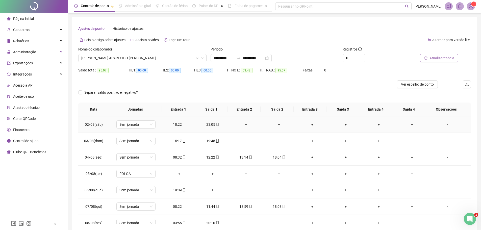
click at [244, 124] on div "+" at bounding box center [245, 125] width 25 height 6
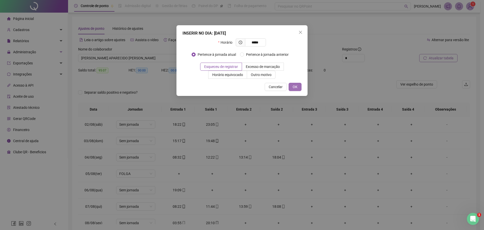
type input "*****"
click at [296, 88] on span "OK" at bounding box center [295, 87] width 5 height 6
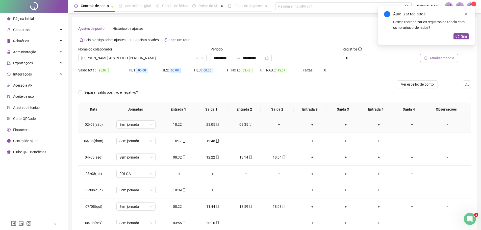
click at [276, 123] on div "+" at bounding box center [278, 125] width 25 height 6
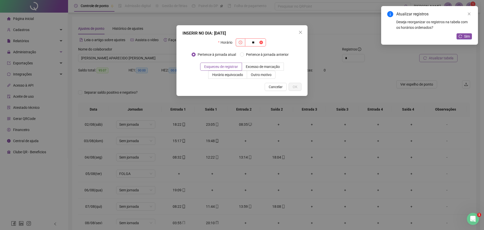
type input "*"
type input "*****"
click at [294, 87] on span "OK" at bounding box center [295, 87] width 5 height 6
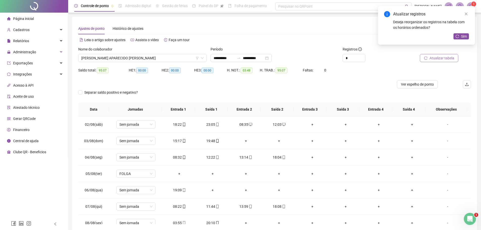
click at [430, 57] on span "Atualizar tabela" at bounding box center [441, 58] width 25 height 6
click at [235, 58] on input "**********" at bounding box center [223, 58] width 21 height 6
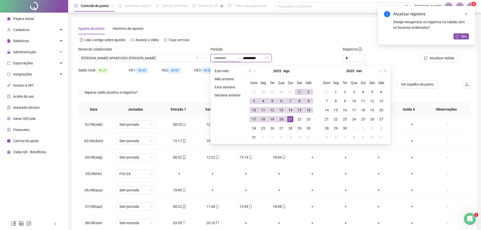
type input "**********"
click at [299, 92] on div "1" at bounding box center [299, 92] width 6 height 6
type input "**********"
click at [292, 118] on div "21" at bounding box center [290, 119] width 6 height 6
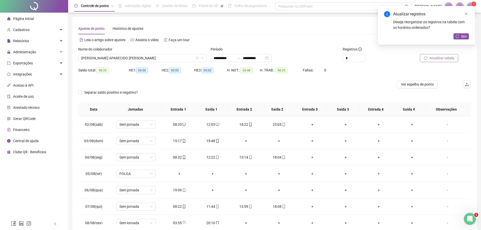
click at [434, 59] on span "Atualizar tabela" at bounding box center [441, 58] width 25 height 6
click at [176, 126] on div "08:35" at bounding box center [179, 125] width 25 height 6
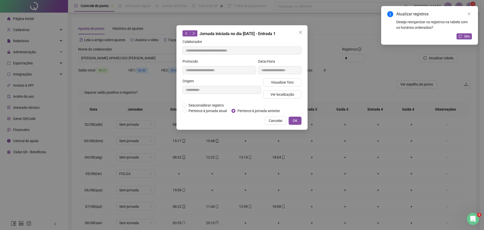
type input "**********"
click at [301, 32] on icon "close" at bounding box center [300, 32] width 3 height 3
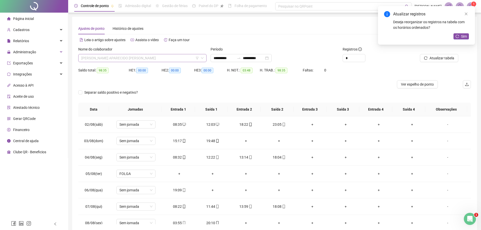
click at [132, 62] on span "[PERSON_NAME] APARECIDO [PERSON_NAME]" at bounding box center [142, 58] width 122 height 8
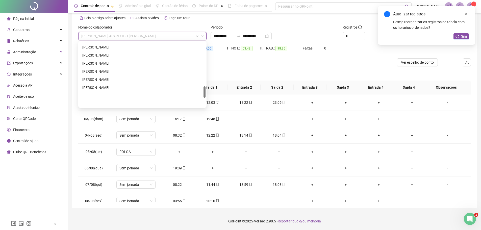
scroll to position [248, 0]
click at [95, 87] on div "[PERSON_NAME]" at bounding box center [142, 89] width 120 height 6
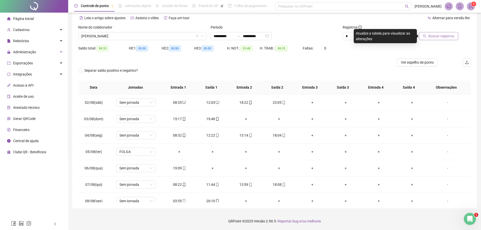
click at [435, 33] on button "Buscar registros" at bounding box center [438, 36] width 39 height 8
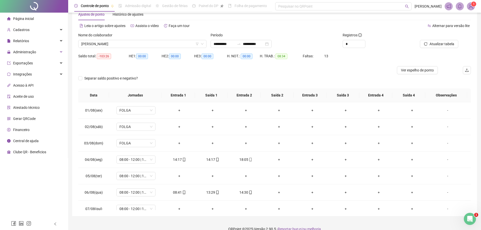
scroll to position [22, 0]
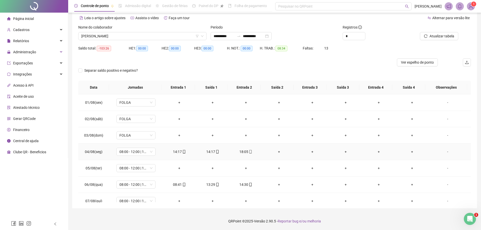
click at [211, 152] on div "14:17" at bounding box center [212, 152] width 25 height 6
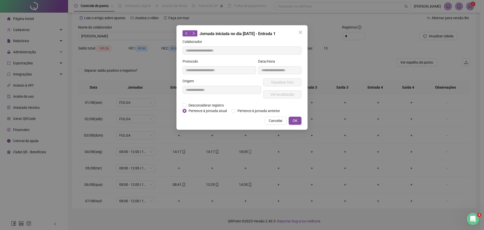
type input "**********"
click at [187, 102] on span "Desconsiderar registro" at bounding box center [206, 105] width 39 height 6
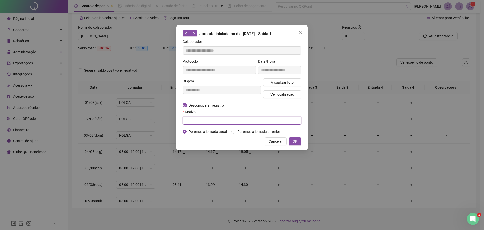
click at [207, 122] on input "text" at bounding box center [242, 121] width 119 height 8
type input "****"
click at [298, 140] on button "OK" at bounding box center [295, 141] width 13 height 8
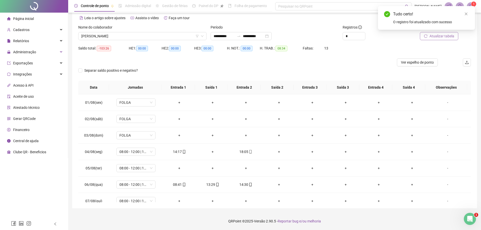
click at [441, 34] on span "Atualizar tabela" at bounding box center [441, 36] width 25 height 6
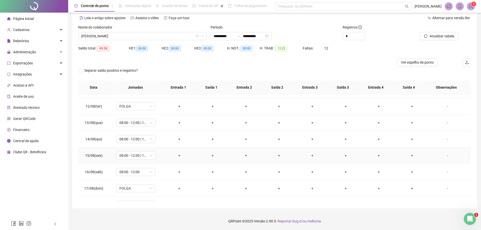
scroll to position [202, 0]
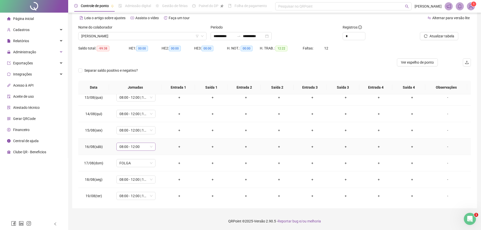
click at [151, 147] on span "08:00 - 12:00" at bounding box center [135, 147] width 33 height 8
click at [126, 196] on div "Folga" at bounding box center [144, 196] width 43 height 6
click at [157, 134] on span "Sim" at bounding box center [159, 134] width 6 height 6
click at [124, 181] on span "08:00 - 12:00 | 14:00 - 18:00" at bounding box center [135, 180] width 33 height 8
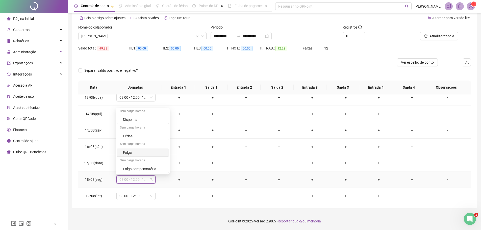
click at [126, 152] on div "Folga" at bounding box center [144, 153] width 43 height 6
click at [157, 165] on span "Sim" at bounding box center [159, 166] width 6 height 6
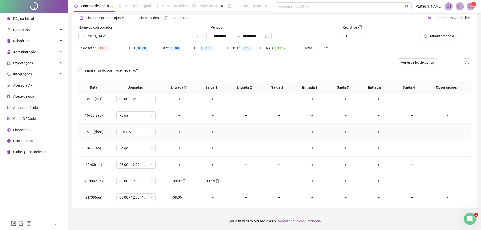
scroll to position [237, 0]
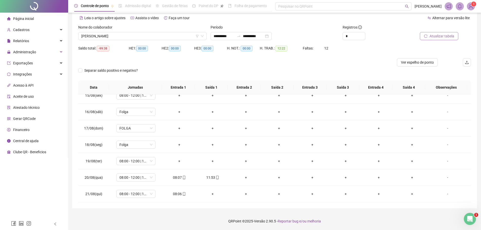
click at [438, 34] on span "Atualizar tabela" at bounding box center [441, 36] width 25 height 6
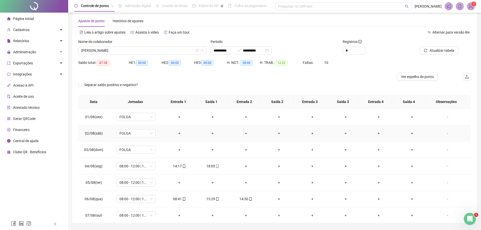
scroll to position [0, 0]
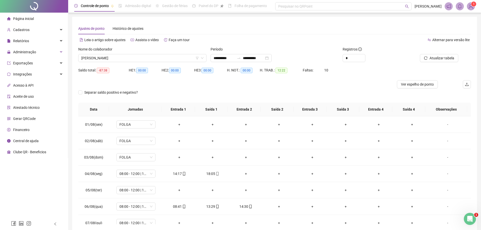
click at [221, 83] on div at bounding box center [225, 84] width 294 height 8
click at [179, 57] on span "[PERSON_NAME]" at bounding box center [142, 58] width 122 height 8
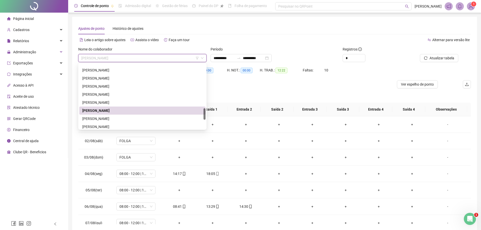
scroll to position [299, 0]
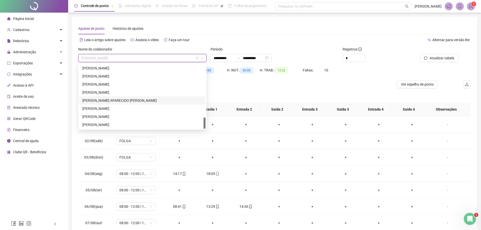
click at [92, 100] on div "[PERSON_NAME] APARECIDO [PERSON_NAME]" at bounding box center [142, 101] width 120 height 6
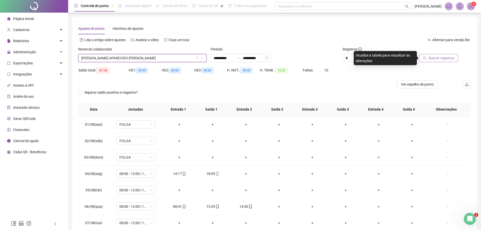
click at [433, 58] on span "Buscar registros" at bounding box center [441, 58] width 26 height 6
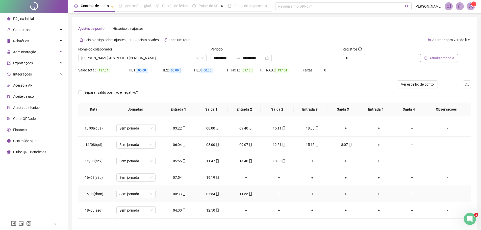
scroll to position [220, 0]
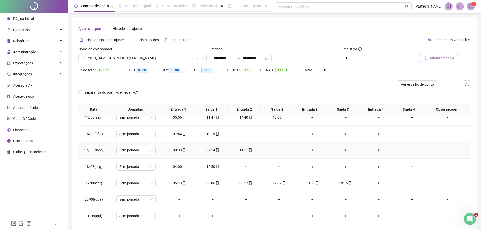
click at [174, 151] on div "00:33" at bounding box center [179, 150] width 25 height 6
type input "**********"
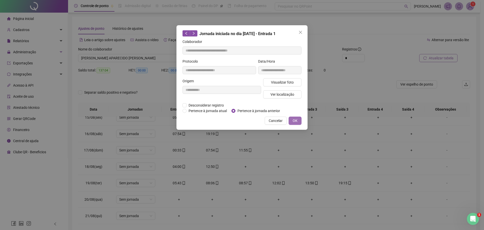
click at [293, 121] on button "OK" at bounding box center [295, 121] width 13 height 8
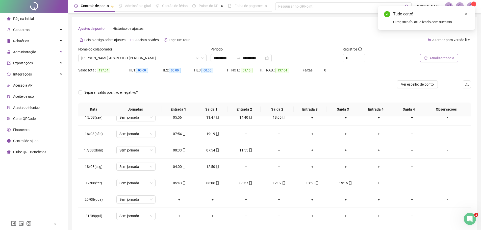
click at [438, 55] on span "Atualizar tabela" at bounding box center [441, 58] width 25 height 6
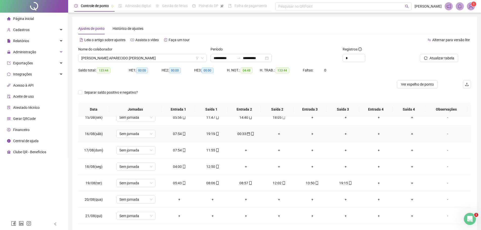
click at [277, 133] on div "+" at bounding box center [278, 134] width 25 height 6
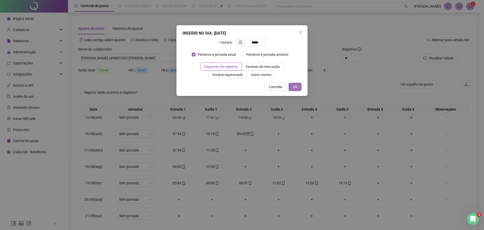
type input "*****"
click at [295, 88] on span "OK" at bounding box center [295, 87] width 5 height 6
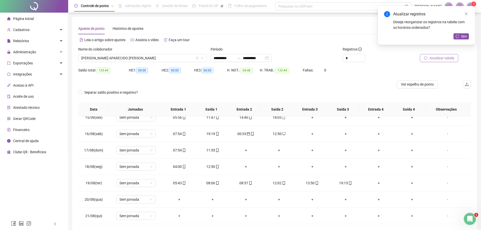
click at [440, 59] on span "Atualizar tabela" at bounding box center [441, 58] width 25 height 6
click at [129, 202] on span "Sem jornada" at bounding box center [135, 200] width 33 height 8
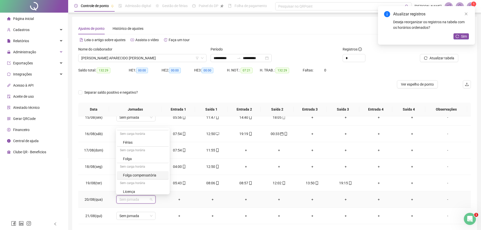
scroll to position [67, 0]
click at [126, 159] on div "Folga" at bounding box center [144, 156] width 43 height 6
click at [155, 188] on button "Sim" at bounding box center [159, 186] width 10 height 6
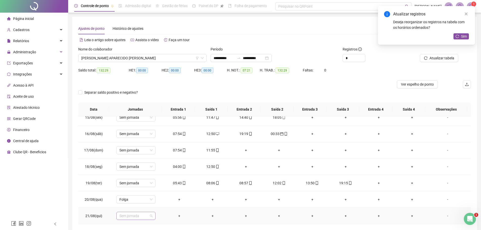
click at [130, 219] on div "Sem jornada" at bounding box center [135, 216] width 39 height 8
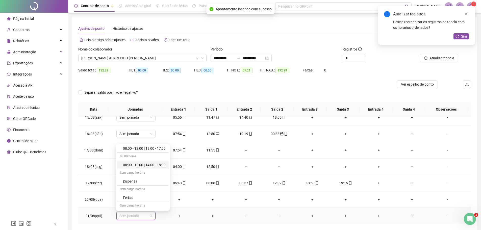
scroll to position [50, 0]
click at [134, 188] on div "Folga" at bounding box center [144, 189] width 43 height 6
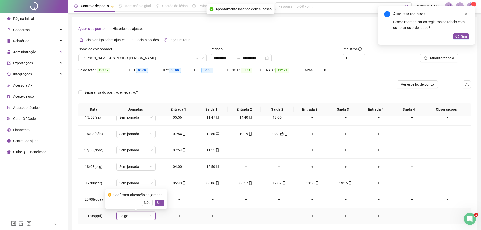
click at [160, 203] on span "Sim" at bounding box center [159, 203] width 6 height 6
click at [432, 60] on span "Atualizar tabela" at bounding box center [441, 58] width 25 height 6
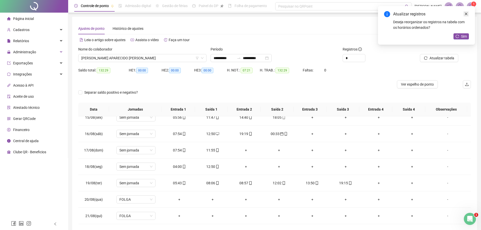
click at [466, 13] on icon "close" at bounding box center [466, 14] width 4 height 4
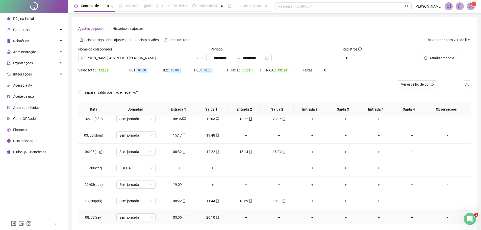
scroll to position [0, 0]
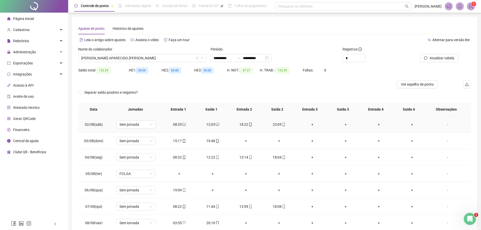
click at [177, 124] on div "08:35" at bounding box center [179, 125] width 25 height 6
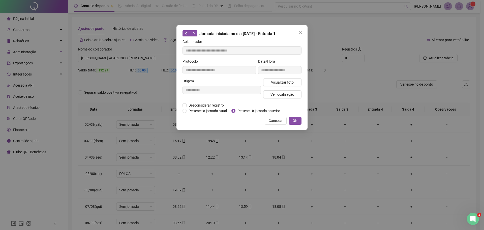
type input "**********"
click at [201, 106] on span "Desconsiderar registro" at bounding box center [206, 105] width 39 height 6
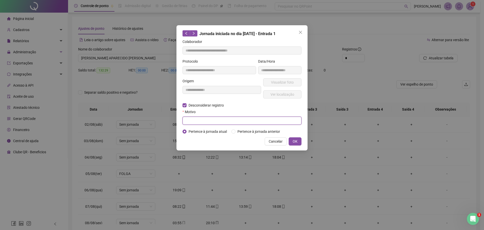
click at [207, 121] on input "text" at bounding box center [242, 121] width 119 height 8
type input "****"
click at [298, 141] on button "OK" at bounding box center [295, 141] width 13 height 8
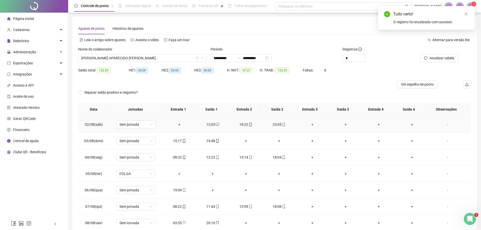
click at [210, 124] on div "12:03" at bounding box center [212, 125] width 25 height 6
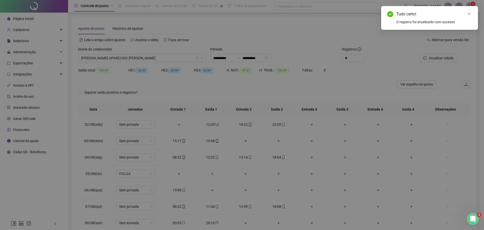
type input "**********"
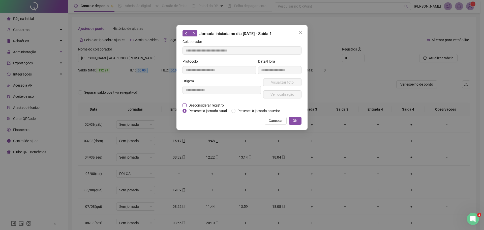
click at [202, 107] on span "Desconsiderar registro" at bounding box center [206, 105] width 39 height 6
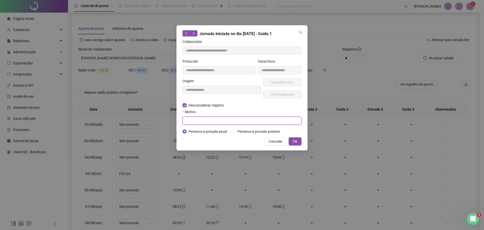
click at [206, 120] on input "text" at bounding box center [242, 121] width 119 height 8
type input "****"
click at [293, 144] on button "OK" at bounding box center [295, 141] width 13 height 8
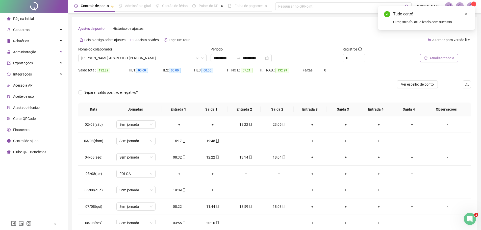
click at [436, 57] on span "Atualizar tabela" at bounding box center [441, 58] width 25 height 6
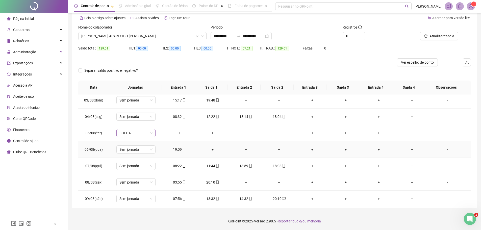
scroll to position [18, 0]
click at [178, 149] on div "19:09" at bounding box center [179, 150] width 25 height 6
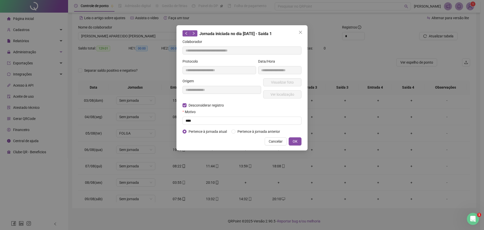
type input "**********"
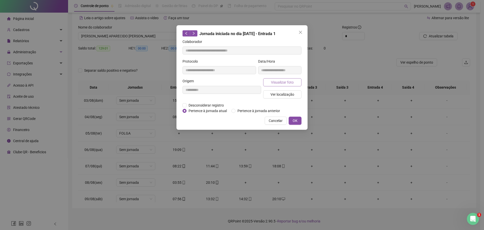
click at [282, 81] on span "Visualizar foto" at bounding box center [282, 82] width 23 height 6
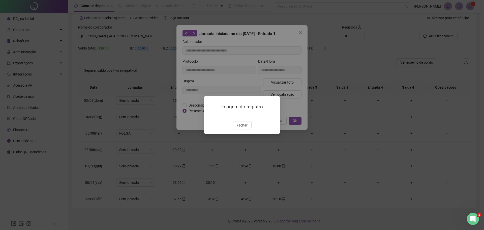
click at [210, 116] on img at bounding box center [210, 116] width 0 height 0
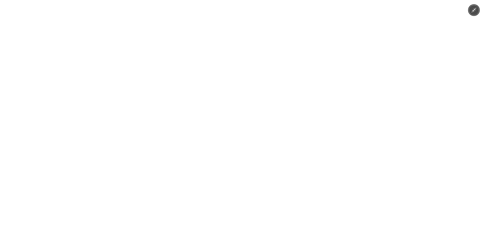
click at [246, 116] on img at bounding box center [242, 115] width 172 height 230
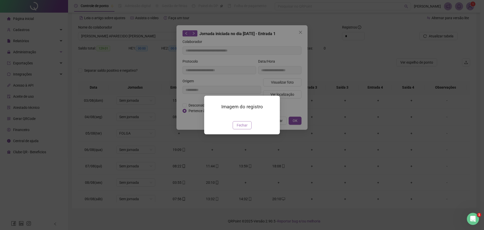
click at [243, 128] on span "Fechar" at bounding box center [242, 125] width 11 height 6
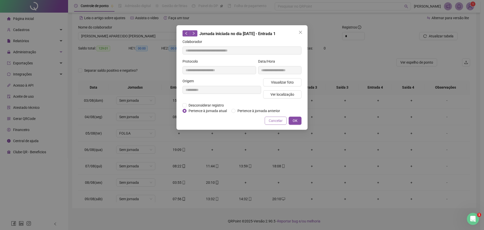
click at [270, 121] on span "Cancelar" at bounding box center [276, 121] width 14 height 6
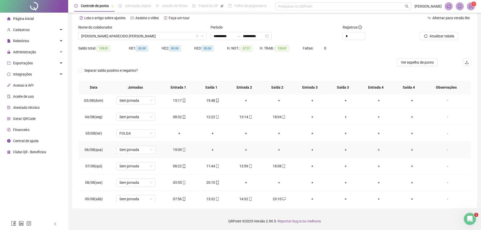
click at [176, 151] on div "19:09" at bounding box center [179, 150] width 25 height 6
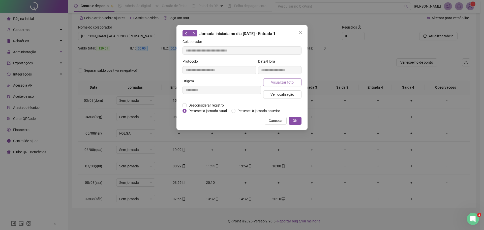
click at [282, 82] on span "Visualizar foto" at bounding box center [282, 82] width 23 height 6
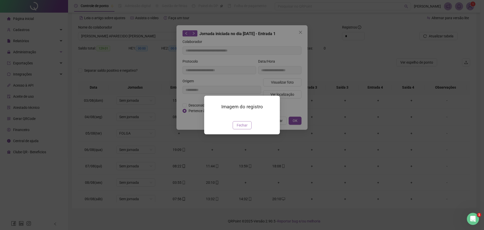
click at [246, 128] on span "Fechar" at bounding box center [242, 125] width 11 height 6
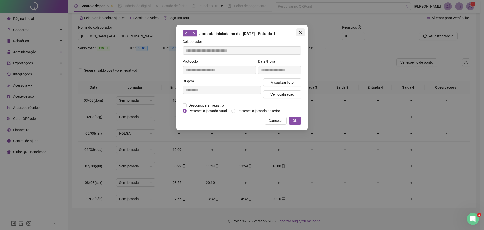
click at [300, 31] on icon "close" at bounding box center [301, 32] width 4 height 4
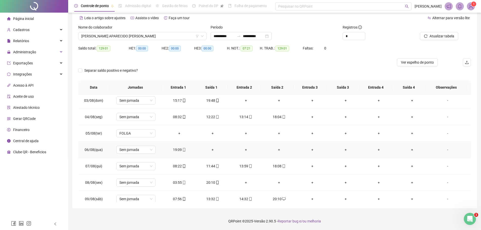
click at [211, 149] on div "+" at bounding box center [212, 150] width 25 height 6
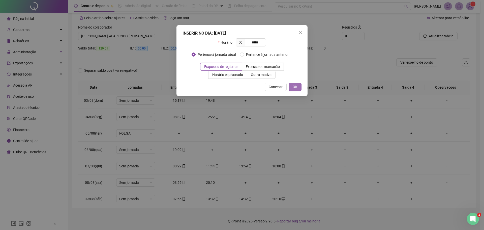
type input "*****"
click at [296, 87] on span "OK" at bounding box center [295, 87] width 5 height 6
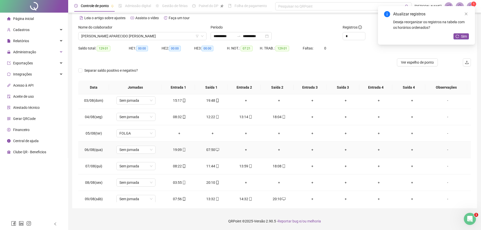
click at [244, 151] on div "+" at bounding box center [245, 150] width 25 height 6
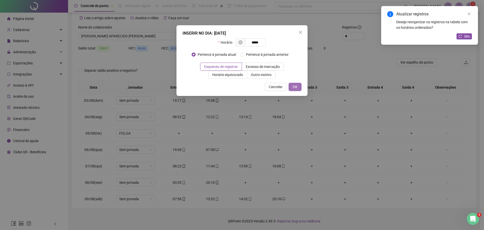
type input "*****"
click at [295, 86] on span "OK" at bounding box center [295, 87] width 5 height 6
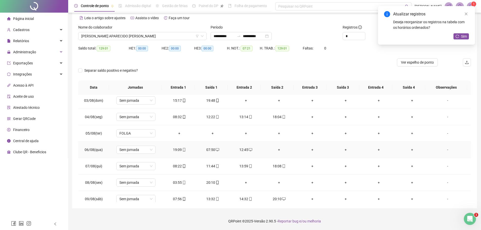
click at [276, 150] on div "+" at bounding box center [278, 150] width 25 height 6
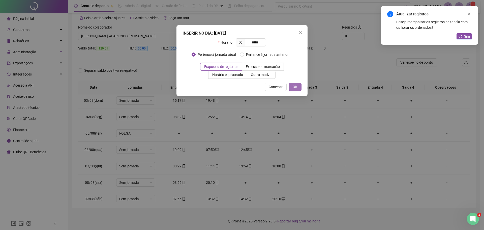
type input "*****"
click at [300, 88] on button "OK" at bounding box center [295, 87] width 13 height 8
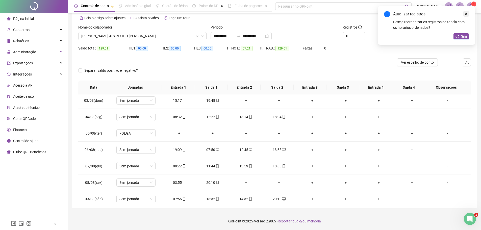
click at [465, 14] on icon "close" at bounding box center [466, 14] width 4 height 4
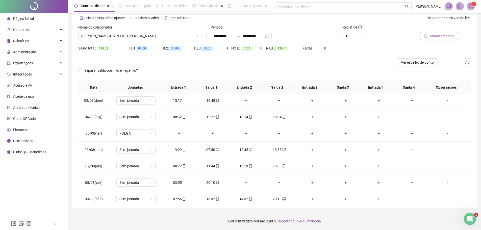
click at [440, 37] on span "Atualizar tabela" at bounding box center [441, 36] width 25 height 6
click at [244, 180] on div "+" at bounding box center [245, 183] width 25 height 6
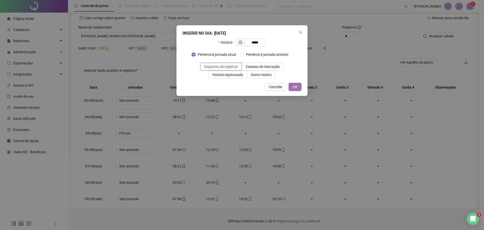
type input "*****"
click at [294, 86] on span "OK" at bounding box center [295, 87] width 5 height 6
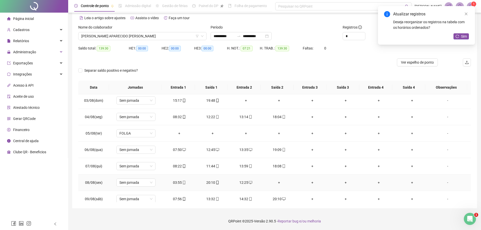
click at [274, 182] on div "+" at bounding box center [278, 183] width 25 height 6
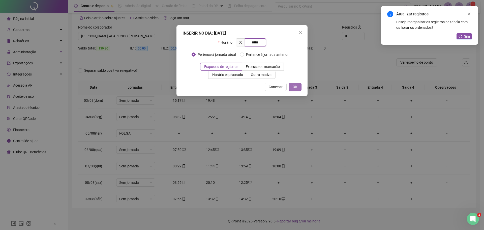
type input "*****"
click at [299, 87] on button "OK" at bounding box center [295, 87] width 13 height 8
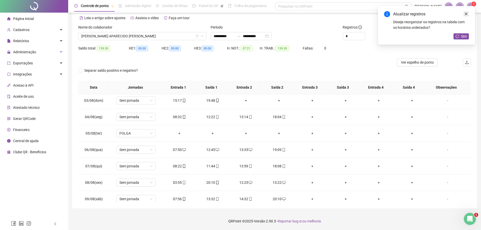
click at [466, 11] on link "Close" at bounding box center [466, 14] width 6 height 6
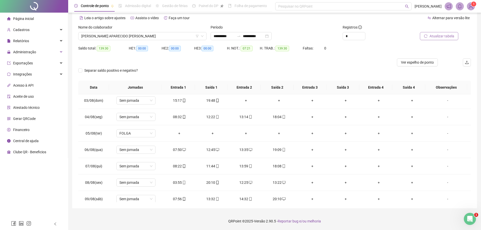
click at [449, 38] on span "Atualizar tabela" at bounding box center [441, 36] width 25 height 6
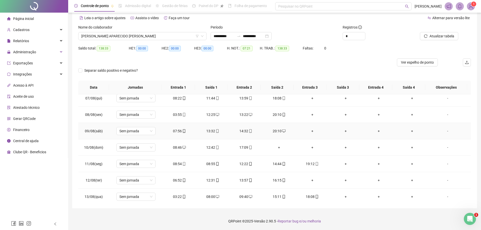
scroll to position [94, 0]
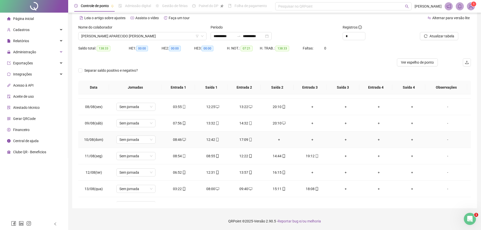
click at [277, 141] on div "+" at bounding box center [278, 140] width 25 height 6
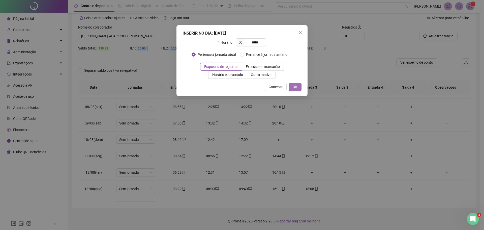
type input "*****"
click at [292, 88] on button "OK" at bounding box center [295, 87] width 13 height 8
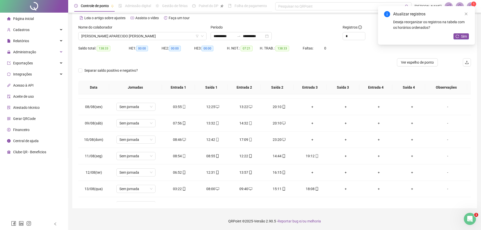
click at [467, 10] on div "Atualizar registros Deseja reorganizar os registros na tabela com os horários o…" at bounding box center [426, 25] width 97 height 39
click at [464, 13] on icon "close" at bounding box center [466, 14] width 4 height 4
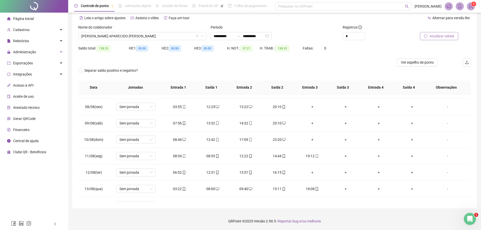
click at [449, 36] on span "Atualizar tabela" at bounding box center [441, 36] width 25 height 6
click at [211, 156] on div "08:55" at bounding box center [212, 156] width 25 height 6
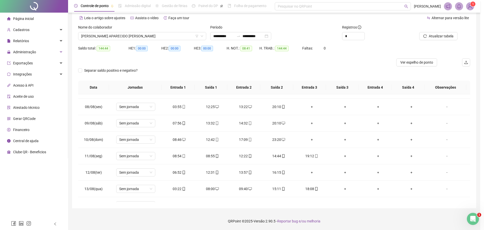
type input "**********"
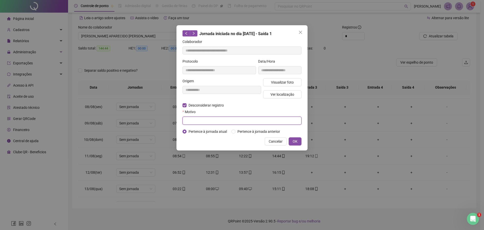
click at [201, 120] on input "text" at bounding box center [242, 121] width 119 height 8
type input "****"
click at [298, 141] on button "OK" at bounding box center [295, 141] width 13 height 8
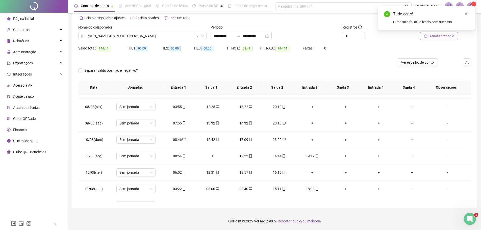
click at [437, 34] on span "Atualizar tabela" at bounding box center [441, 36] width 25 height 6
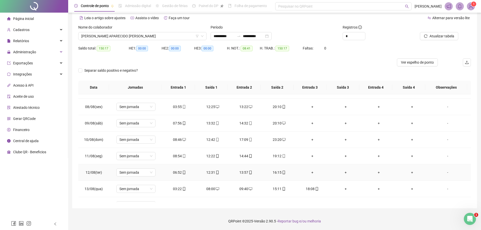
click at [277, 171] on div "16:15" at bounding box center [278, 173] width 25 height 6
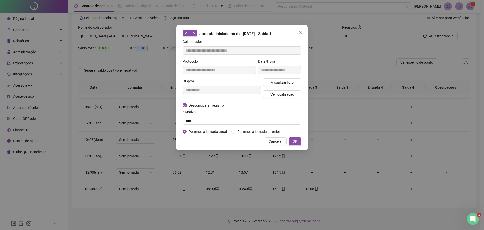
type input "**********"
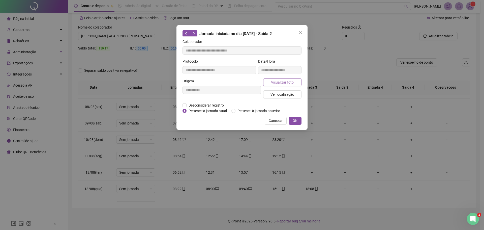
click at [279, 84] on span "Visualizar foto" at bounding box center [282, 82] width 23 height 6
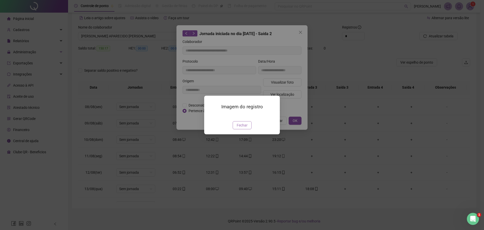
click at [236, 129] on button "Fechar" at bounding box center [242, 125] width 19 height 8
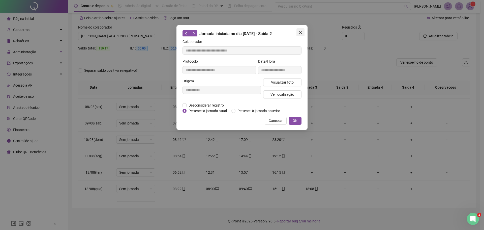
click at [300, 30] on button "Close" at bounding box center [301, 32] width 8 height 8
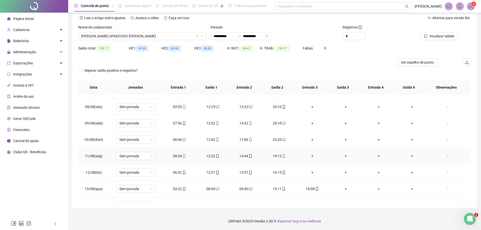
click at [276, 157] on div "19:12" at bounding box center [278, 156] width 25 height 6
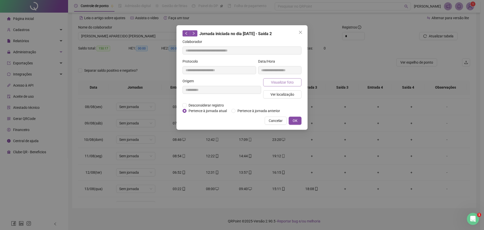
click at [281, 81] on span "Visualizar foto" at bounding box center [282, 82] width 23 height 6
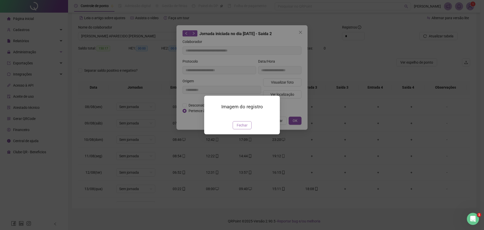
click at [238, 128] on span "Fechar" at bounding box center [242, 125] width 11 height 6
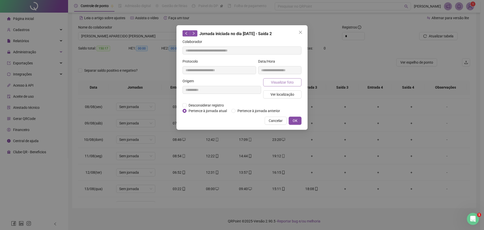
click at [281, 82] on span "Visualizar foto" at bounding box center [282, 82] width 23 height 6
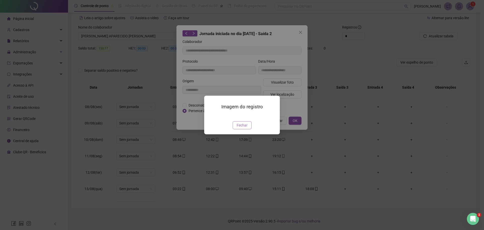
click at [240, 128] on span "Fechar" at bounding box center [242, 125] width 11 height 6
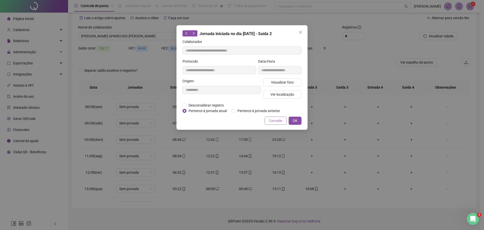
click at [270, 120] on span "Cancelar" at bounding box center [276, 121] width 14 height 6
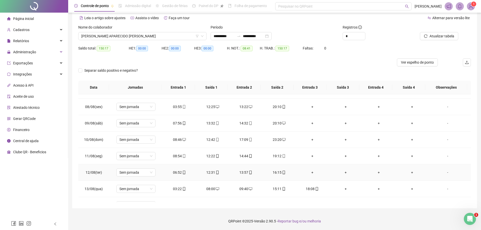
scroll to position [119, 0]
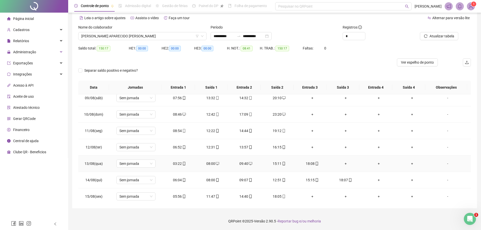
click at [344, 163] on div "+" at bounding box center [345, 164] width 25 height 6
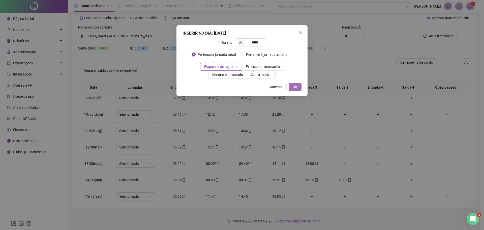
type input "*****"
click at [294, 87] on span "OK" at bounding box center [295, 87] width 5 height 6
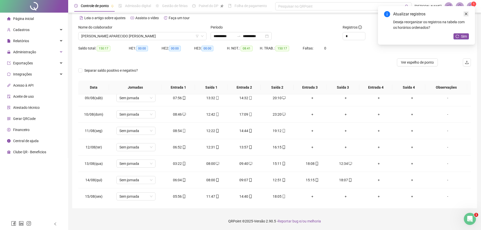
click at [467, 15] on link "Close" at bounding box center [466, 14] width 6 height 6
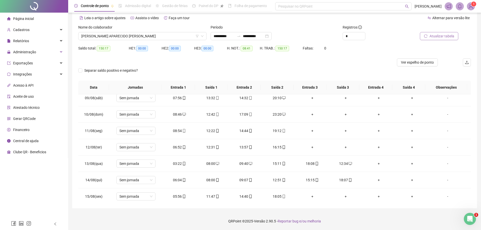
click at [450, 34] on span "Atualizar tabela" at bounding box center [441, 36] width 25 height 6
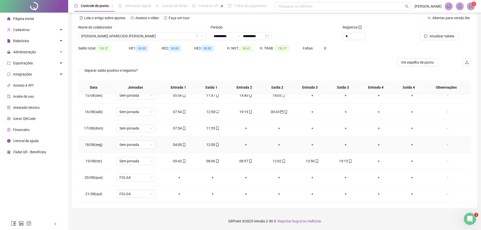
scroll to position [94, 0]
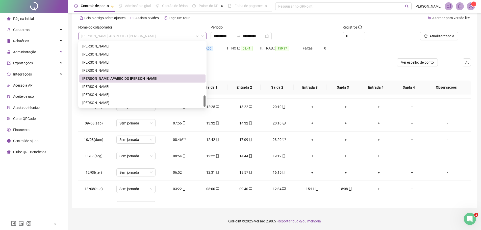
click at [158, 36] on span "[PERSON_NAME] APARECIDO [PERSON_NAME]" at bounding box center [142, 36] width 122 height 8
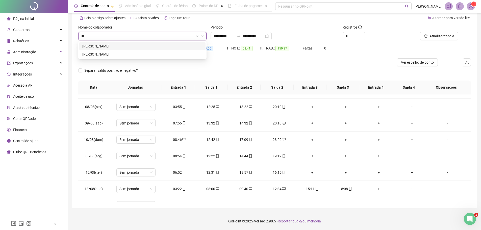
scroll to position [0, 0]
type input "***"
click at [152, 44] on div "[PERSON_NAME]" at bounding box center [142, 46] width 120 height 6
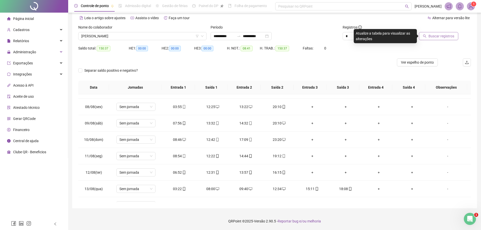
click at [429, 35] on span "Buscar registros" at bounding box center [441, 36] width 26 height 6
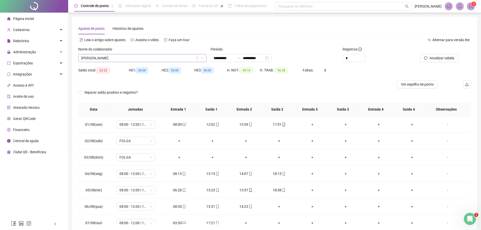
click at [152, 56] on span "[PERSON_NAME]" at bounding box center [142, 58] width 122 height 8
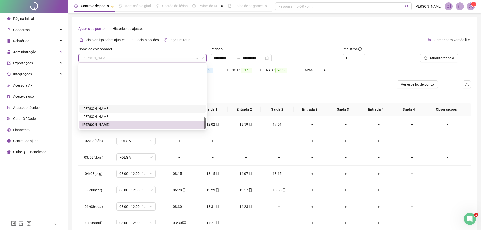
scroll to position [299, 0]
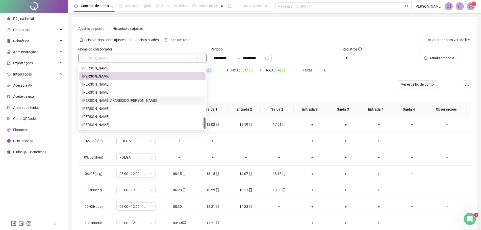
click at [98, 101] on div "[PERSON_NAME] APARECIDO [PERSON_NAME]" at bounding box center [142, 101] width 120 height 6
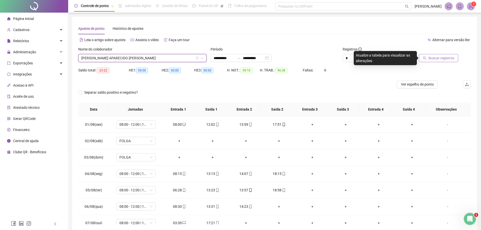
click at [438, 57] on span "Buscar registros" at bounding box center [441, 58] width 26 height 6
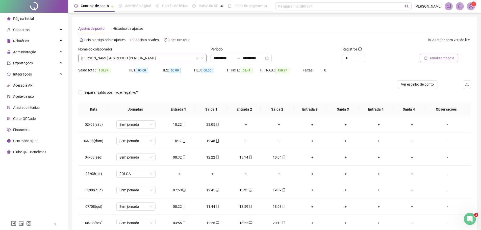
click at [165, 59] on span "[PERSON_NAME] APARECIDO [PERSON_NAME]" at bounding box center [142, 58] width 122 height 8
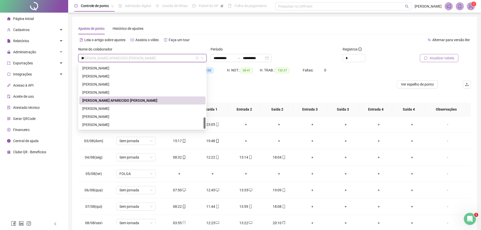
scroll to position [73, 0]
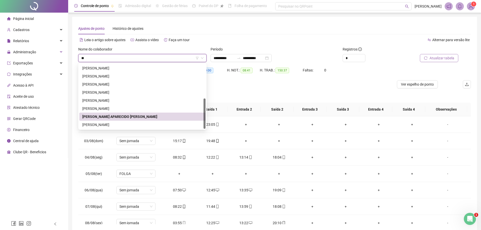
type input "***"
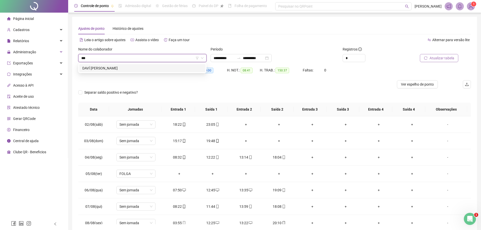
click at [124, 70] on div "DAVÍ [PERSON_NAME]" at bounding box center [142, 68] width 120 height 6
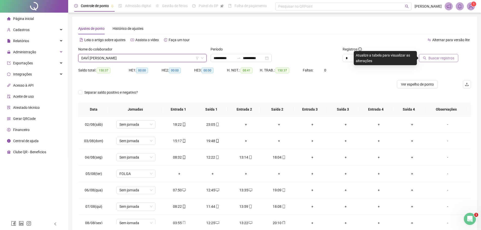
click at [431, 57] on span "Buscar registros" at bounding box center [441, 58] width 26 height 6
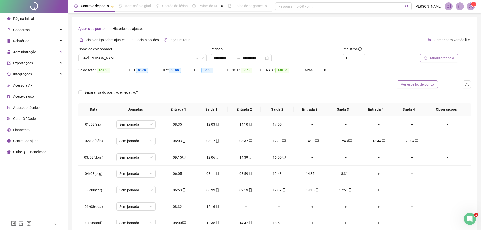
click at [418, 87] on span "Ver espelho de ponto" at bounding box center [417, 84] width 33 height 6
click at [38, 50] on div "Administração" at bounding box center [34, 52] width 66 height 10
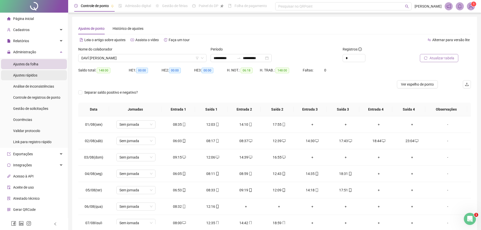
click at [26, 75] on span "Ajustes rápidos" at bounding box center [25, 75] width 24 height 4
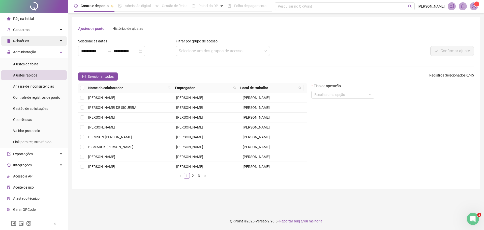
click at [30, 40] on div "Relatórios" at bounding box center [34, 41] width 66 height 10
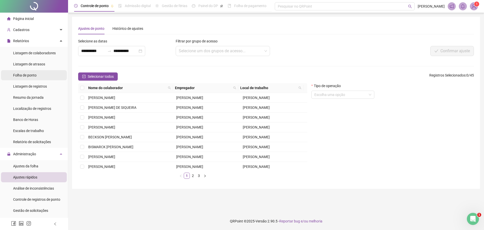
click at [26, 76] on span "Folha de ponto" at bounding box center [24, 75] width 23 height 4
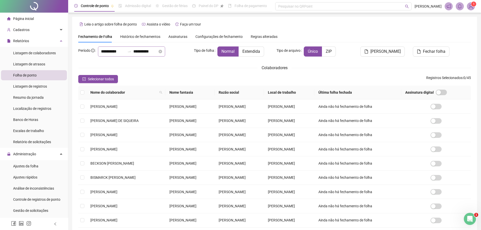
click at [131, 51] on icon "swap-right" at bounding box center [129, 51] width 3 height 1
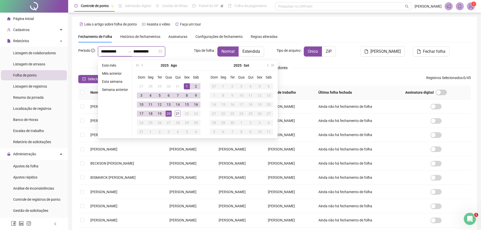
type input "**********"
click at [186, 86] on div "1" at bounding box center [187, 86] width 6 height 6
type input "**********"
click at [177, 112] on div "21" at bounding box center [178, 113] width 6 height 6
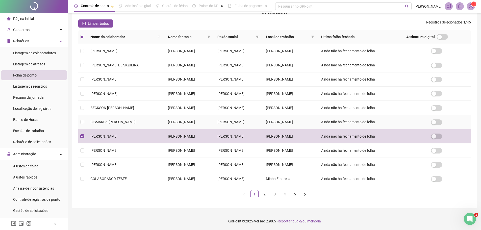
scroll to position [101, 0]
click at [265, 198] on link "2" at bounding box center [265, 194] width 8 height 8
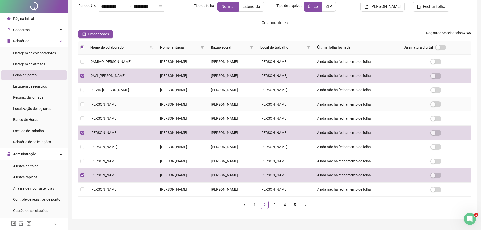
scroll to position [108, 0]
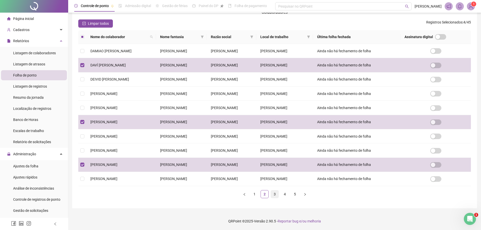
click at [272, 195] on link "3" at bounding box center [275, 194] width 8 height 8
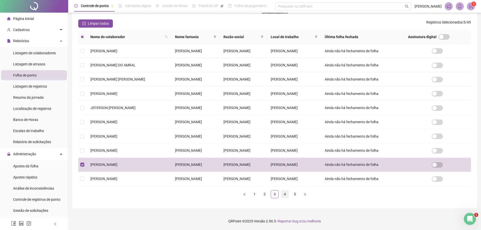
click at [283, 194] on link "4" at bounding box center [285, 194] width 8 height 8
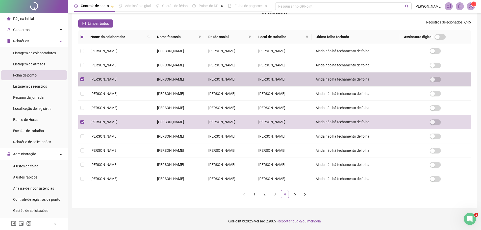
scroll to position [101, 0]
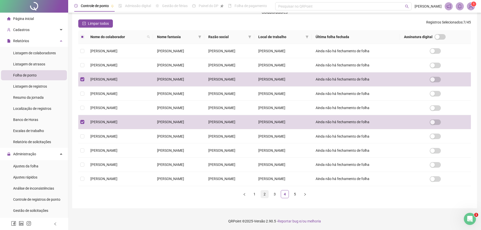
click at [267, 198] on link "2" at bounding box center [265, 194] width 8 height 8
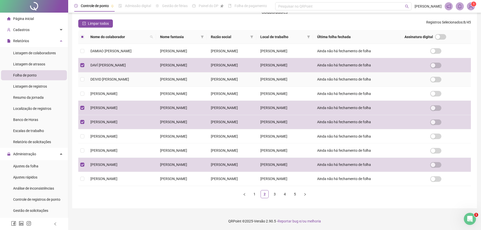
scroll to position [108, 0]
click at [288, 196] on link "4" at bounding box center [285, 194] width 8 height 8
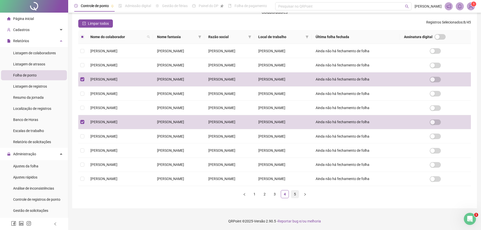
click at [293, 195] on link "5" at bounding box center [295, 194] width 8 height 8
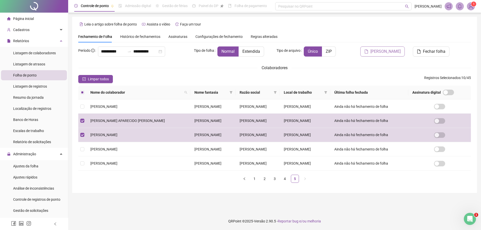
click at [387, 51] on span "Gerar espelho" at bounding box center [385, 51] width 30 height 6
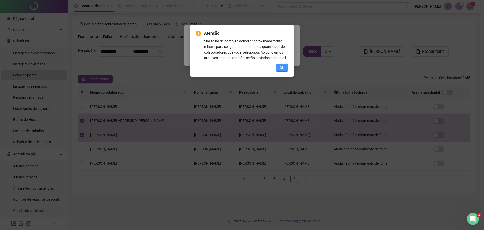
click at [284, 68] on span "OK" at bounding box center [282, 68] width 5 height 6
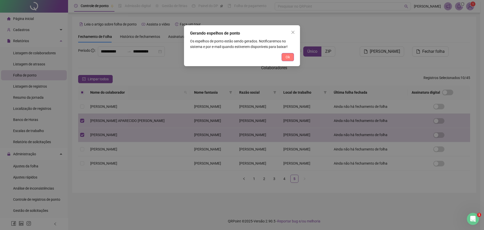
click at [285, 58] on button "Ok" at bounding box center [288, 57] width 12 height 8
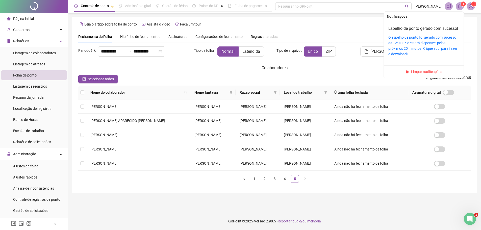
click at [460, 8] on icon "bell" at bounding box center [459, 6] width 5 height 5
click at [401, 49] on link "O espelho de ponto foi gerado com sucesso às 12:01:36 e estará disponível pelos…" at bounding box center [422, 45] width 69 height 21
